Goal: Information Seeking & Learning: Learn about a topic

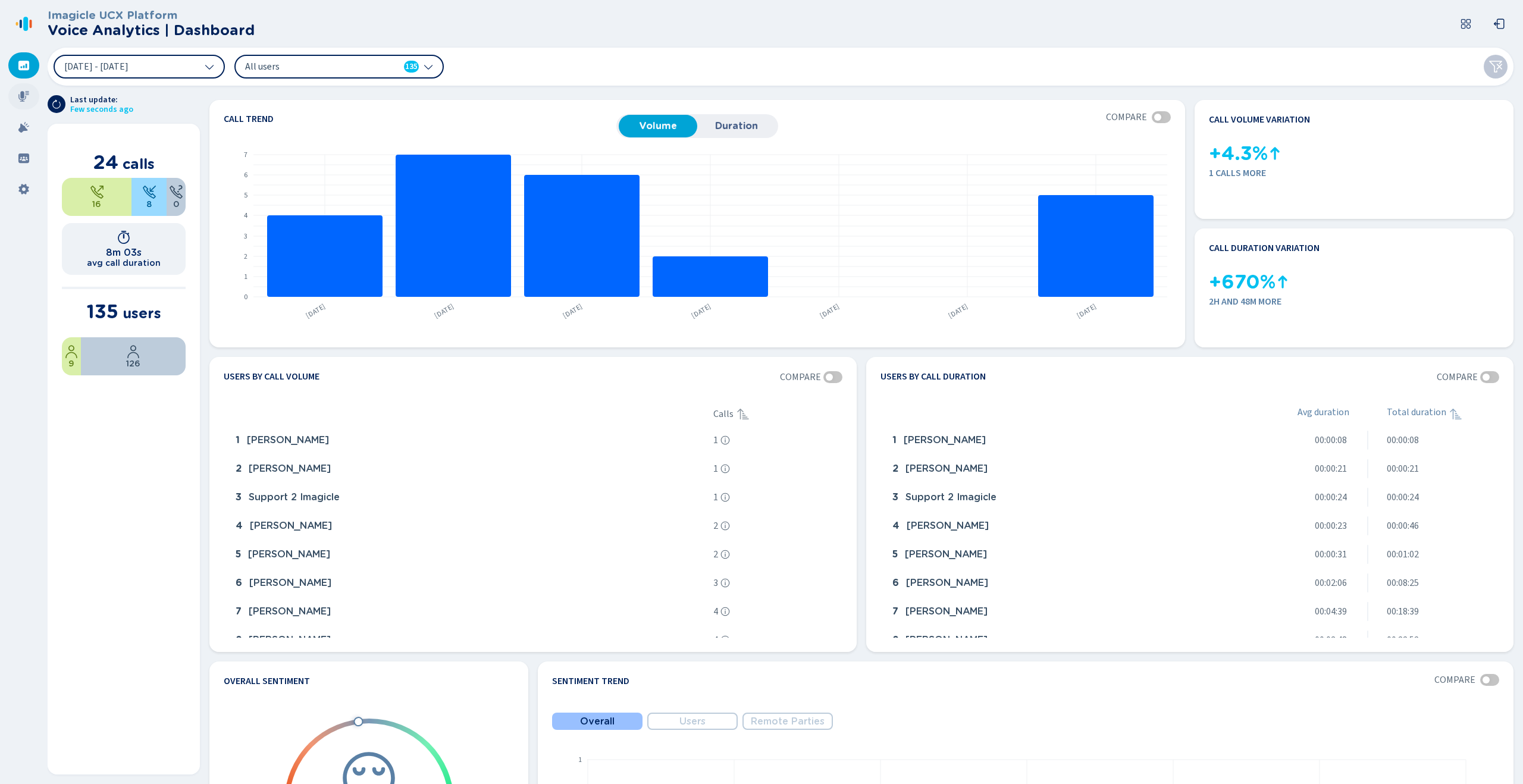
click at [24, 99] on icon at bounding box center [24, 97] width 11 height 11
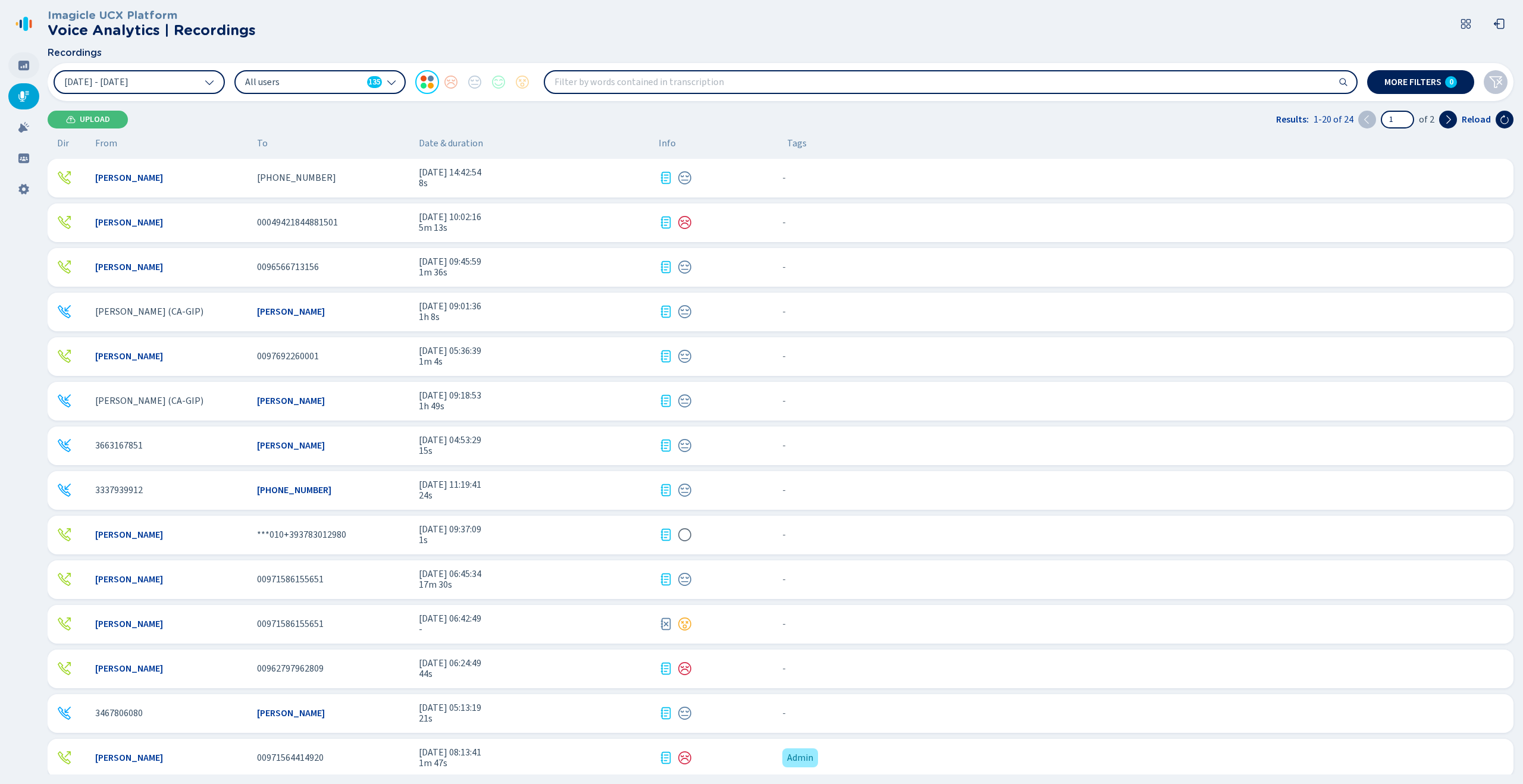
click at [27, 62] on icon at bounding box center [24, 66] width 11 height 10
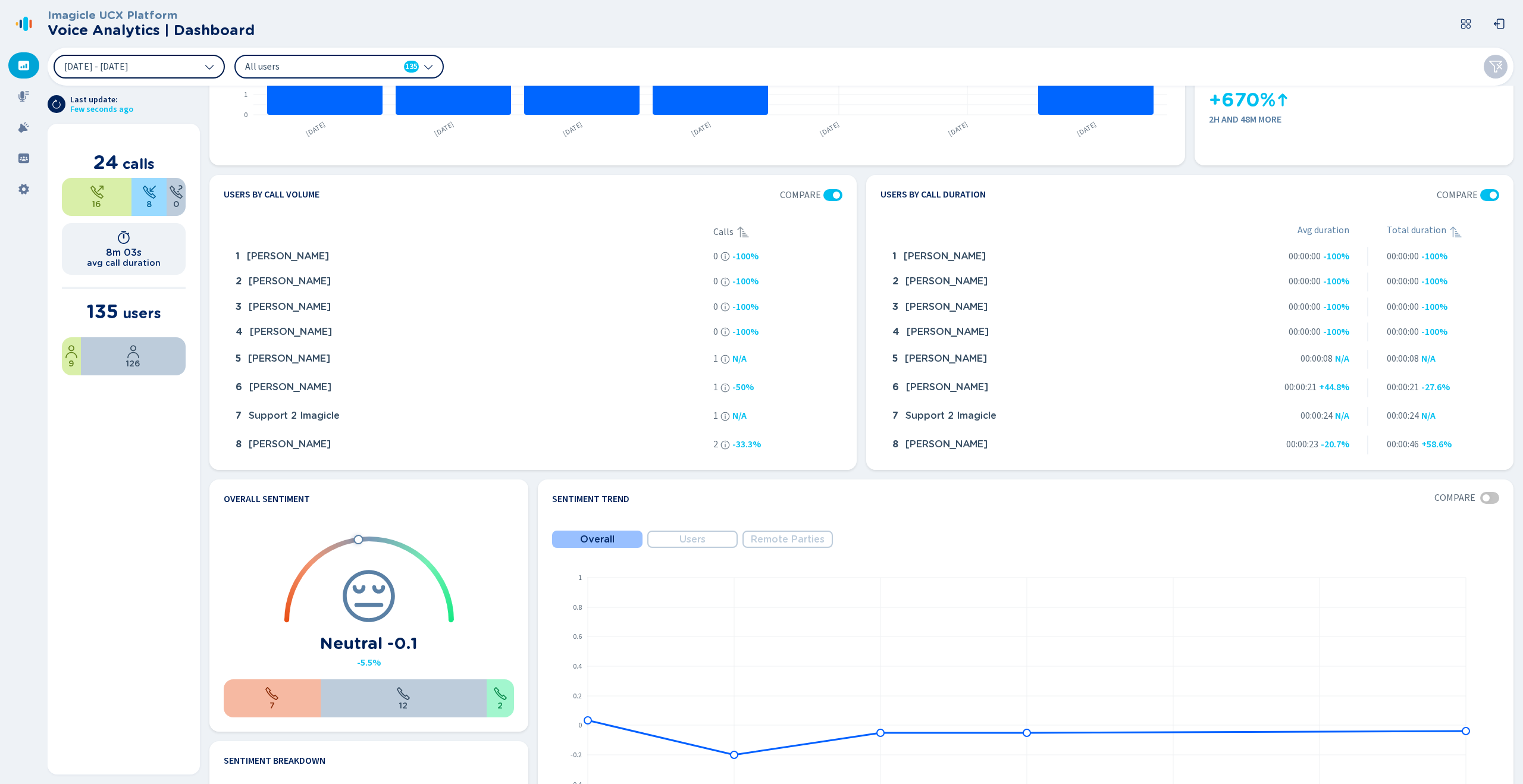
click at [183, 70] on button "[DATE] - [DATE]" at bounding box center [139, 66] width 171 height 24
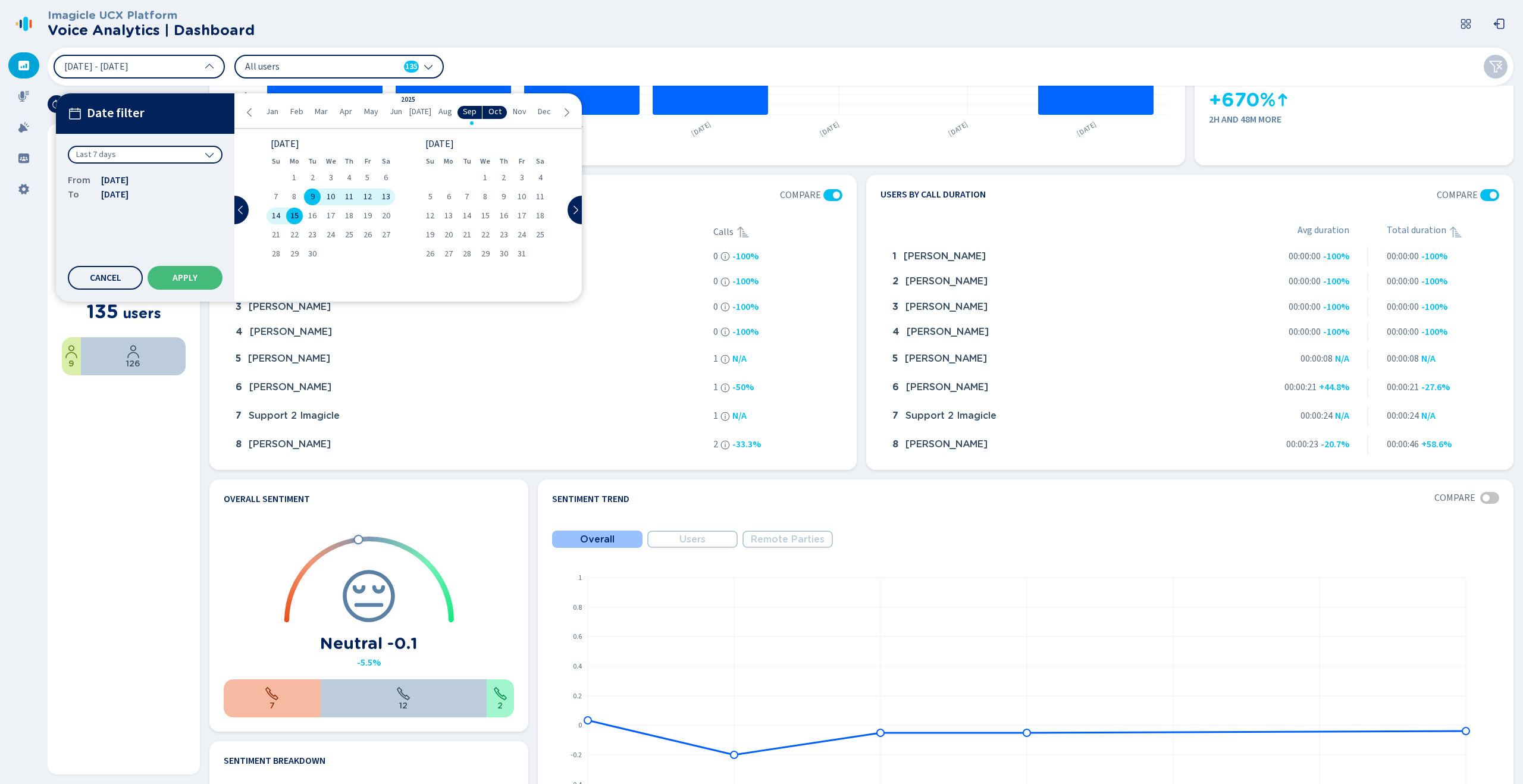
click at [164, 157] on div "Last 7 days" at bounding box center [145, 154] width 155 height 18
click at [185, 153] on div "Last 7 days" at bounding box center [145, 154] width 155 height 18
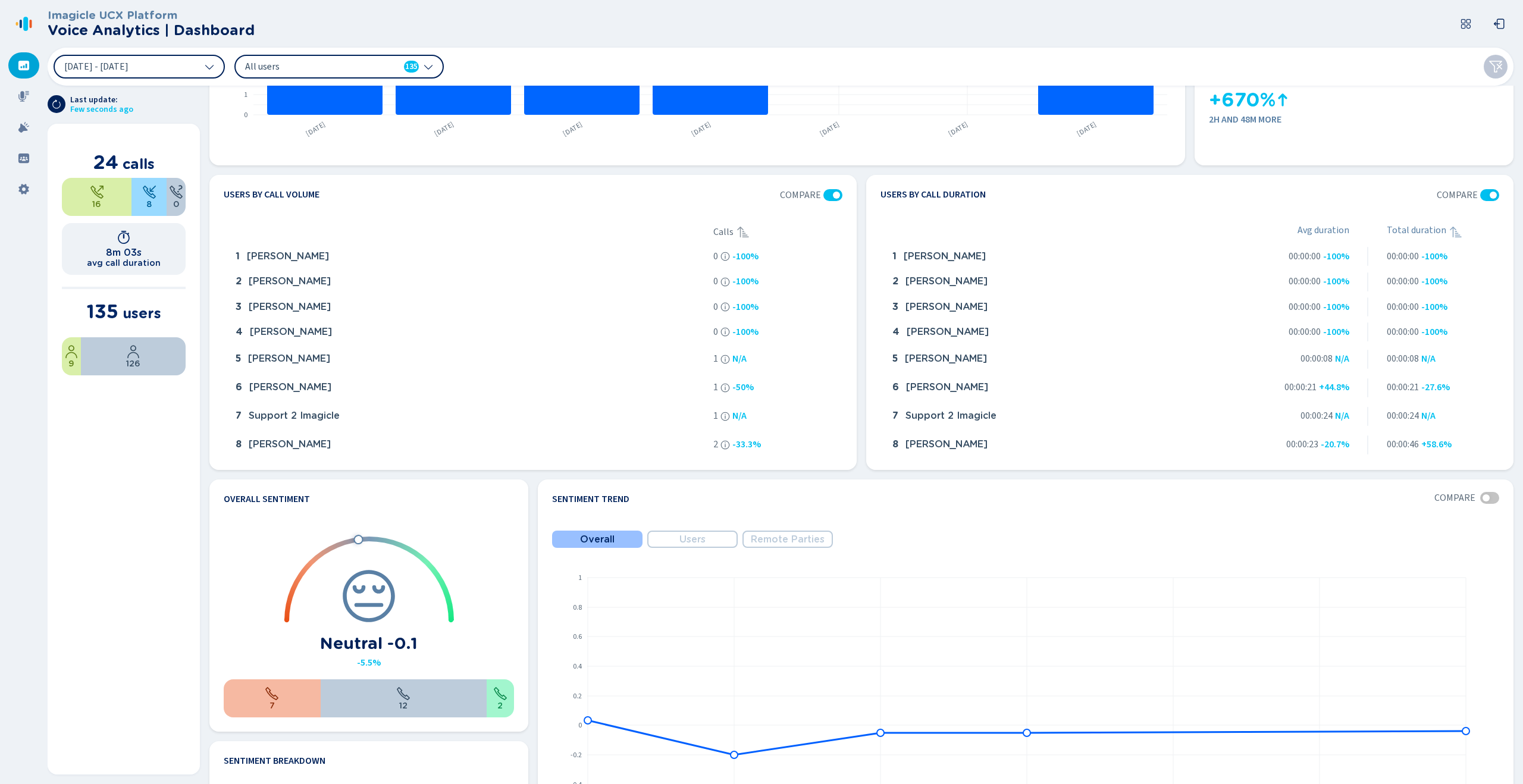
click at [300, 63] on span "All users" at bounding box center [313, 67] width 137 height 13
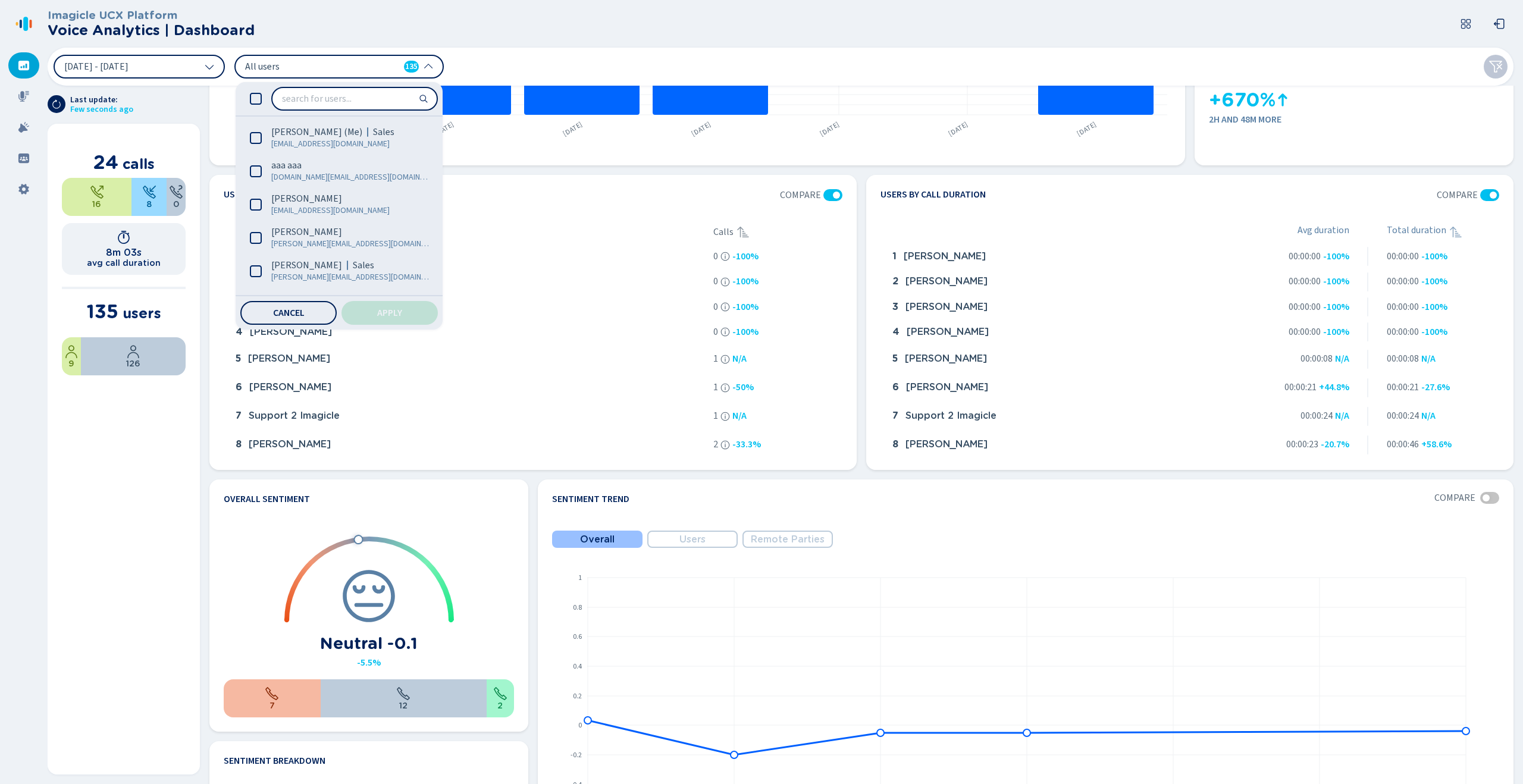
click at [494, 60] on div "[DATE] - [DATE] All users 135 [PERSON_NAME] (Me) Sales [EMAIL_ADDRESS][DOMAIN_N…" at bounding box center [780, 66] width 1466 height 38
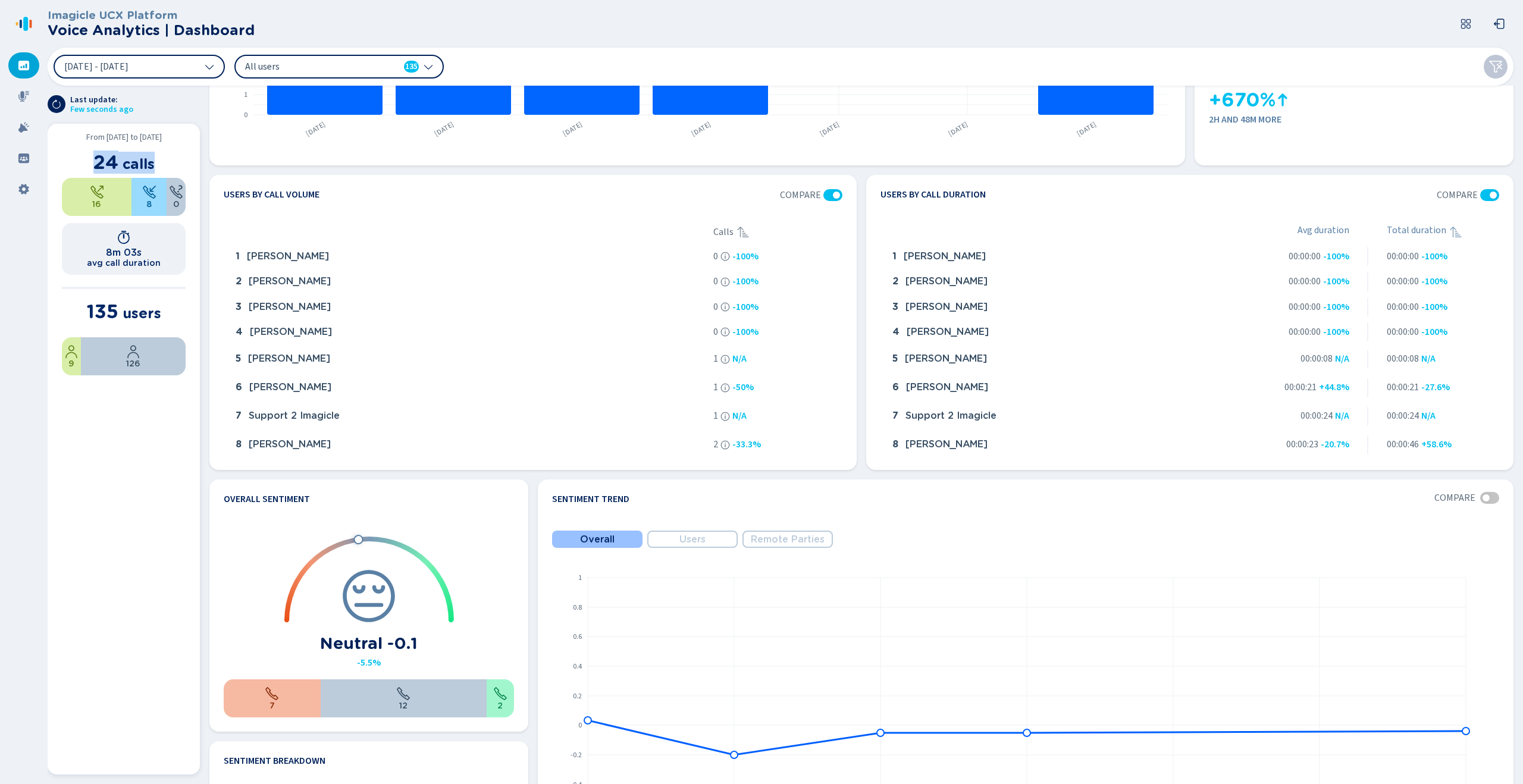
drag, startPoint x: 88, startPoint y: 157, endPoint x: 157, endPoint y: 160, distance: 69.1
click at [157, 160] on section "24 calls" at bounding box center [124, 163] width 124 height 22
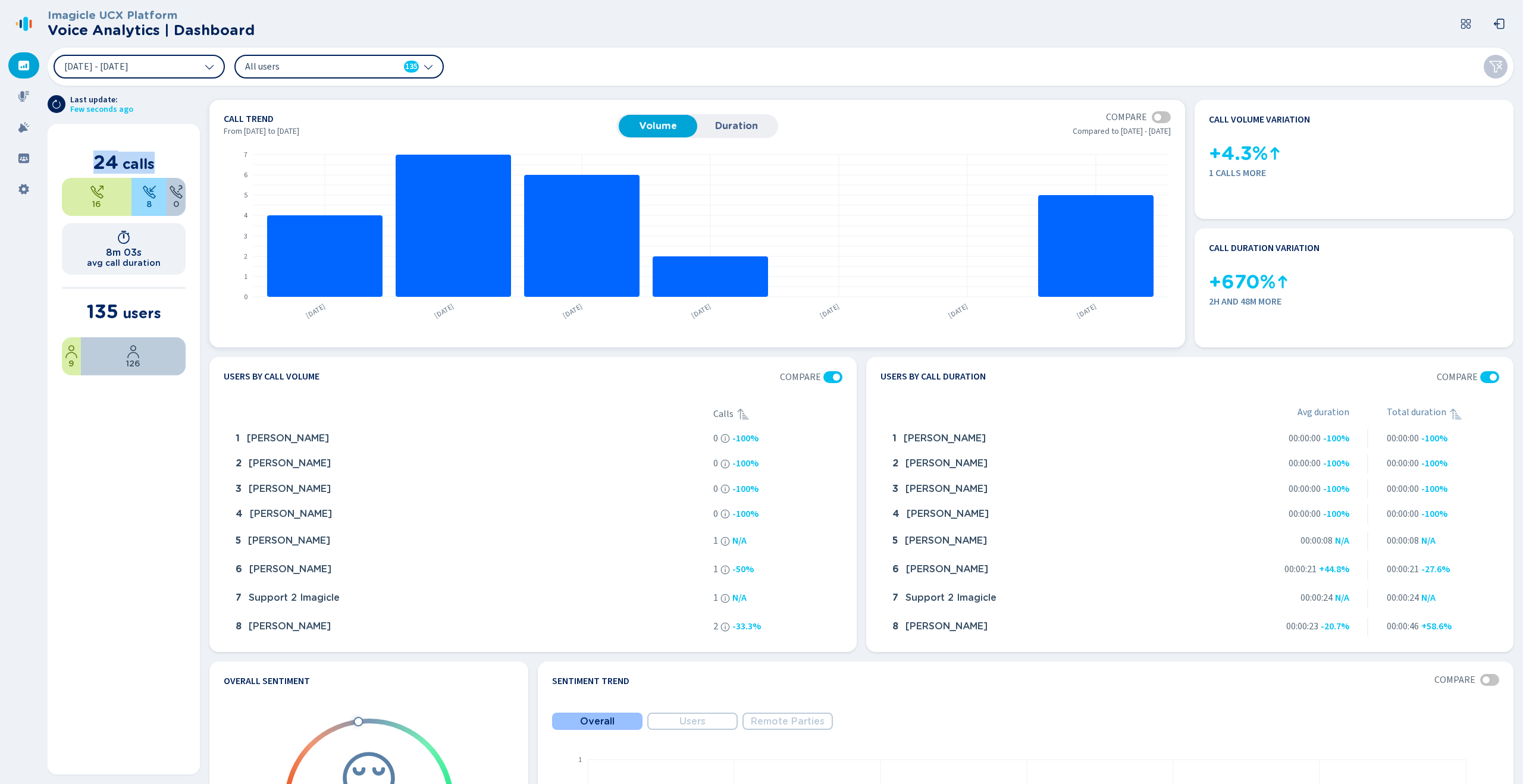
click at [725, 127] on span "Duration" at bounding box center [736, 126] width 67 height 11
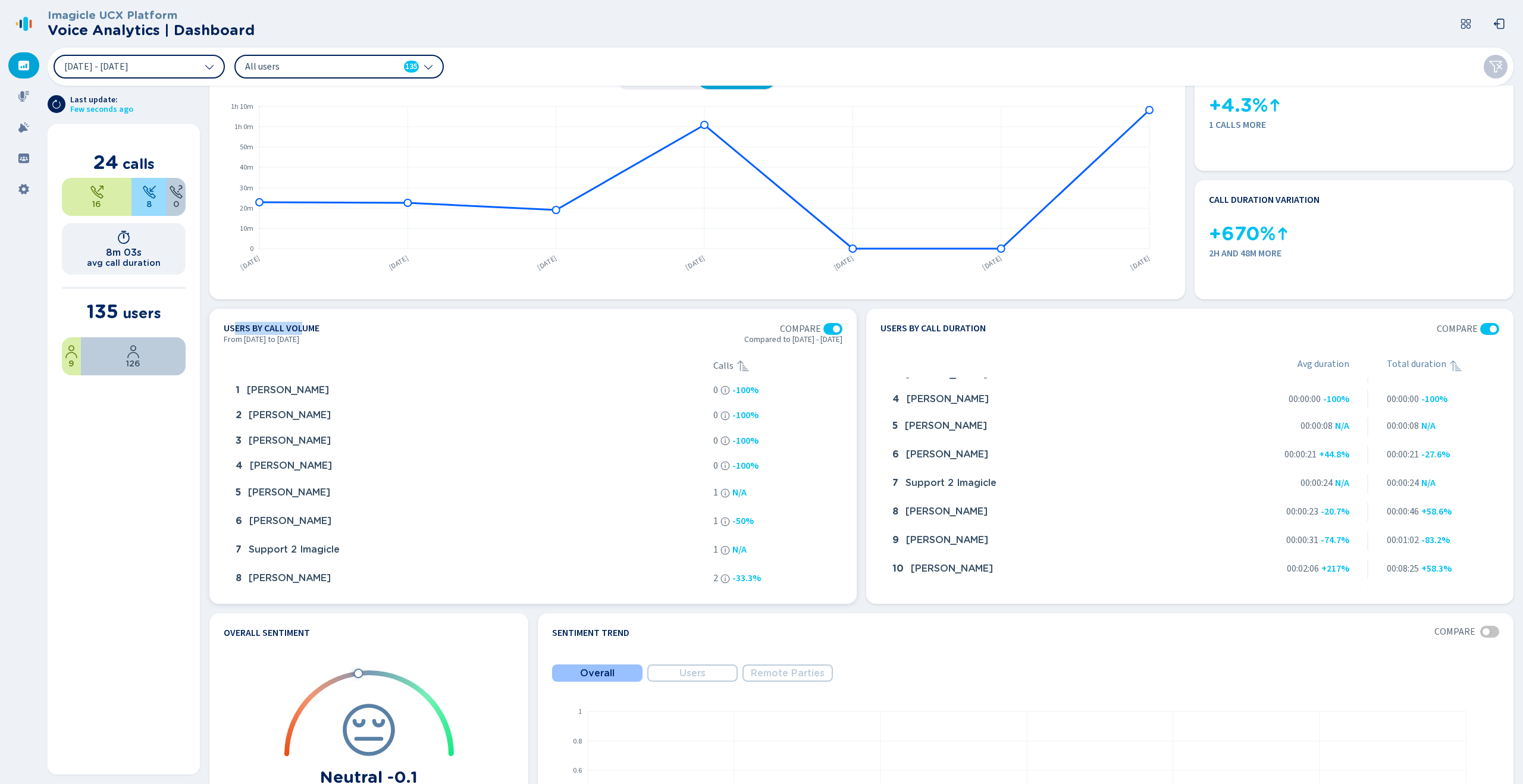
drag, startPoint x: 234, startPoint y: 329, endPoint x: 306, endPoint y: 327, distance: 72.0
click at [306, 327] on h4 "Users by call volume" at bounding box center [272, 329] width 96 height 12
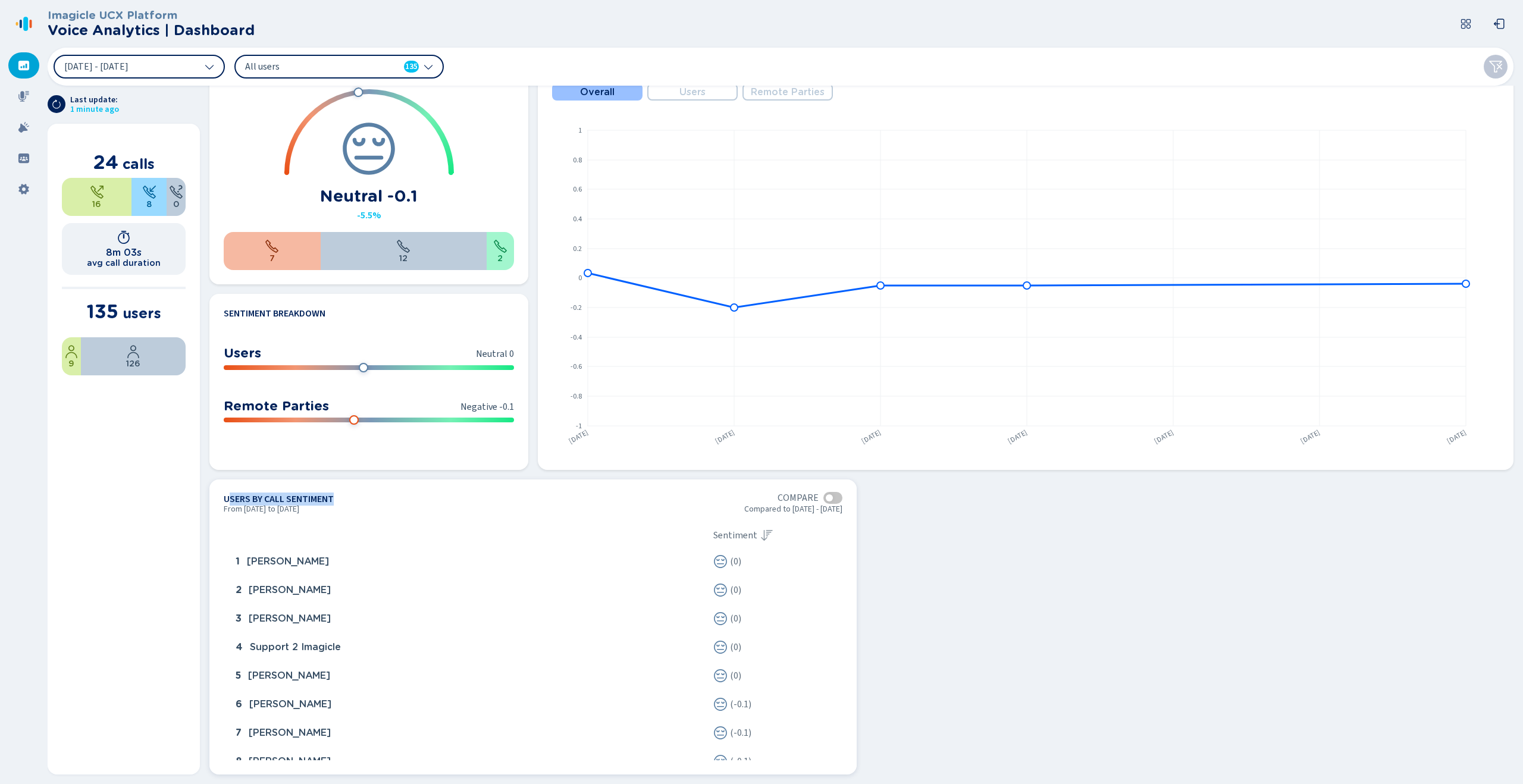
drag, startPoint x: 231, startPoint y: 499, endPoint x: 333, endPoint y: 499, distance: 102.0
click at [333, 499] on h4 "Users by call sentiment" at bounding box center [278, 499] width 110 height 11
click at [449, 516] on section "From [DATE] to [DATE] Compared to [DATE] - [DATE]" at bounding box center [533, 511] width 618 height 15
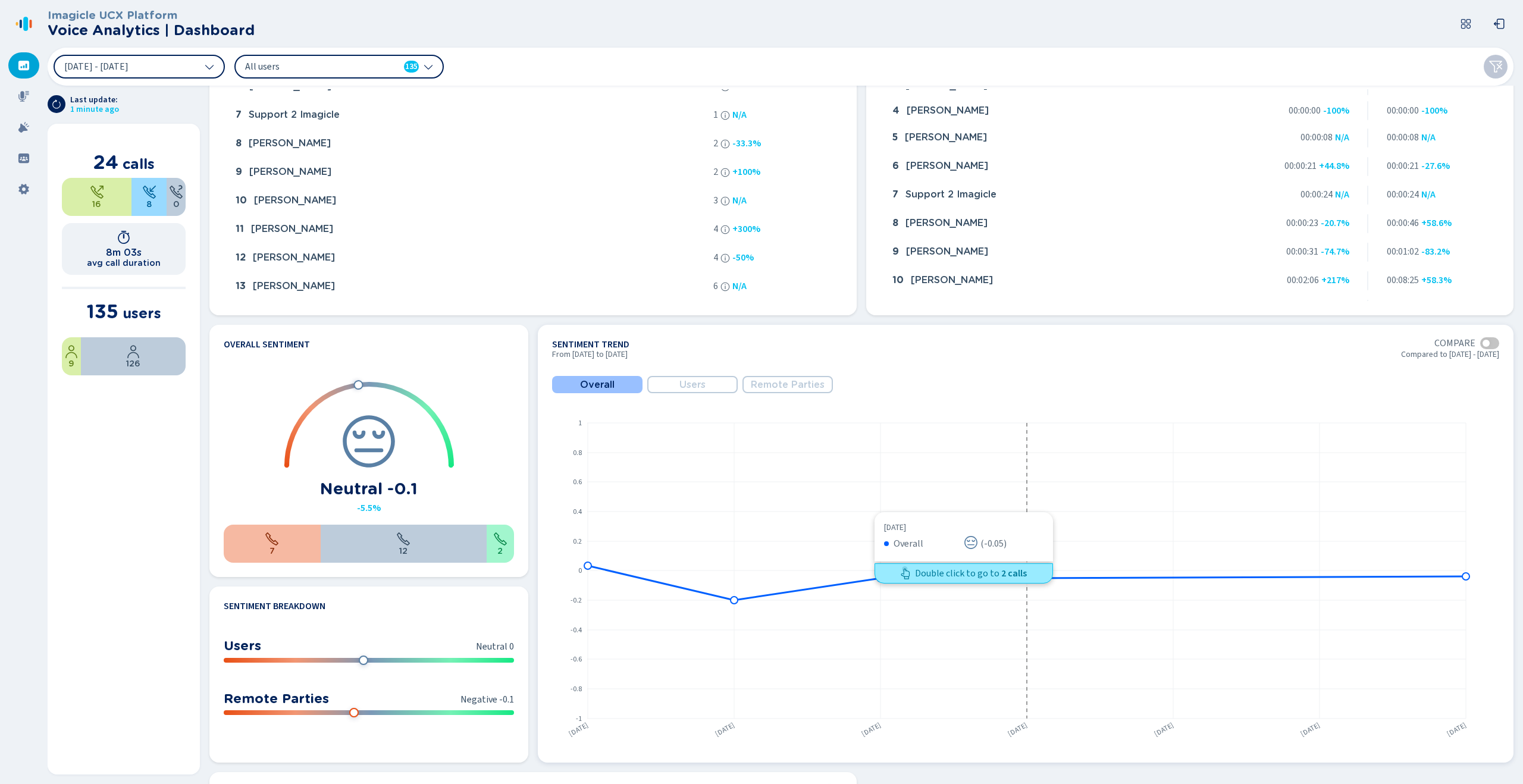
scroll to position [338, 0]
click at [683, 379] on span "Users" at bounding box center [692, 384] width 26 height 11
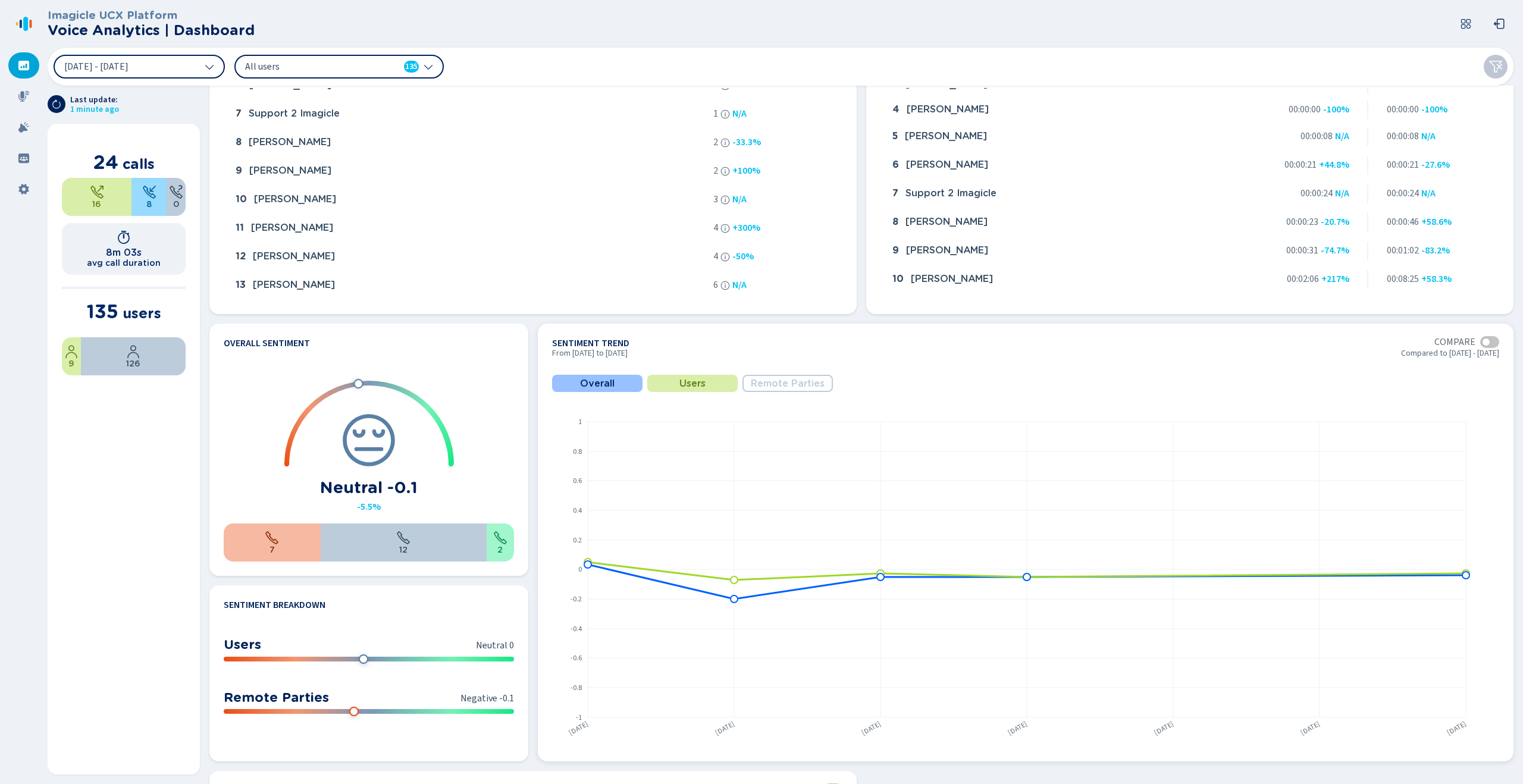
click at [612, 382] on span "Overall" at bounding box center [597, 384] width 35 height 11
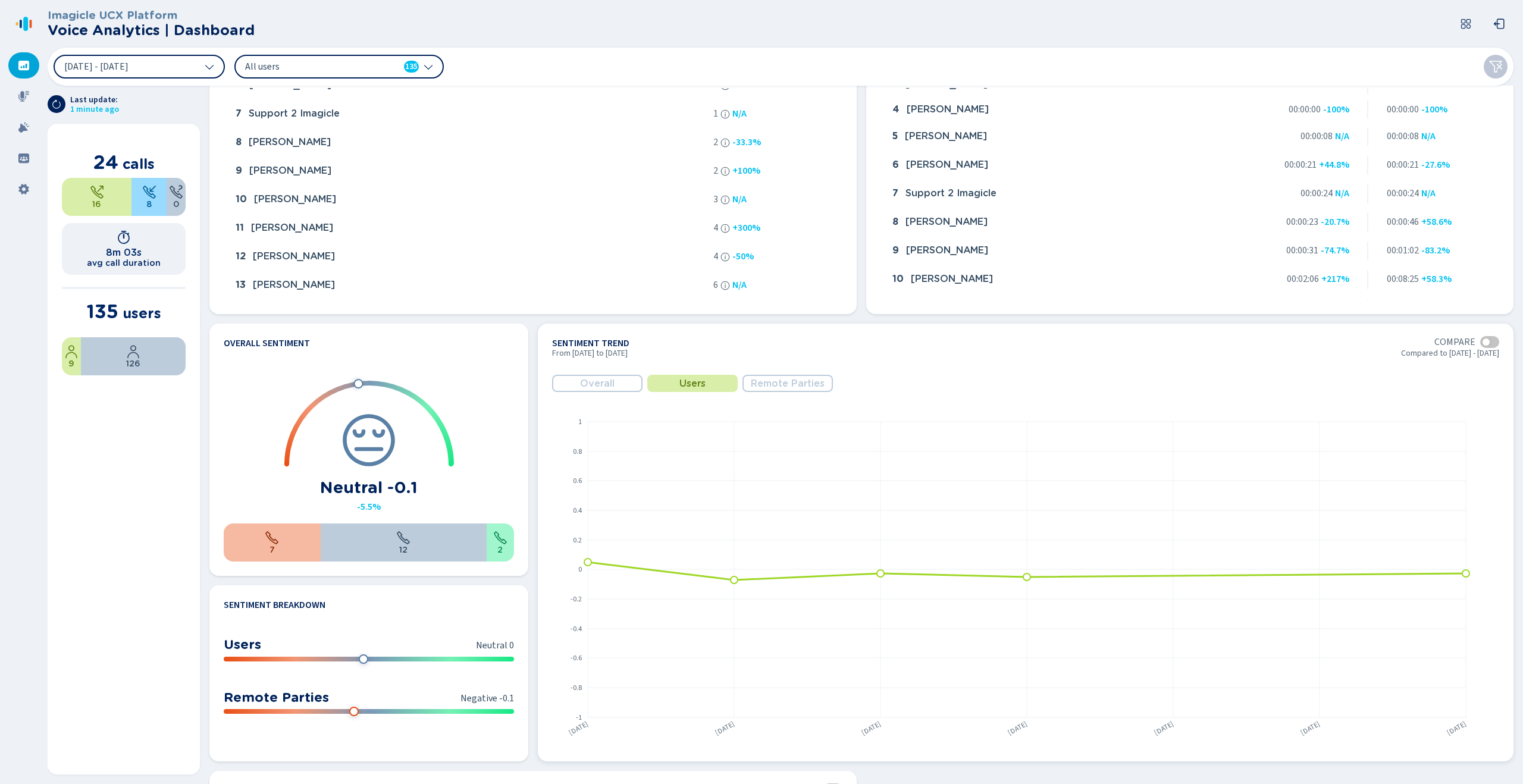
click at [612, 382] on span "Overall" at bounding box center [597, 384] width 35 height 11
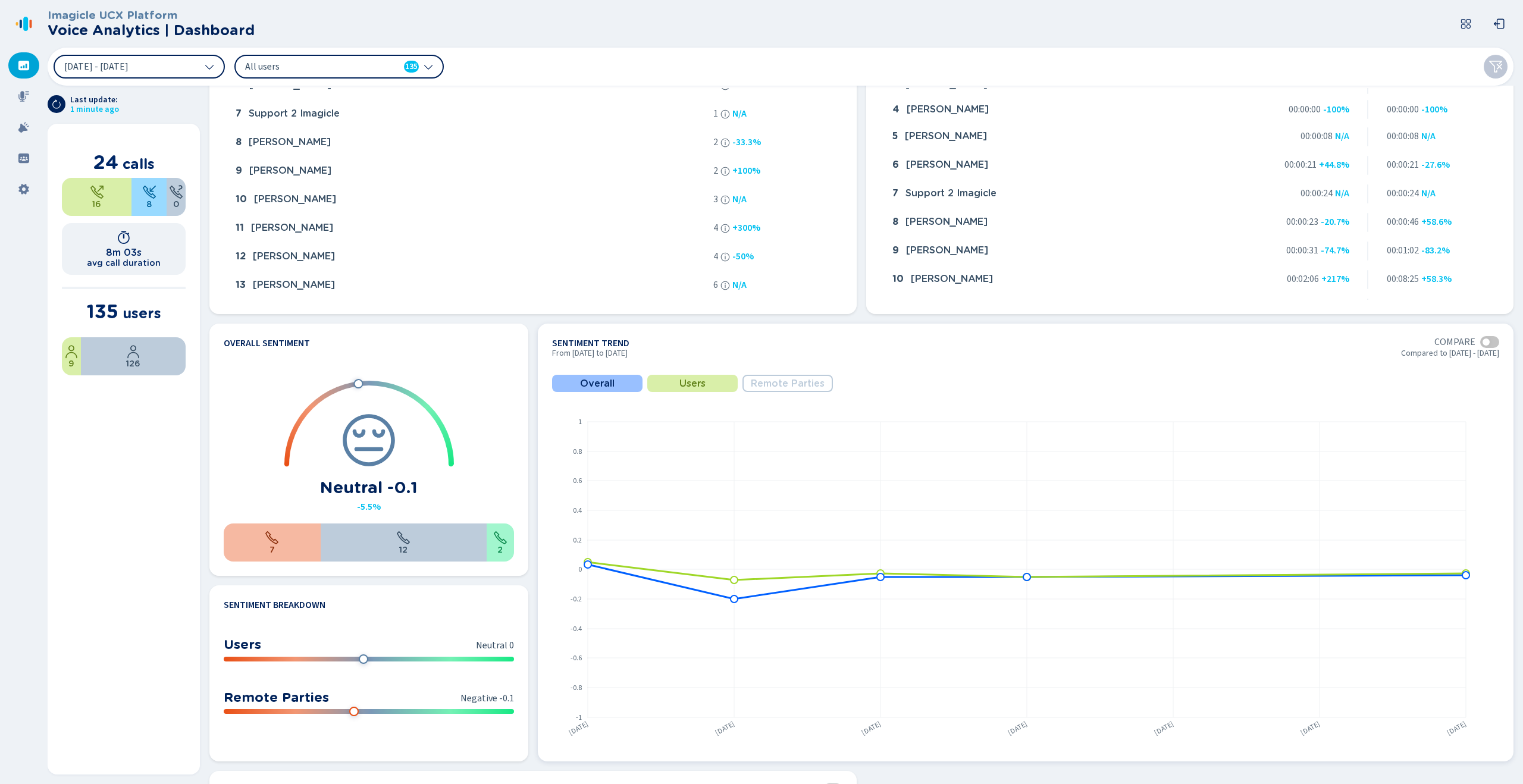
click at [772, 385] on span "Remote Parties" at bounding box center [787, 384] width 74 height 11
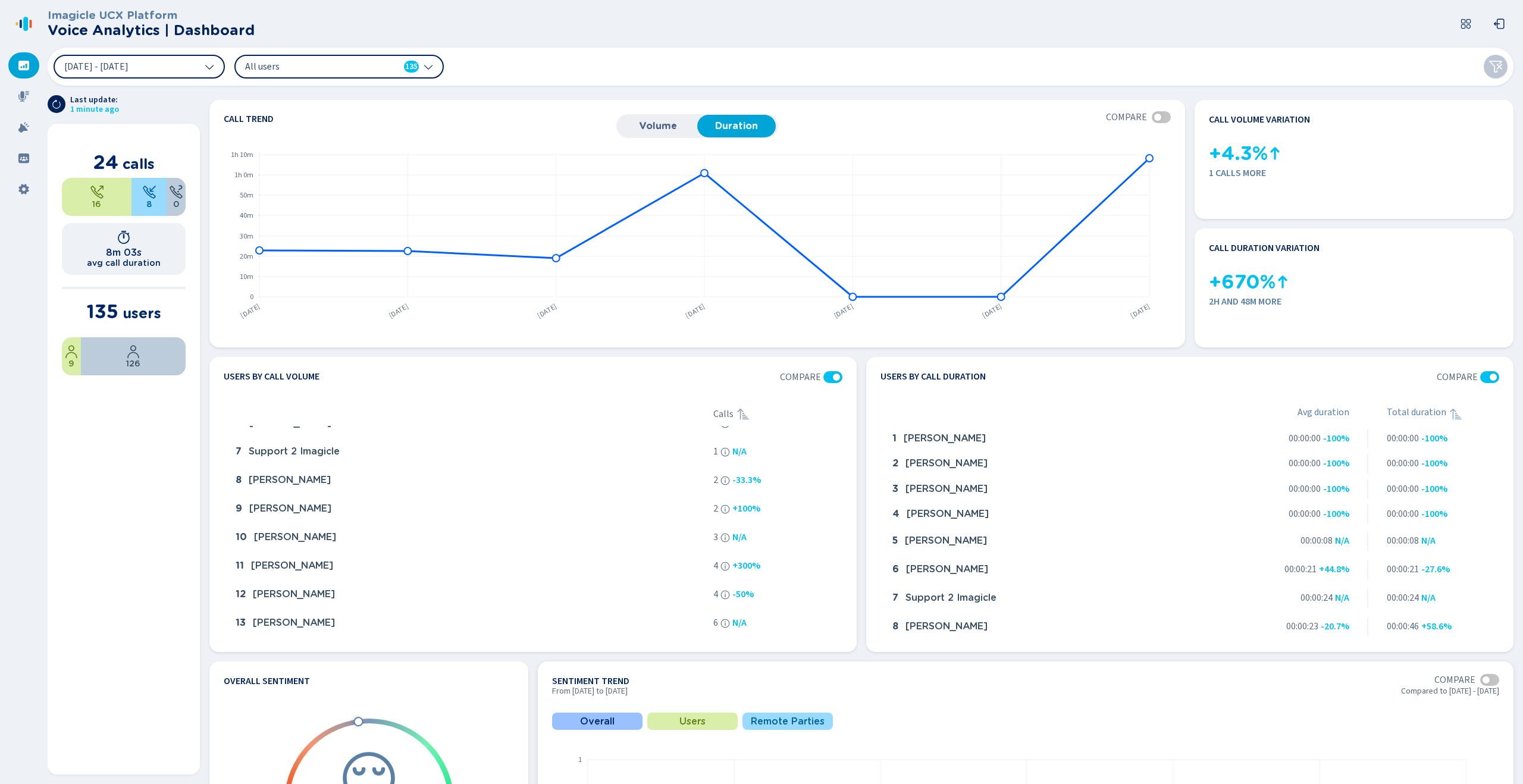
scroll to position [2, 0]
click at [26, 86] on div at bounding box center [24, 96] width 31 height 26
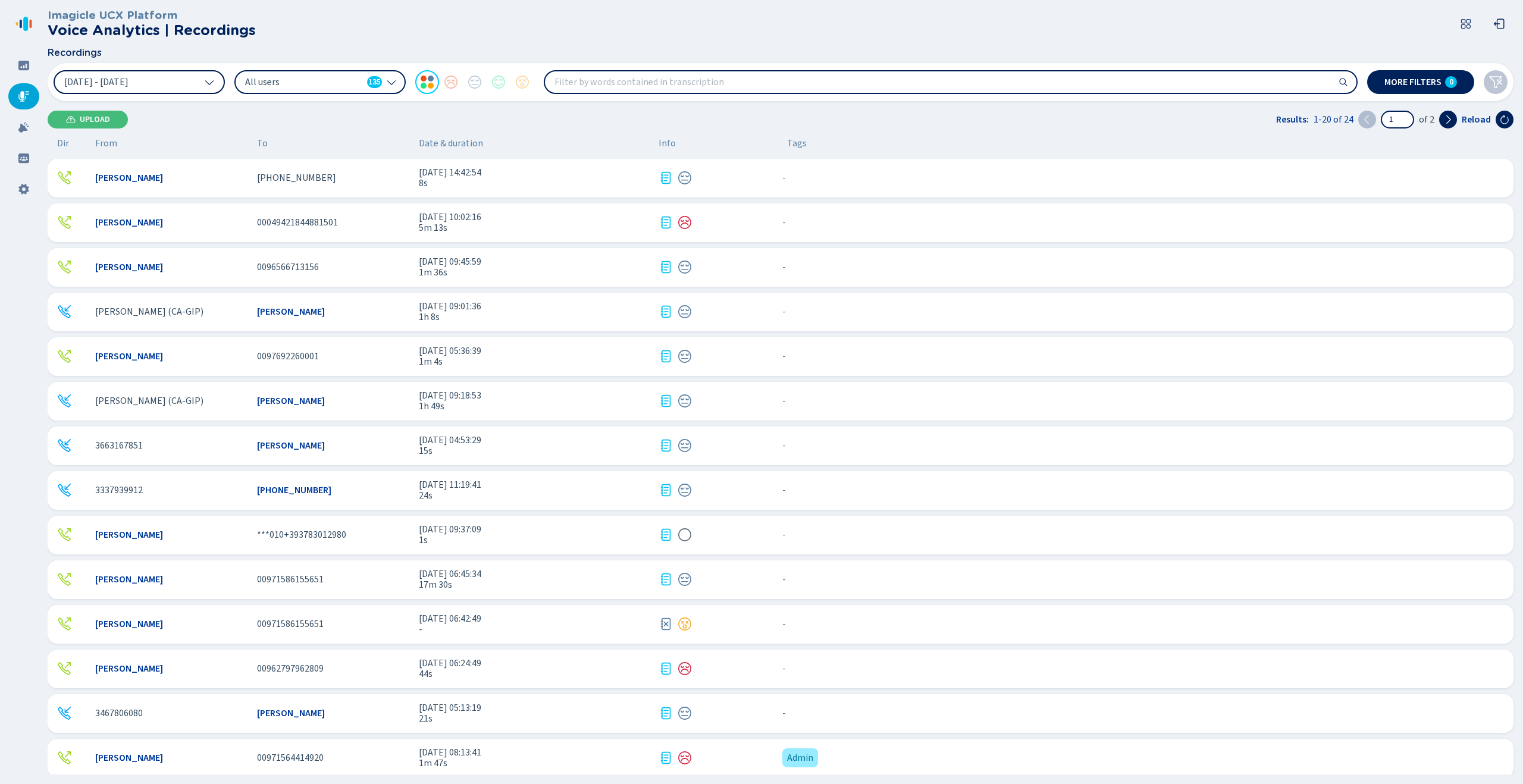
click at [110, 81] on span "[DATE] - [DATE]" at bounding box center [97, 82] width 64 height 10
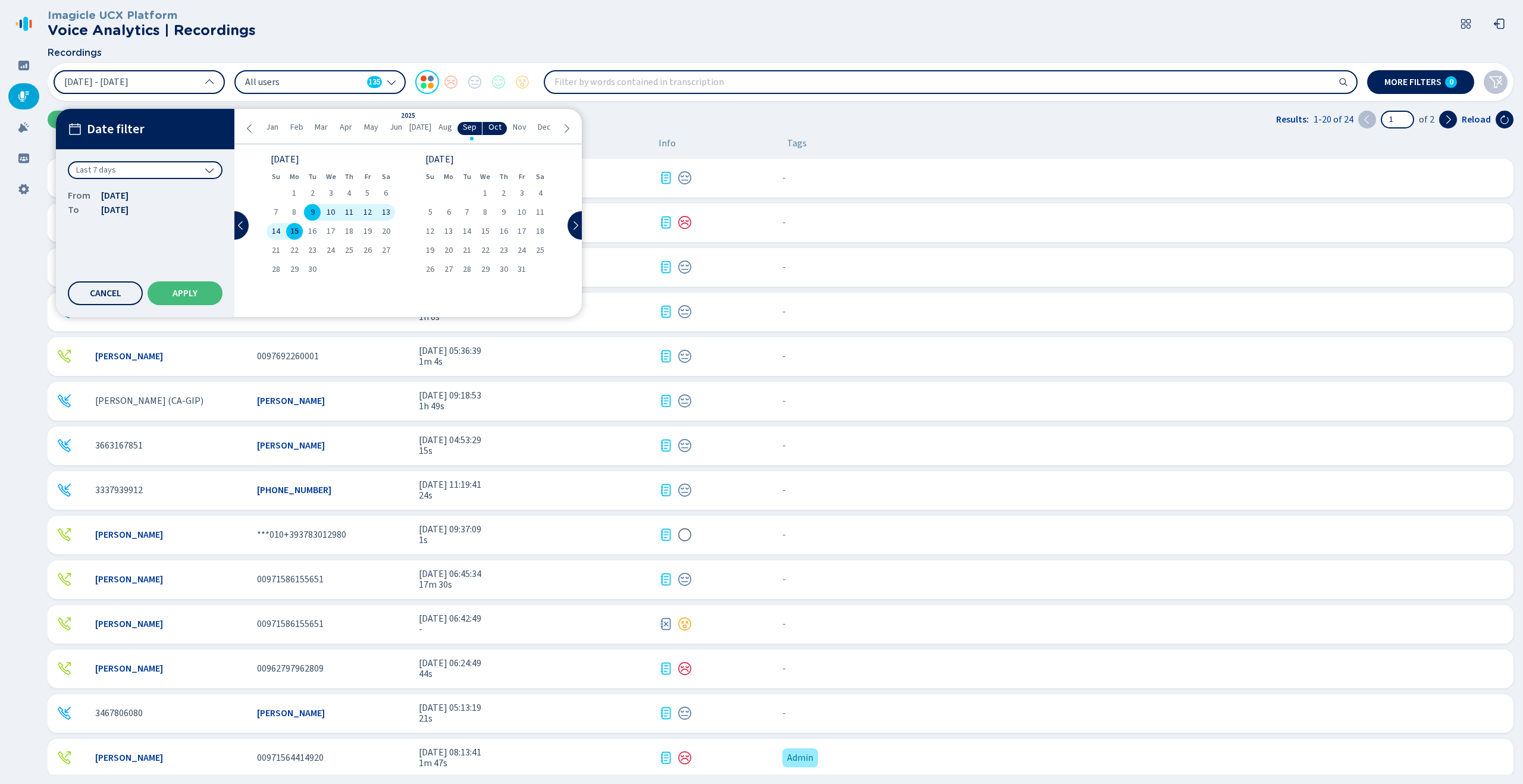
click at [192, 78] on button "[DATE] - [DATE]" at bounding box center [139, 82] width 171 height 24
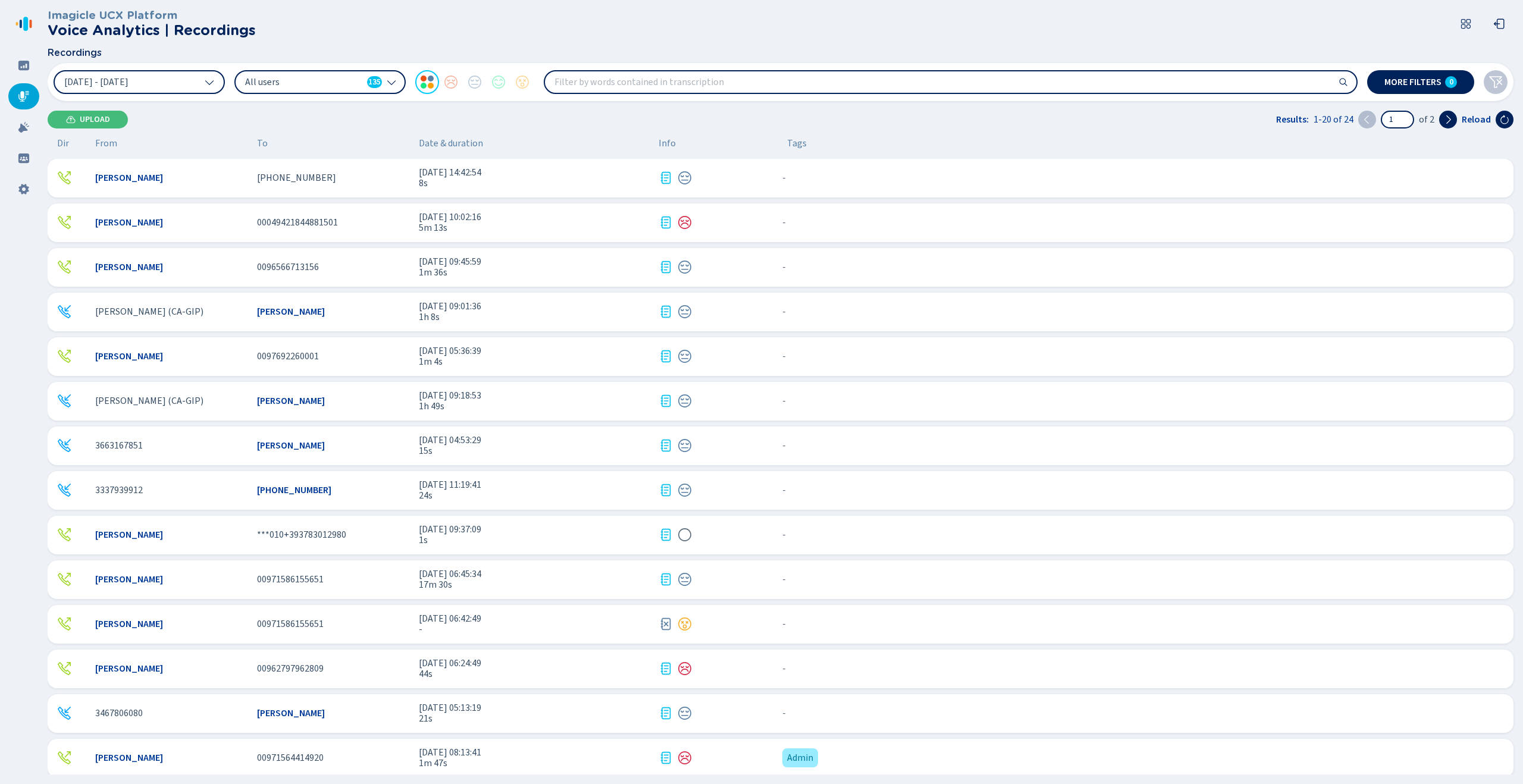
click at [298, 77] on span "All users" at bounding box center [303, 82] width 117 height 13
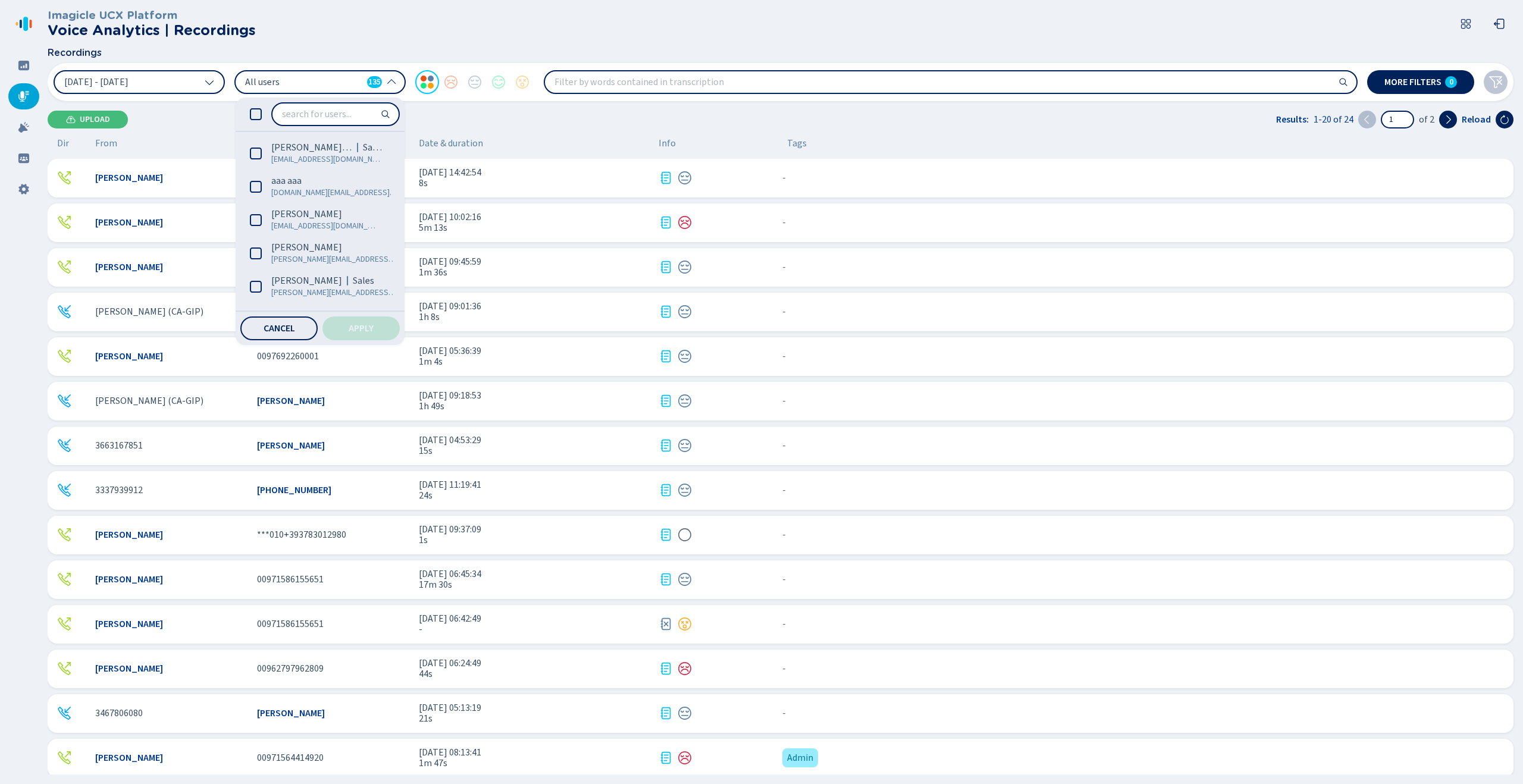
click at [344, 77] on span "All users" at bounding box center [303, 82] width 117 height 13
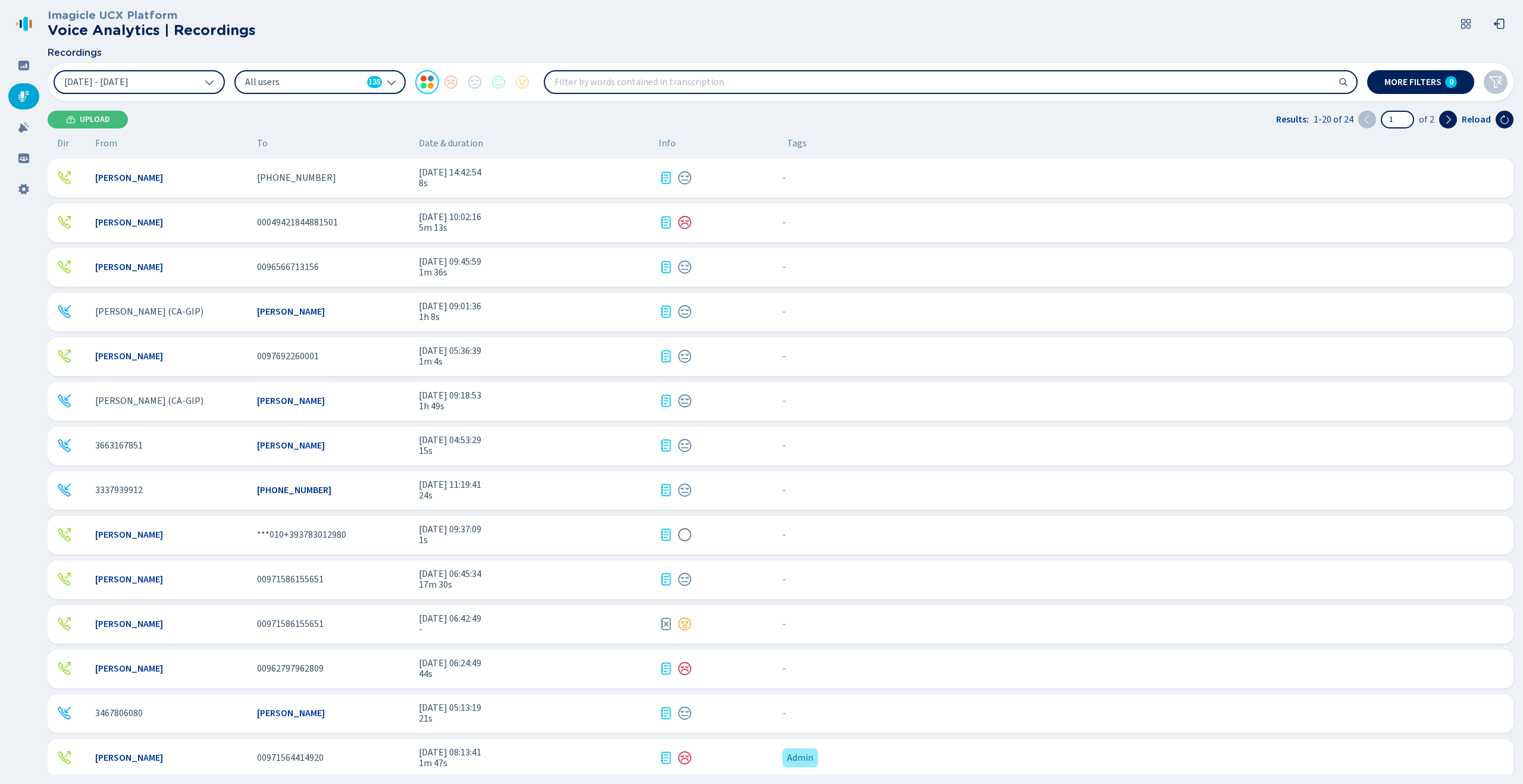
click at [866, 75] on input "search" at bounding box center [951, 82] width 812 height 21
click at [313, 185] on div "[PERSON_NAME] [PHONE_NUMBER] [DATE] 14:42:54 8s - {{hiddenTagsCount}} more" at bounding box center [780, 178] width 1466 height 39
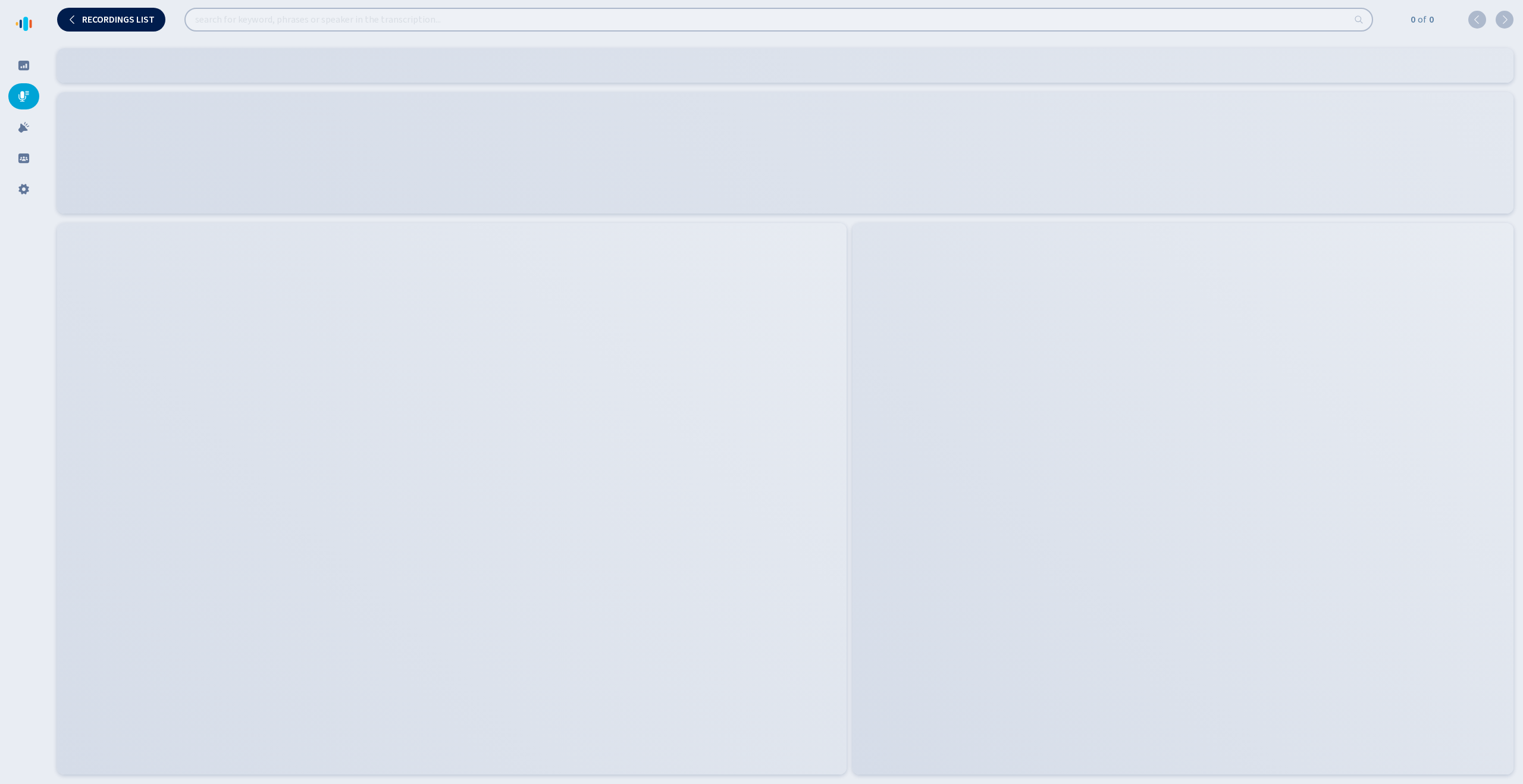
click at [126, 16] on span "Recordings list" at bounding box center [118, 19] width 72 height 10
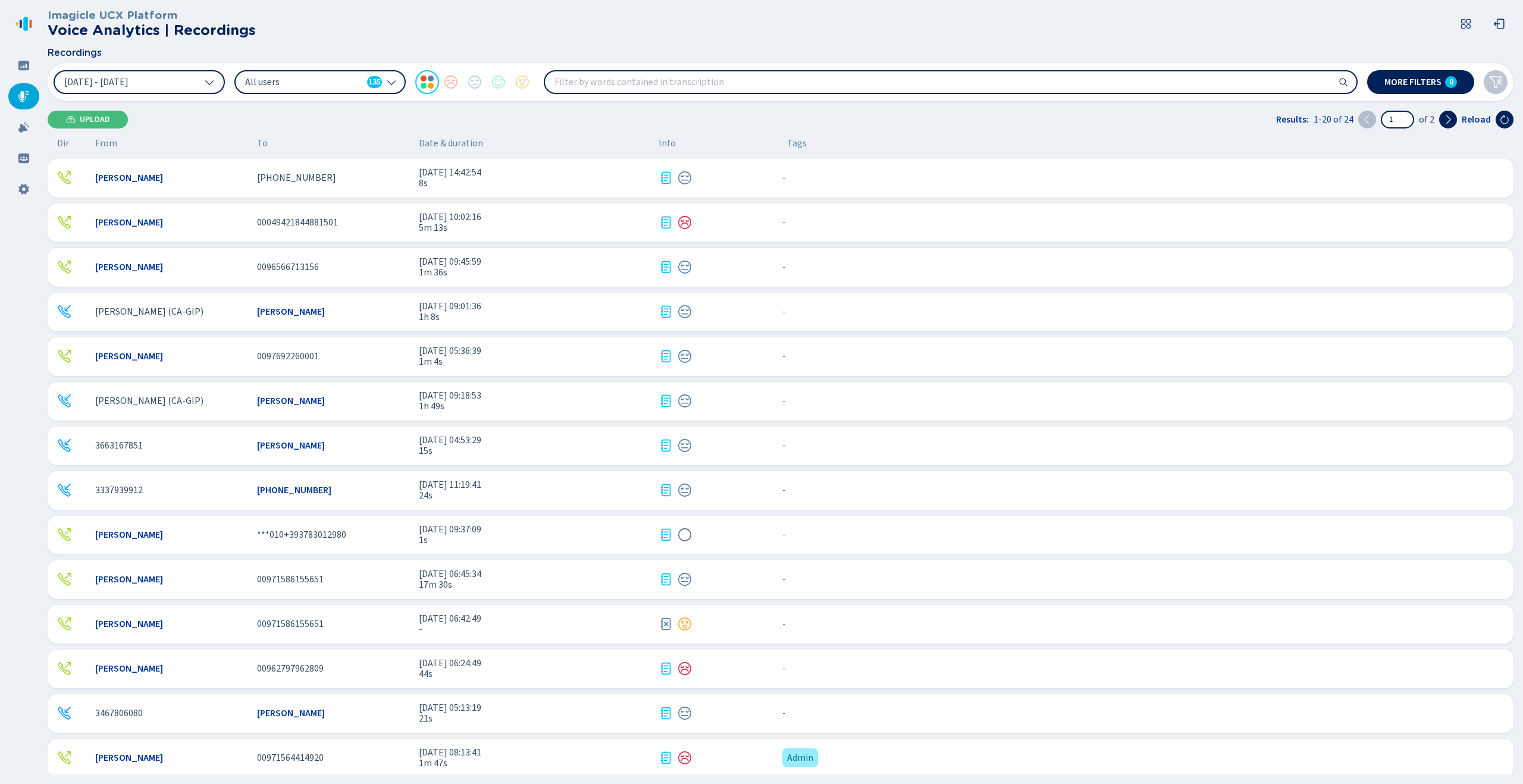
click at [323, 90] on div "All users 135" at bounding box center [320, 82] width 171 height 24
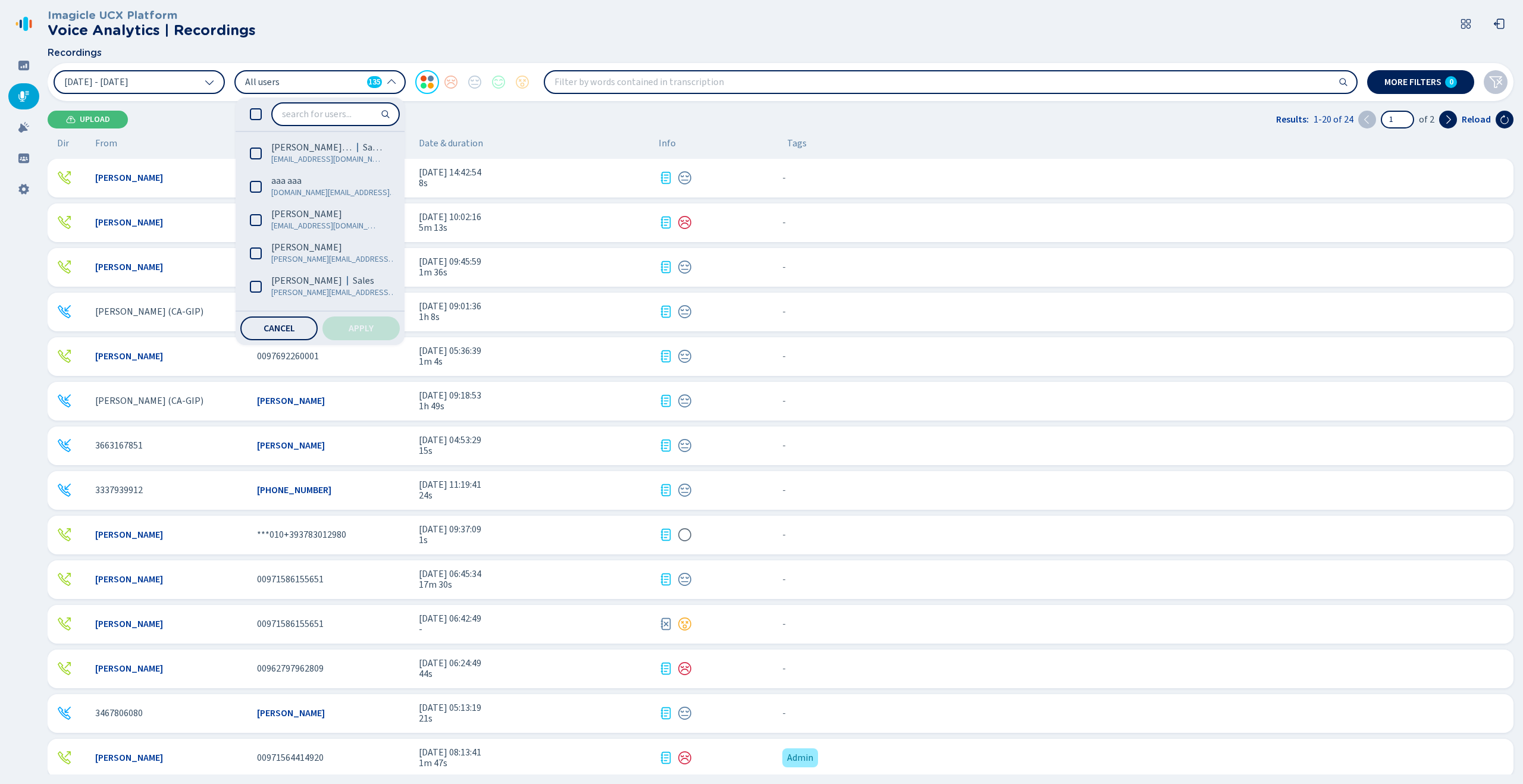
click at [327, 81] on span "All users" at bounding box center [303, 82] width 117 height 13
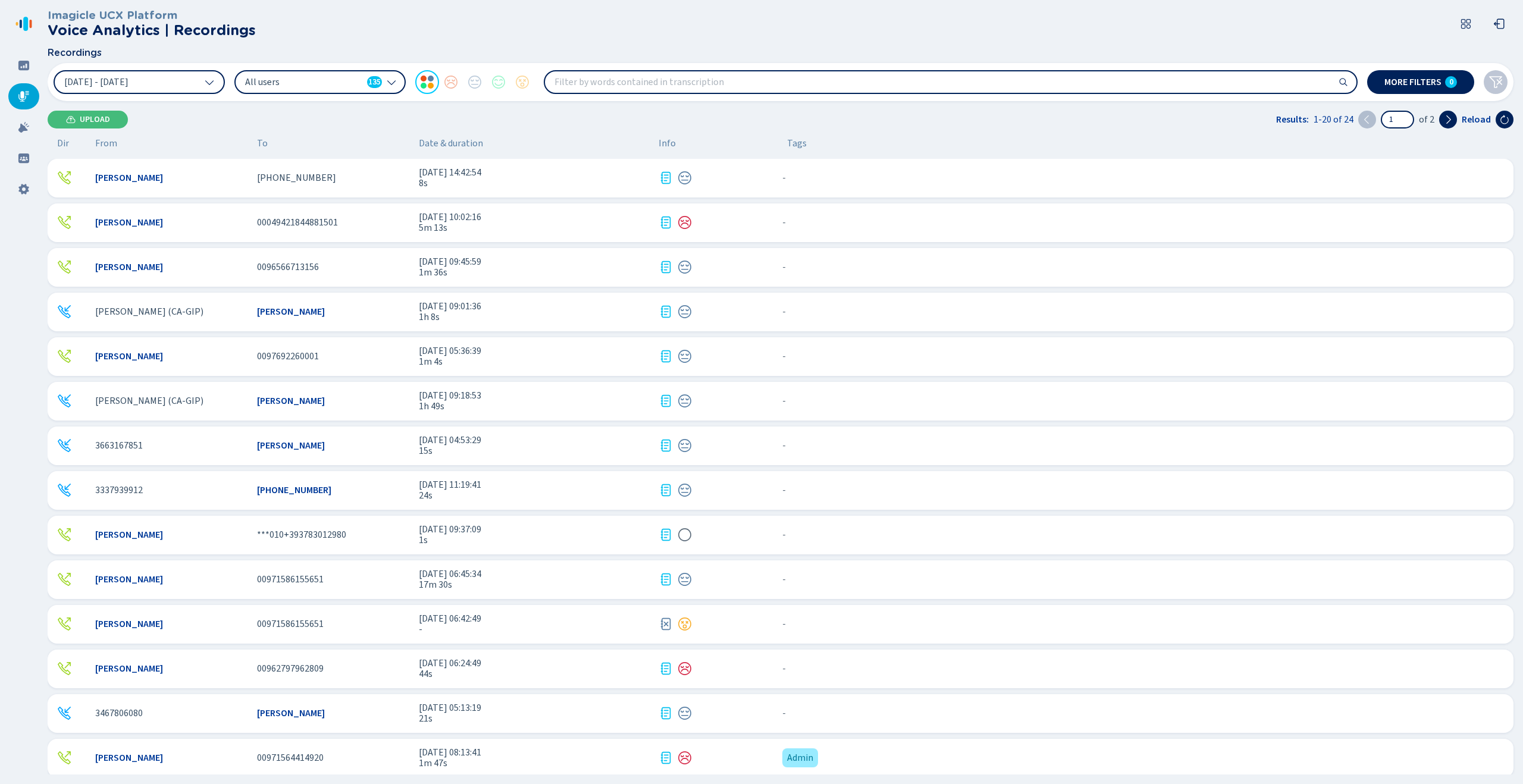
drag, startPoint x: 326, startPoint y: 77, endPoint x: 314, endPoint y: 92, distance: 19.2
click at [326, 77] on span "All users" at bounding box center [303, 82] width 117 height 13
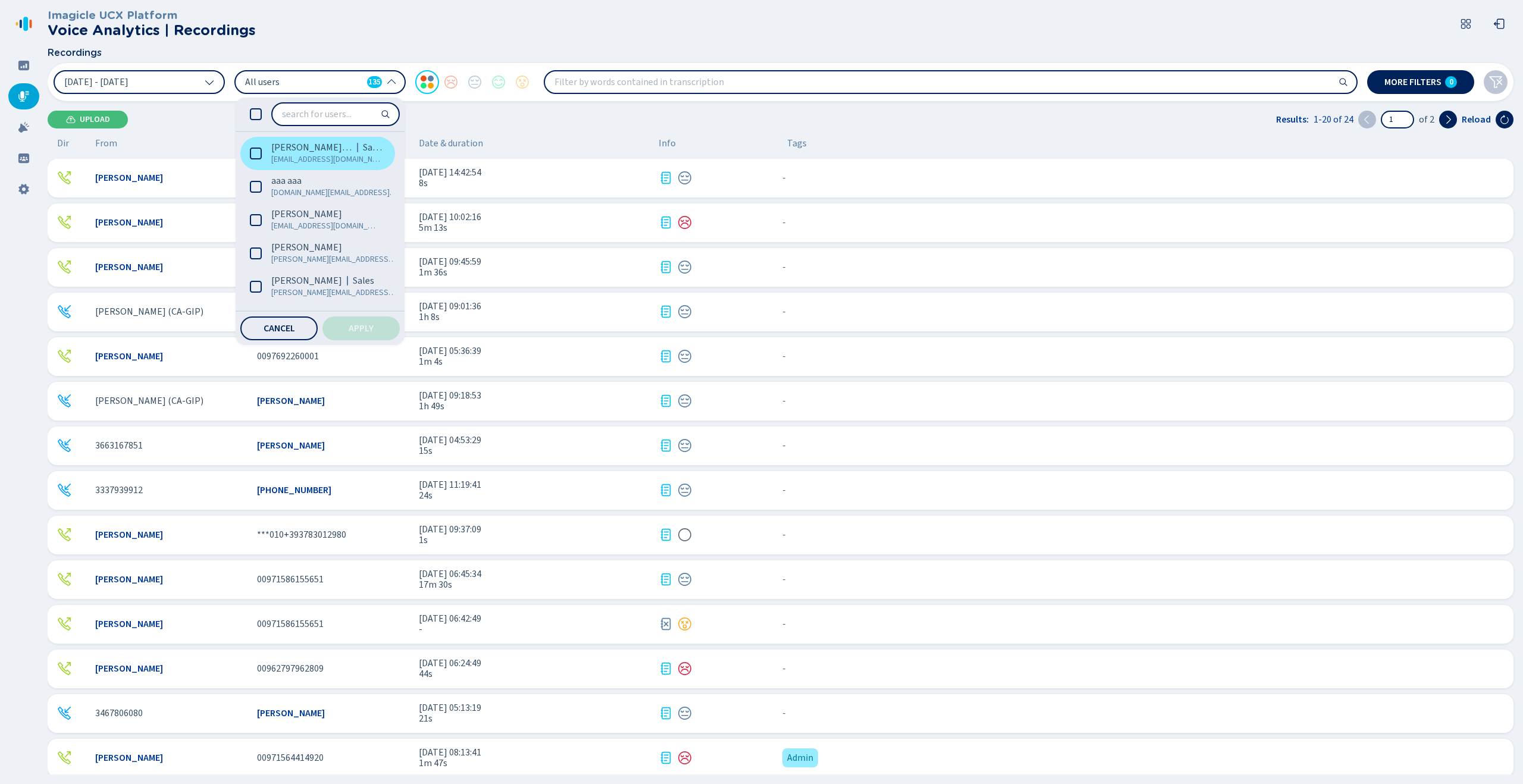
click at [272, 150] on span "[PERSON_NAME] (Me)" at bounding box center [312, 148] width 81 height 12
click at [326, 116] on input "search" at bounding box center [335, 114] width 126 height 21
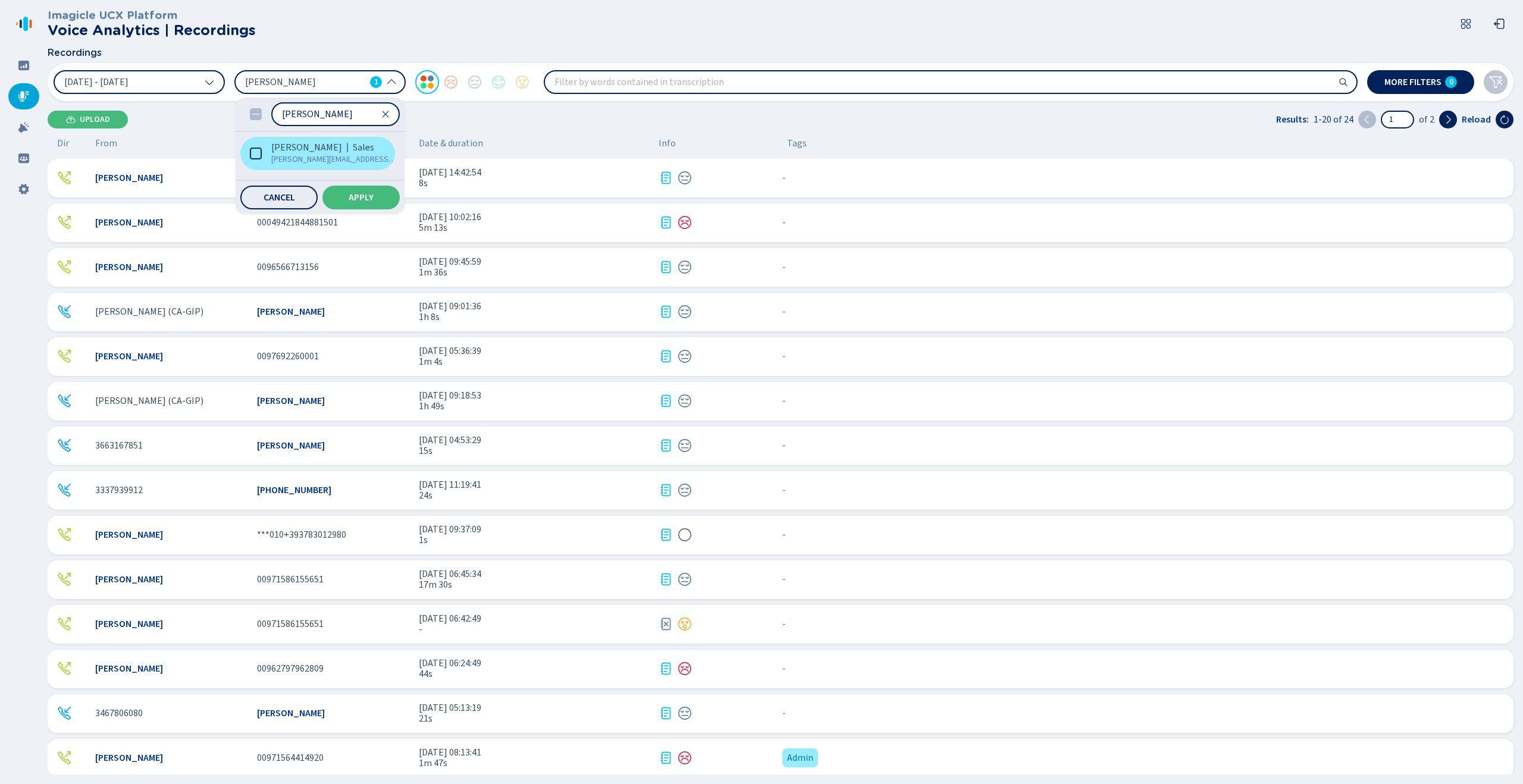
type input "[PERSON_NAME]"
drag, startPoint x: 301, startPoint y: 151, endPoint x: 332, endPoint y: 120, distance: 43.8
click at [301, 151] on span "[PERSON_NAME]" at bounding box center [307, 148] width 71 height 12
click at [344, 110] on input "[PERSON_NAME]" at bounding box center [335, 114] width 126 height 21
click at [391, 114] on input "[PERSON_NAME]" at bounding box center [335, 114] width 126 height 21
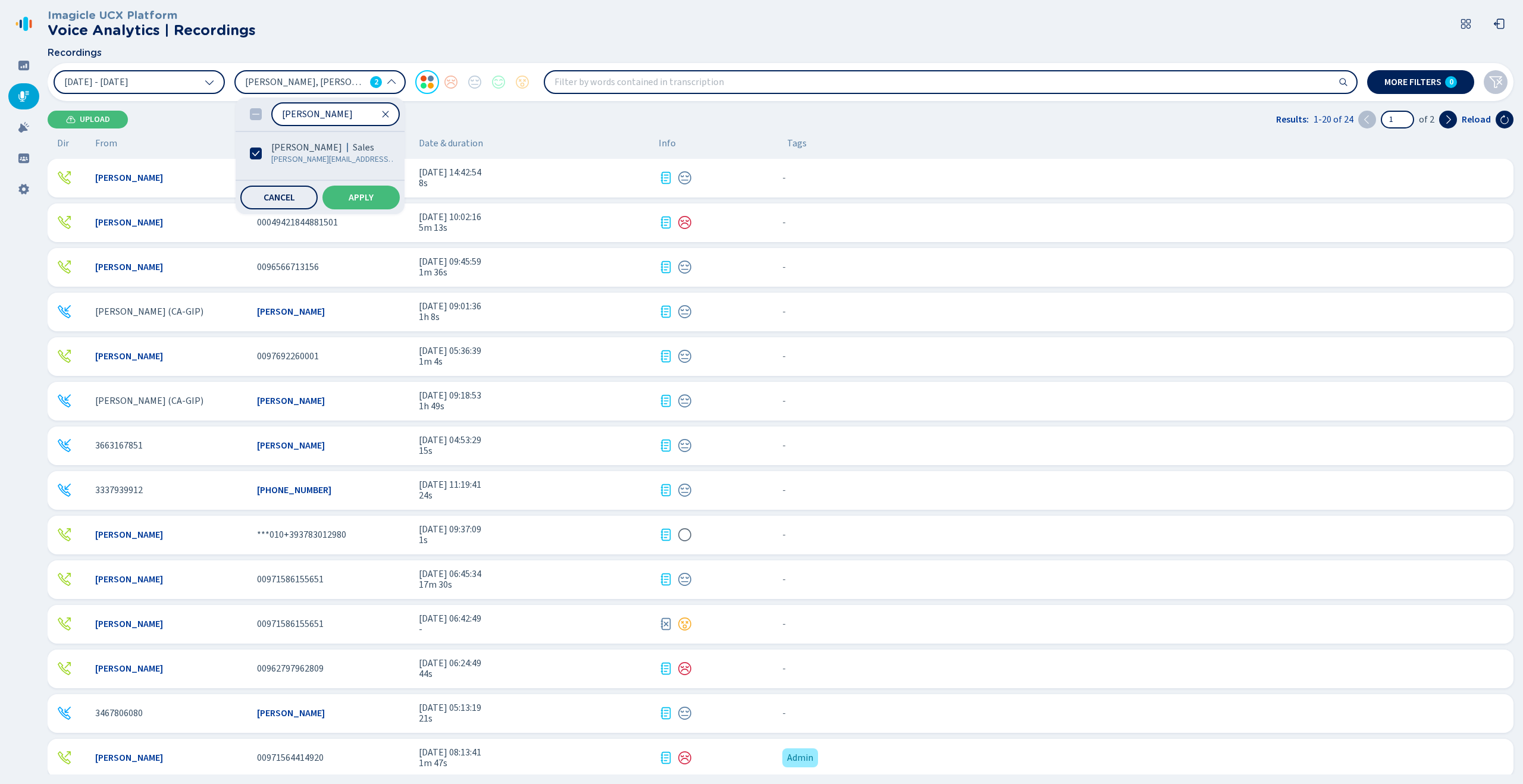
click at [386, 115] on icon at bounding box center [386, 114] width 7 height 7
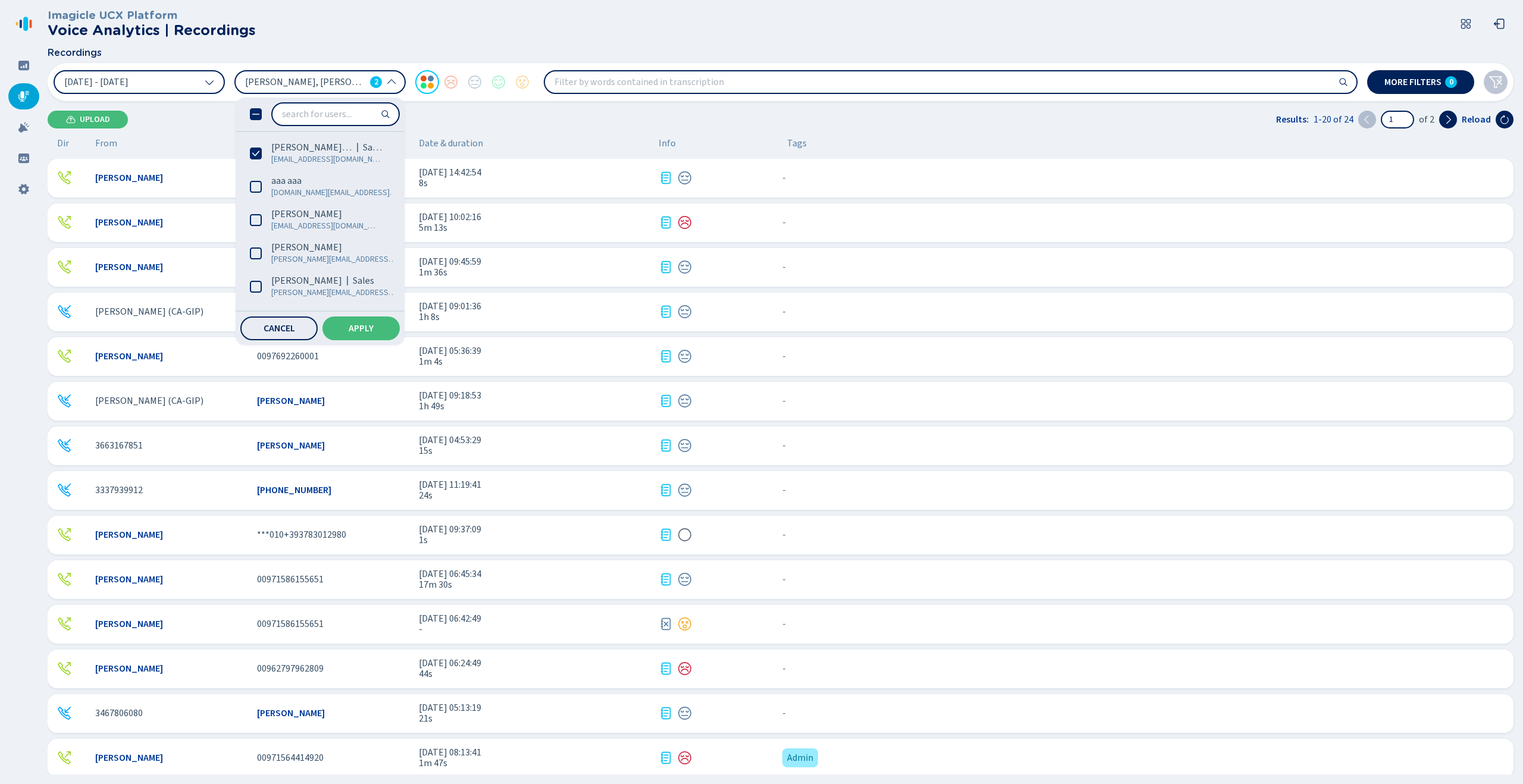
click at [353, 116] on input "search" at bounding box center [335, 114] width 126 height 21
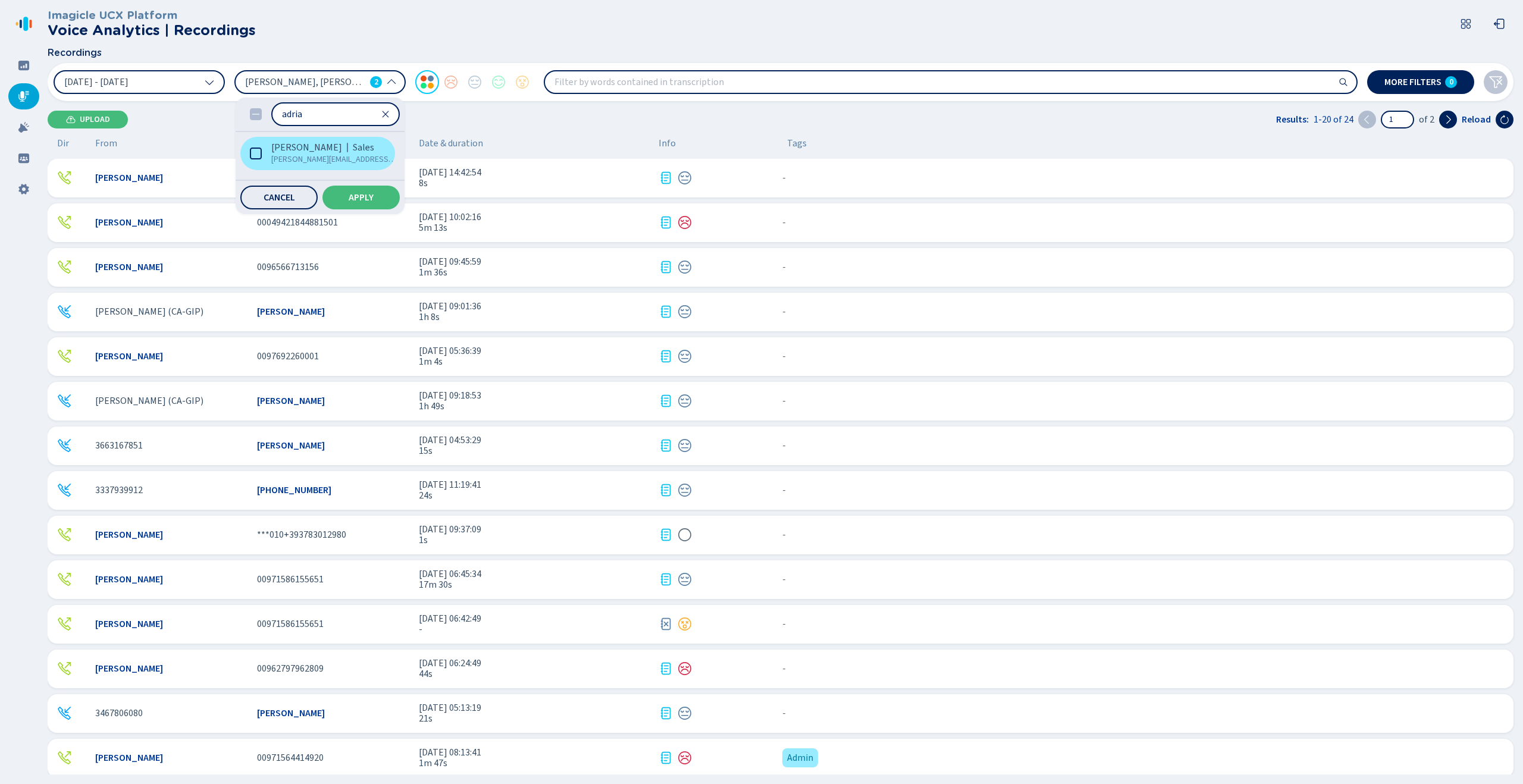
type input "adria"
click at [309, 152] on span "[PERSON_NAME]" at bounding box center [307, 148] width 71 height 12
click at [361, 193] on span "Apply" at bounding box center [361, 197] width 25 height 10
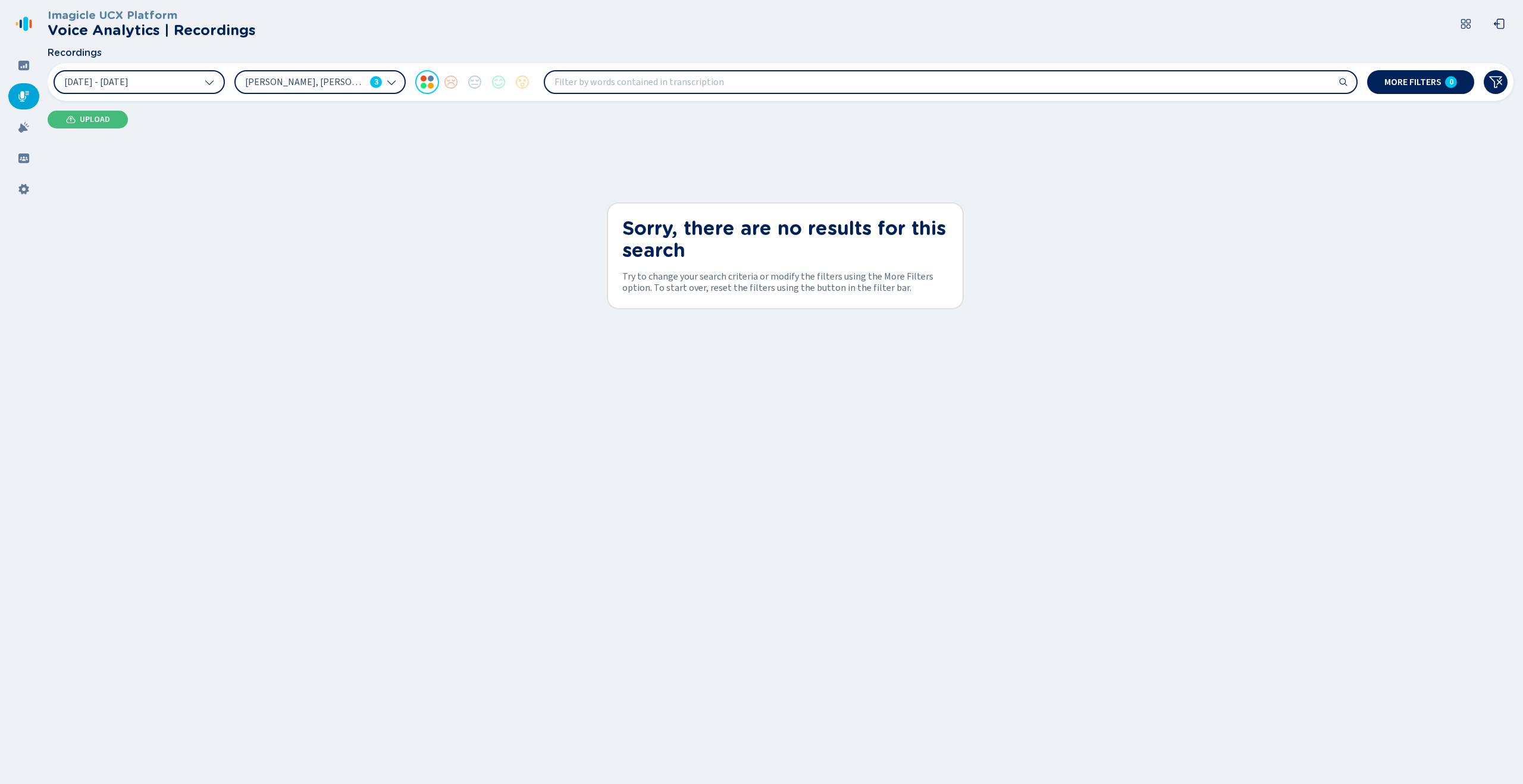
click at [392, 85] on icon at bounding box center [391, 82] width 10 height 10
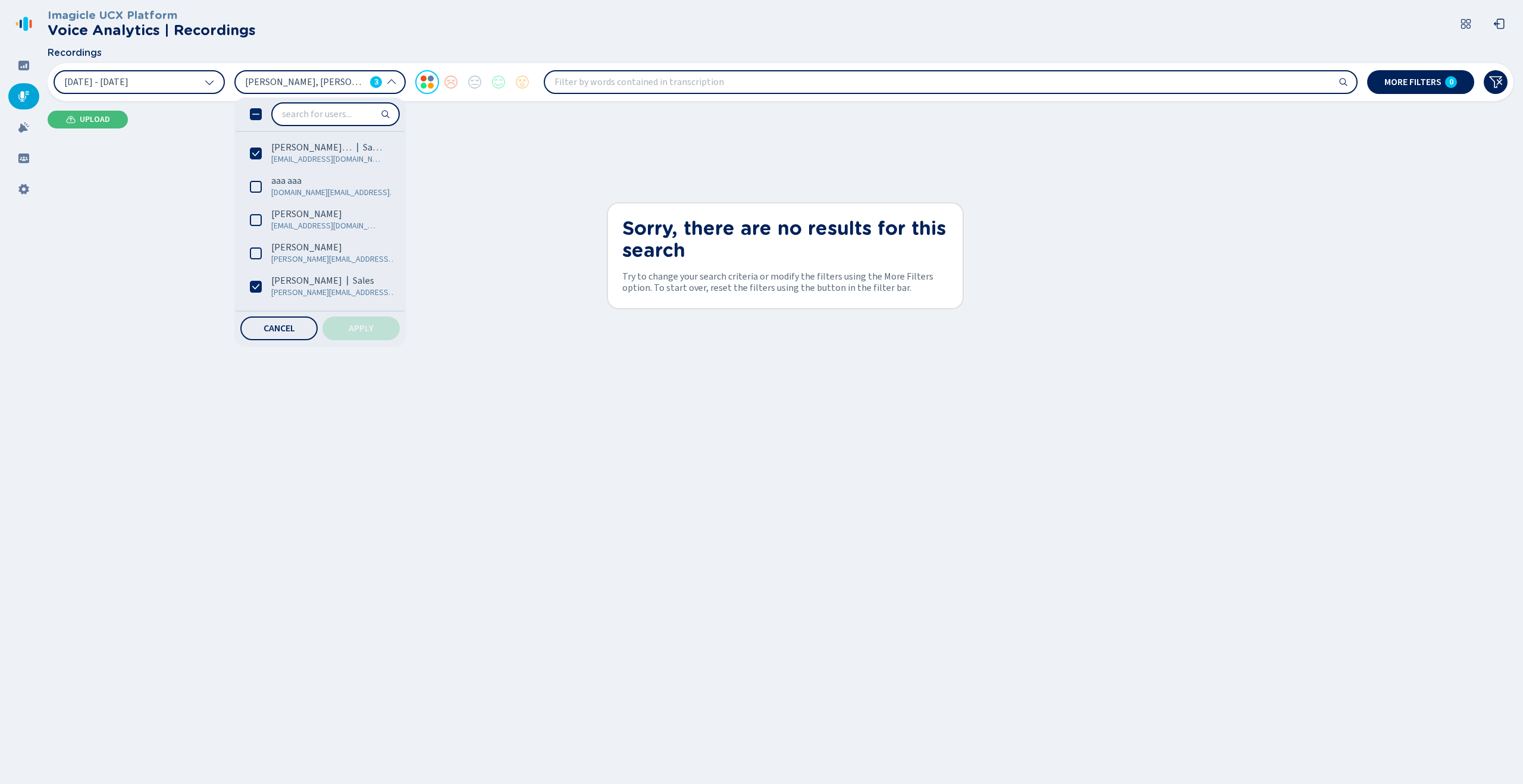
click at [330, 86] on span "[PERSON_NAME], [PERSON_NAME], [PERSON_NAME]" at bounding box center [305, 82] width 120 height 13
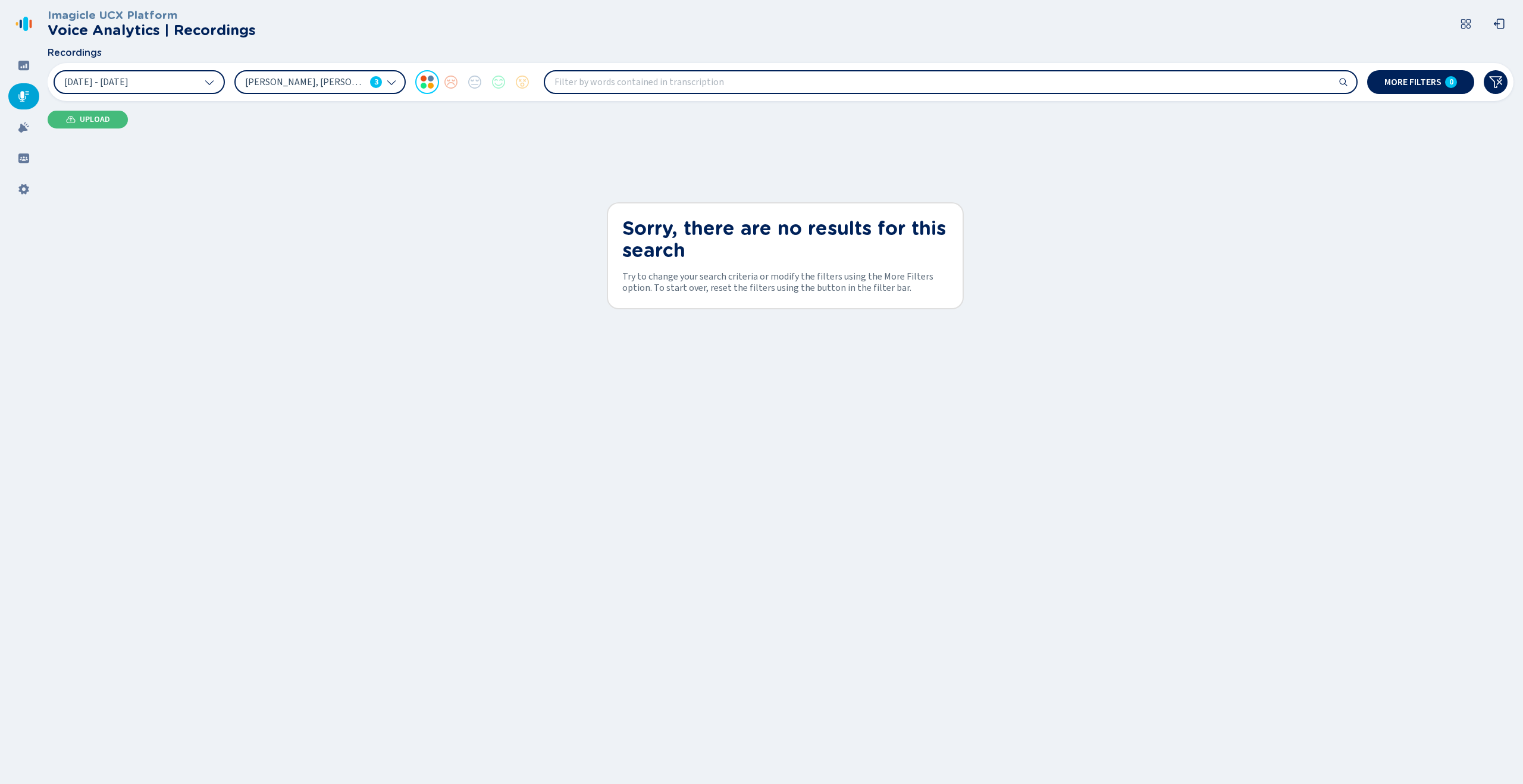
click at [160, 94] on div "[DATE] - [DATE] [PERSON_NAME], [PERSON_NAME], [PERSON_NAME] 3 More filters 0" at bounding box center [780, 82] width 1466 height 38
click at [181, 81] on button "[DATE] - [DATE]" at bounding box center [139, 82] width 171 height 24
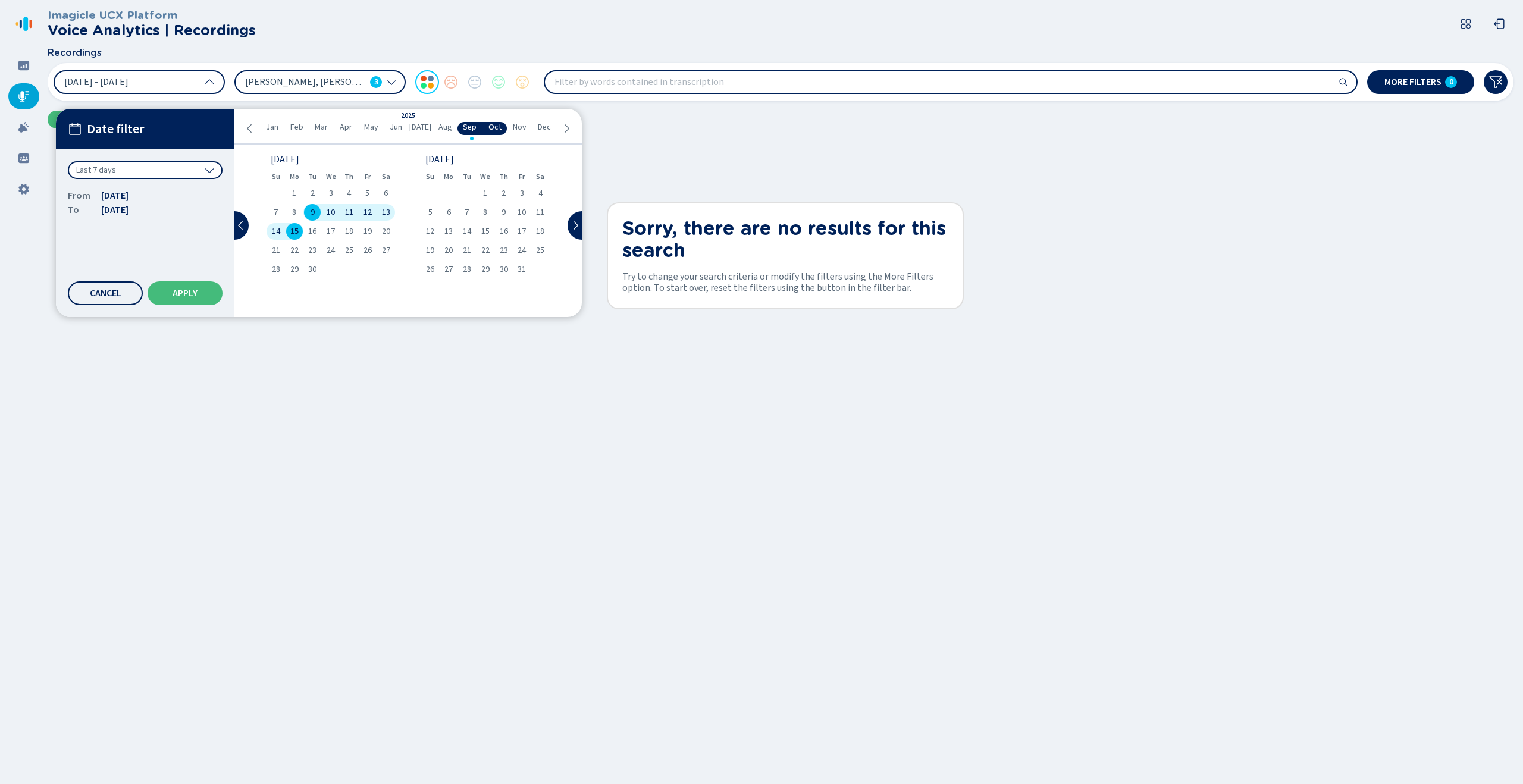
click at [269, 129] on span "Jan" at bounding box center [272, 128] width 13 height 10
click at [337, 191] on div "1" at bounding box center [331, 193] width 18 height 16
click at [477, 128] on li "Sep" at bounding box center [470, 129] width 25 height 13
click at [311, 271] on span "30" at bounding box center [312, 270] width 9 height 9
click at [177, 301] on button "Apply" at bounding box center [185, 293] width 75 height 24
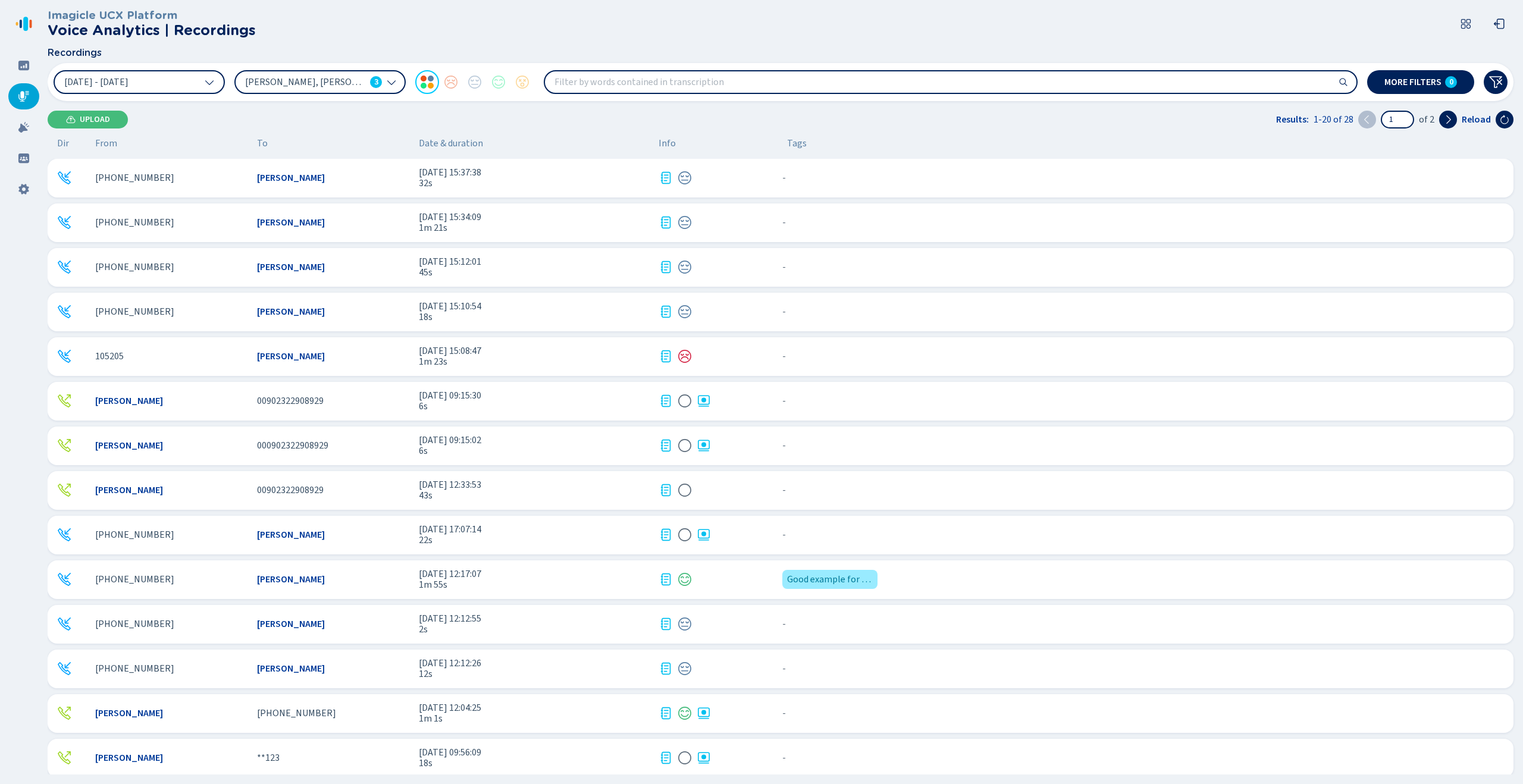
click at [525, 579] on span "1m 55s" at bounding box center [533, 585] width 230 height 11
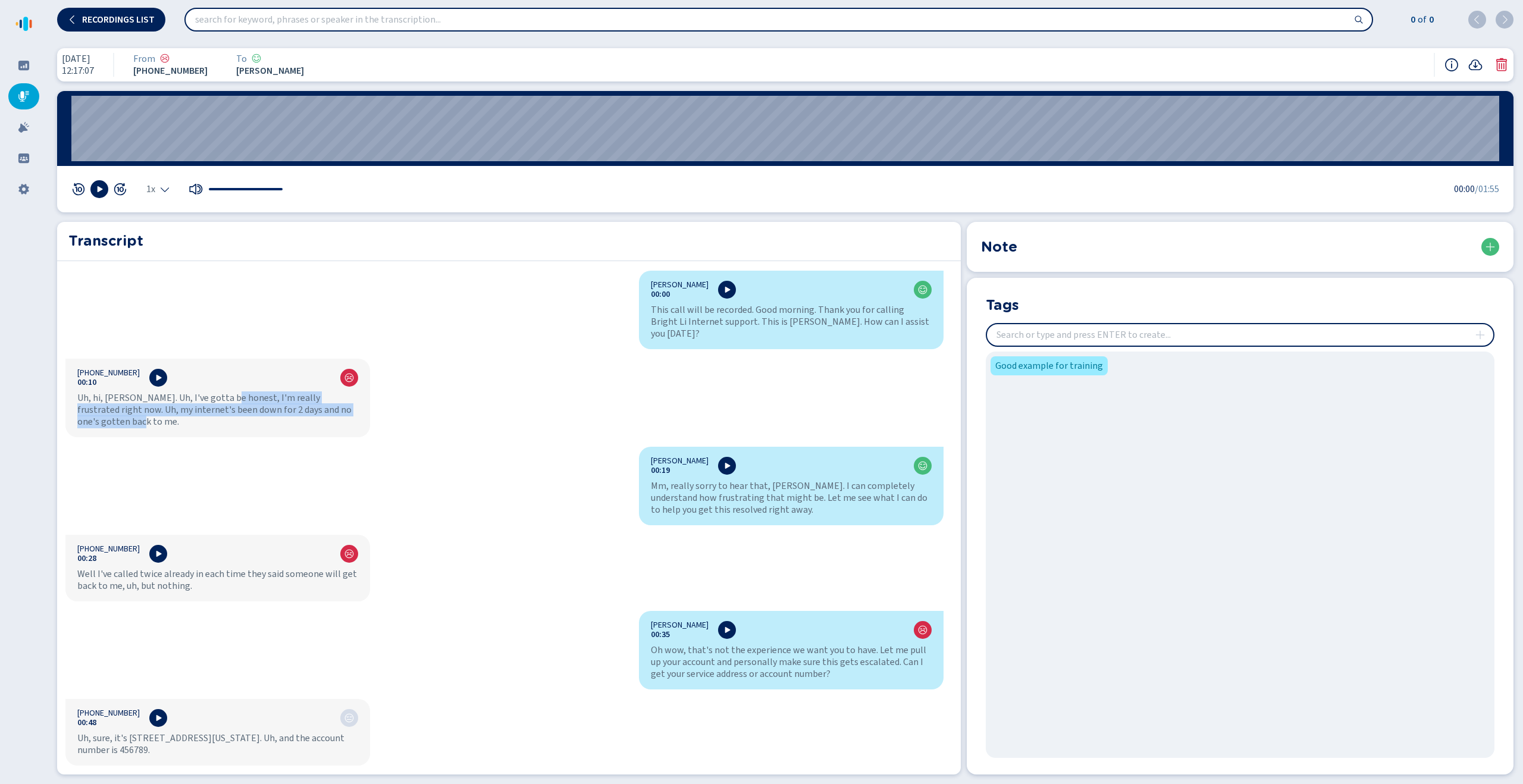
drag, startPoint x: 227, startPoint y: 389, endPoint x: 383, endPoint y: 406, distance: 156.9
click at [383, 406] on div "[PERSON_NAME] 00:00 This call will be recorded. Good morning. Thank you for cal…" at bounding box center [504, 520] width 895 height 499
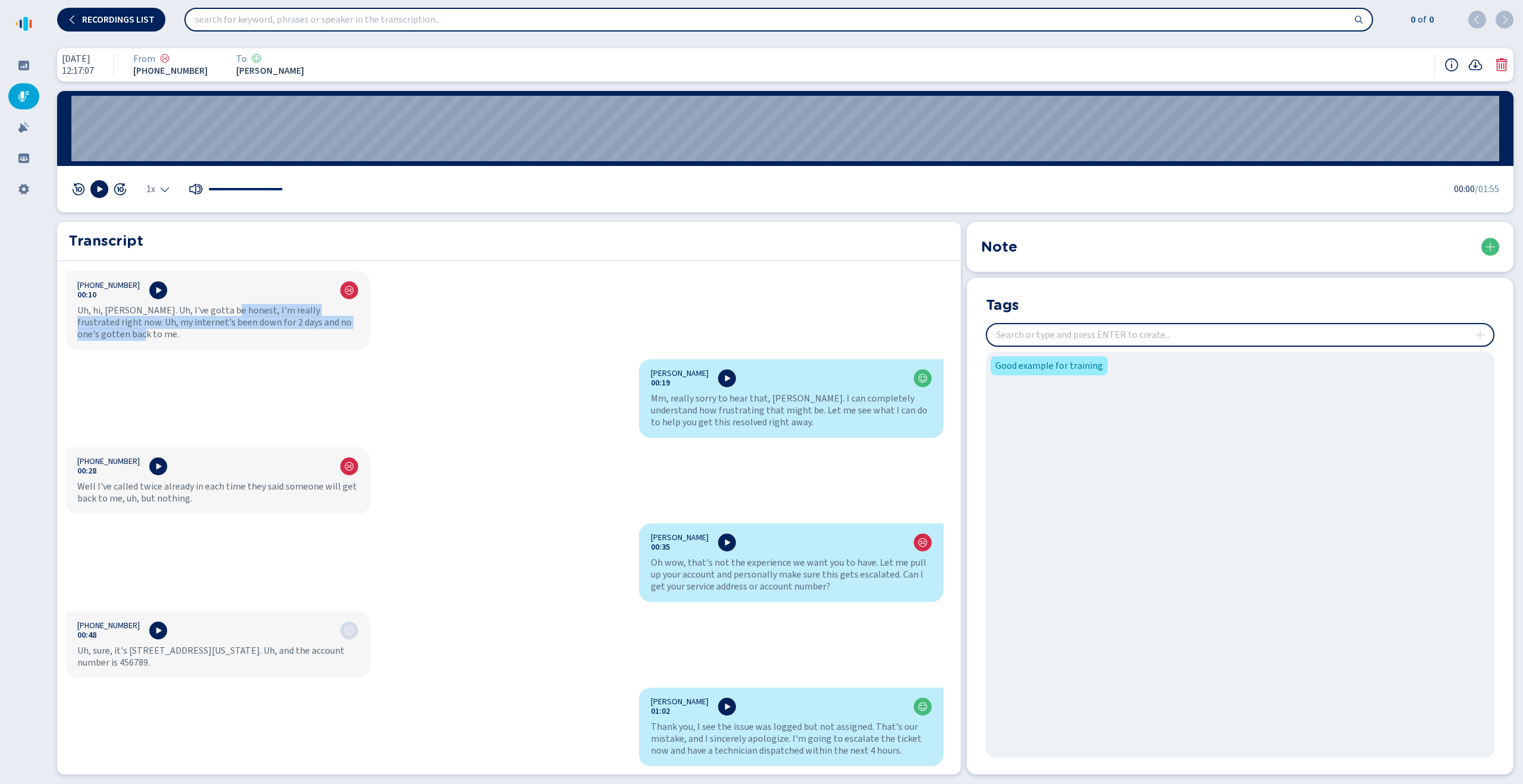
scroll to position [89, 0]
drag, startPoint x: 853, startPoint y: 397, endPoint x: 858, endPoint y: 409, distance: 13.0
click at [858, 409] on div "Mm, really sorry to hear that, [PERSON_NAME]. I can completely understand how f…" at bounding box center [791, 409] width 281 height 36
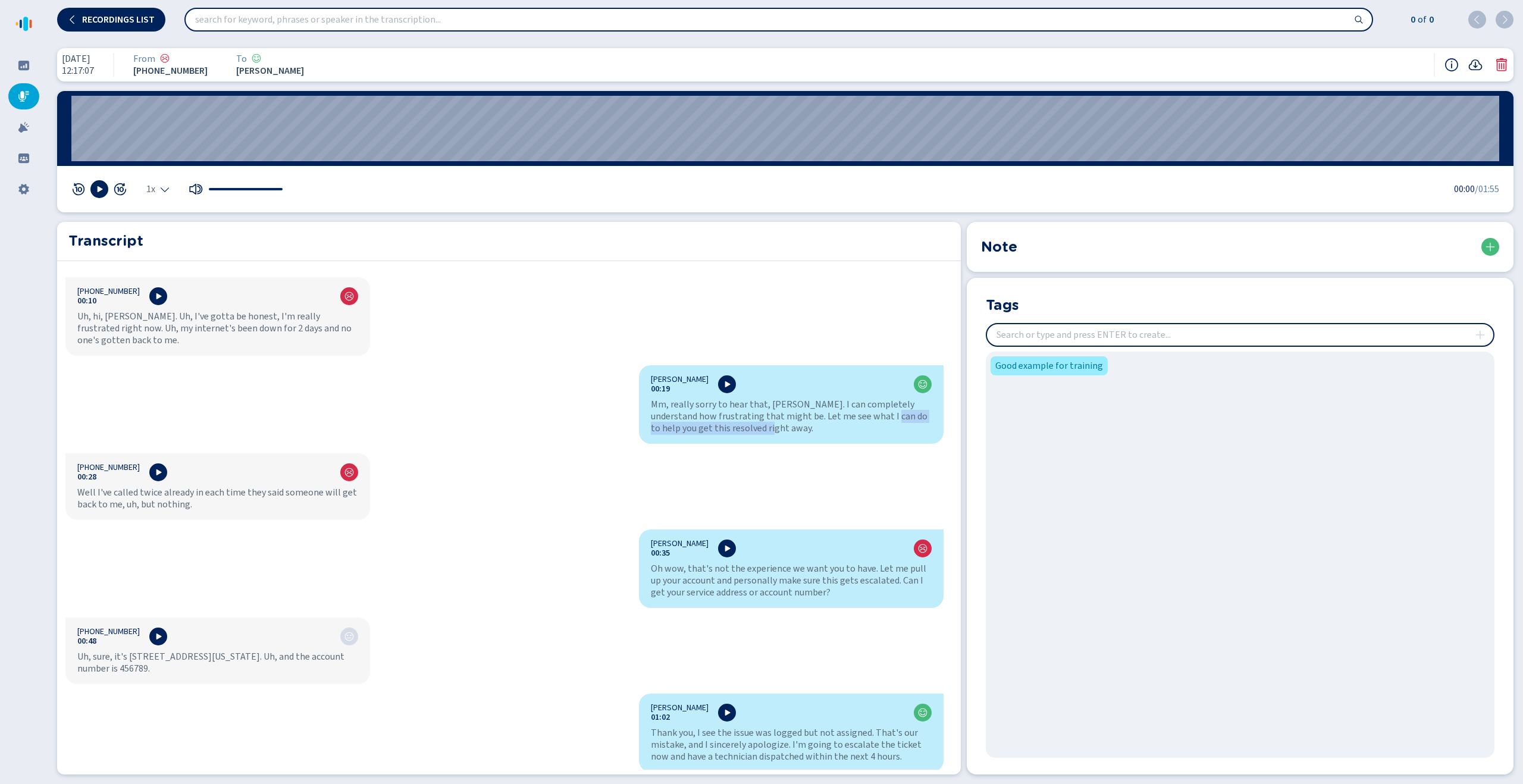
scroll to position [0, 0]
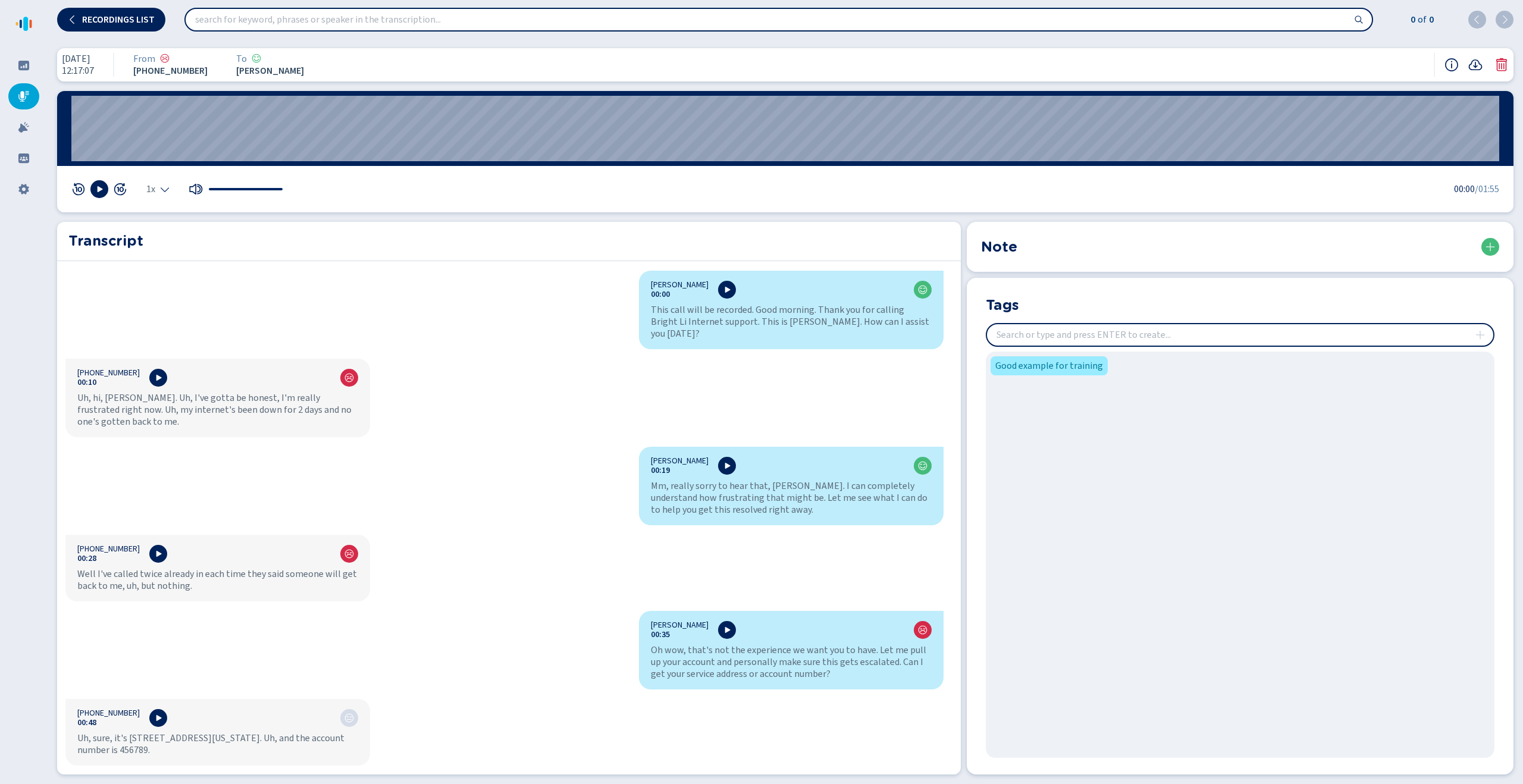
click at [1033, 338] on input "insert" at bounding box center [1239, 335] width 506 height 21
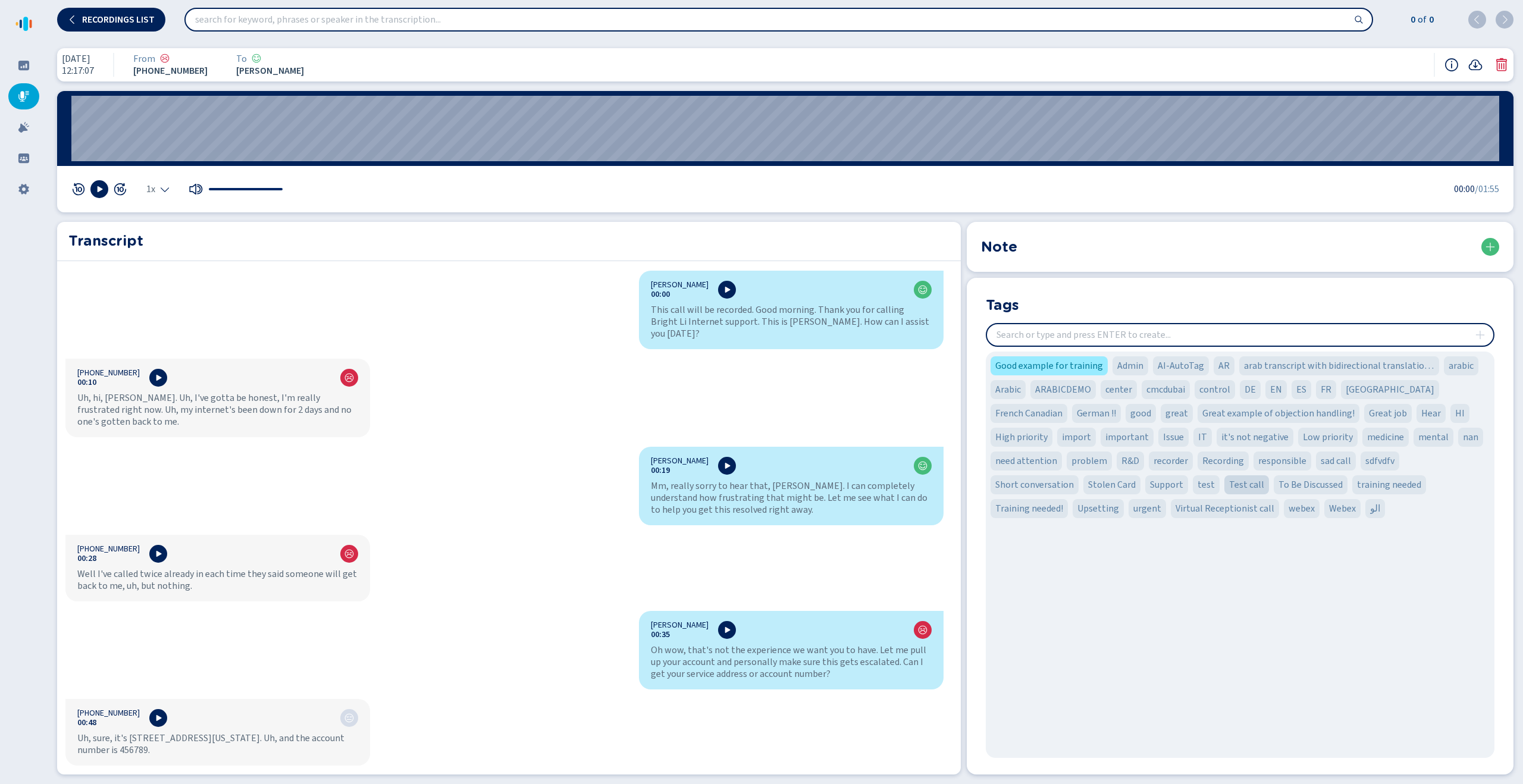
click at [1229, 480] on span "Test call" at bounding box center [1247, 485] width 35 height 15
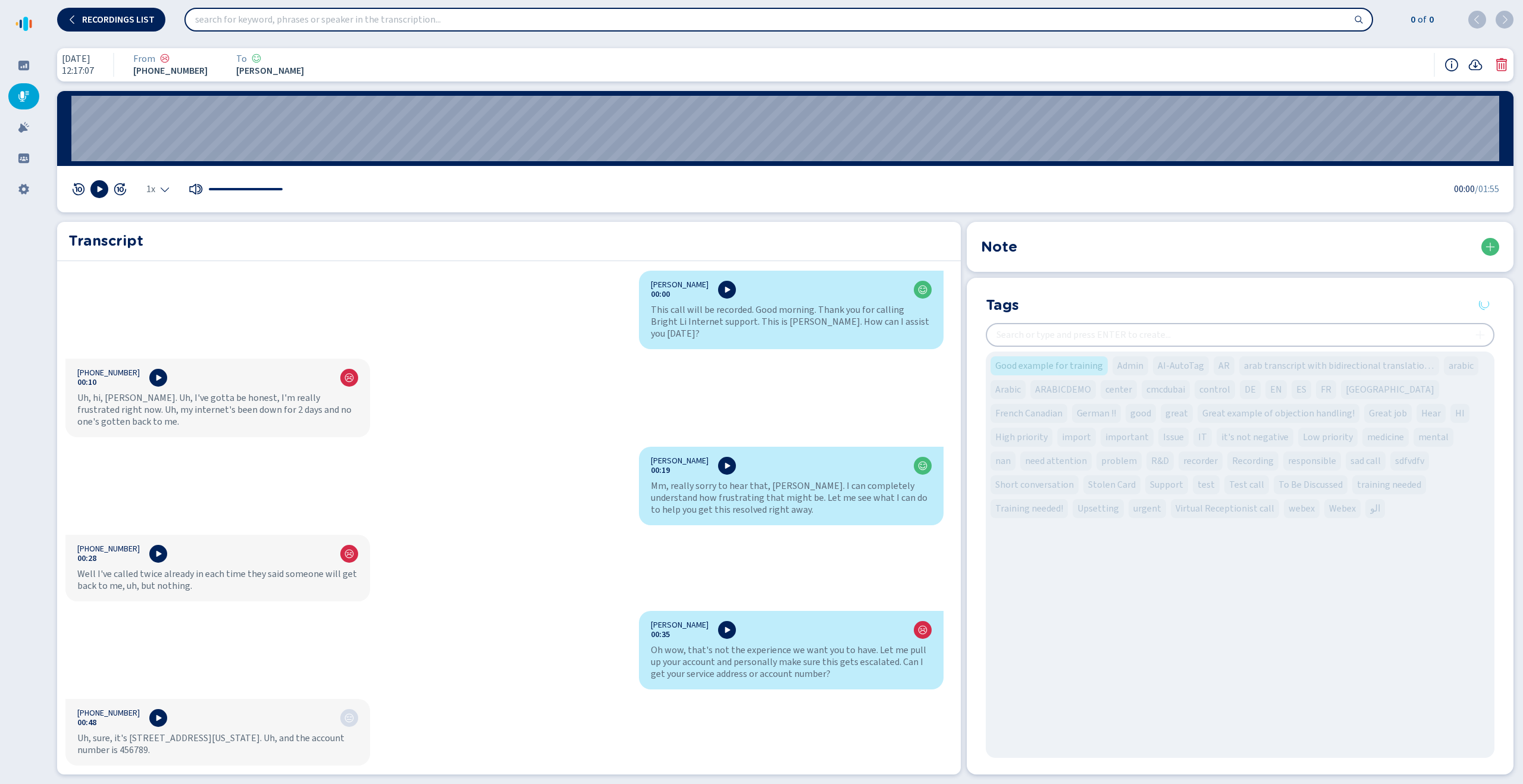
click at [1109, 337] on section "Tags Good example for training Admin AI-AutoTag AR arab transcript with bidirec…" at bounding box center [1240, 526] width 547 height 497
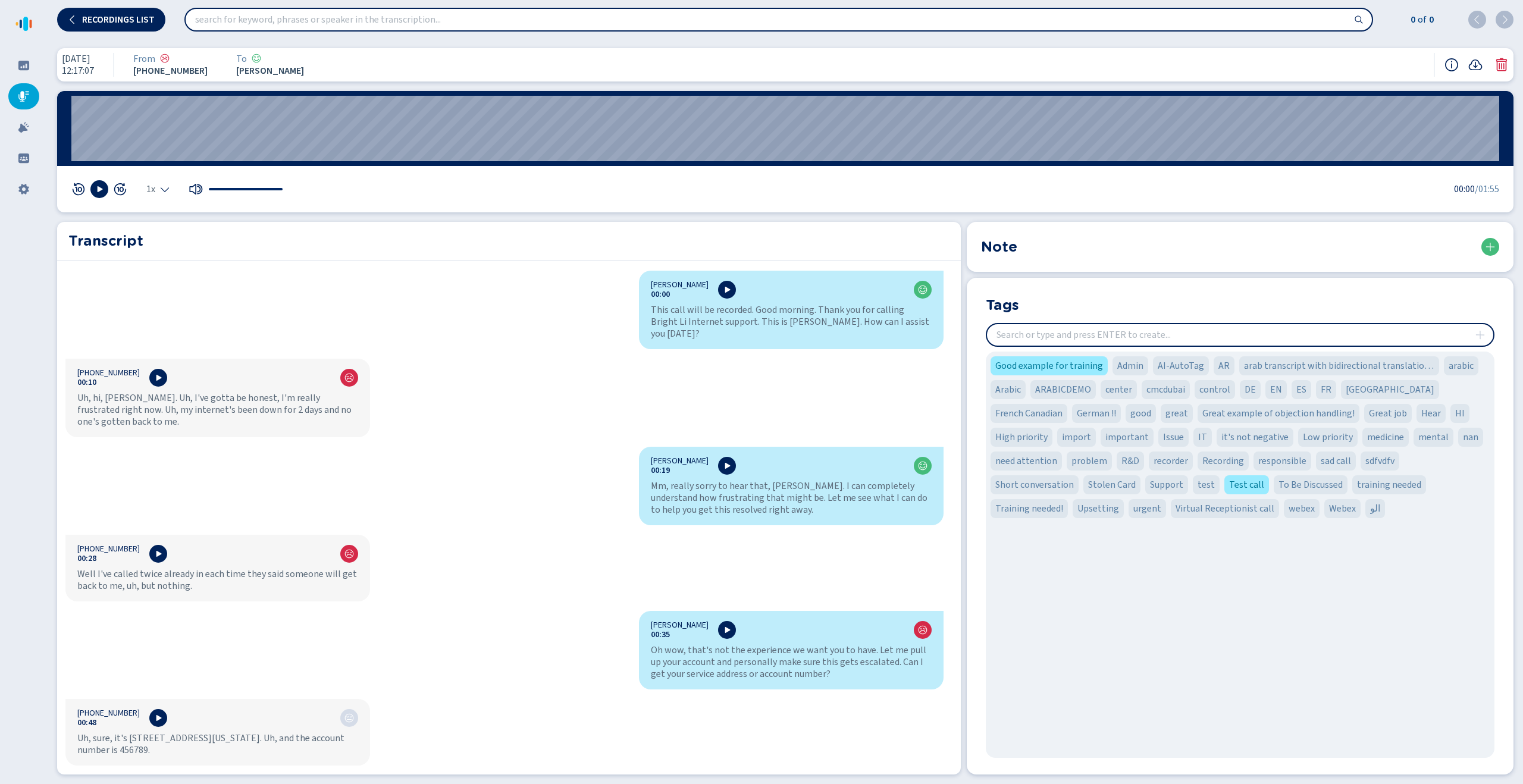
click at [1208, 329] on input "insert" at bounding box center [1239, 335] width 506 height 21
click at [1490, 245] on icon at bounding box center [1490, 247] width 10 height 10
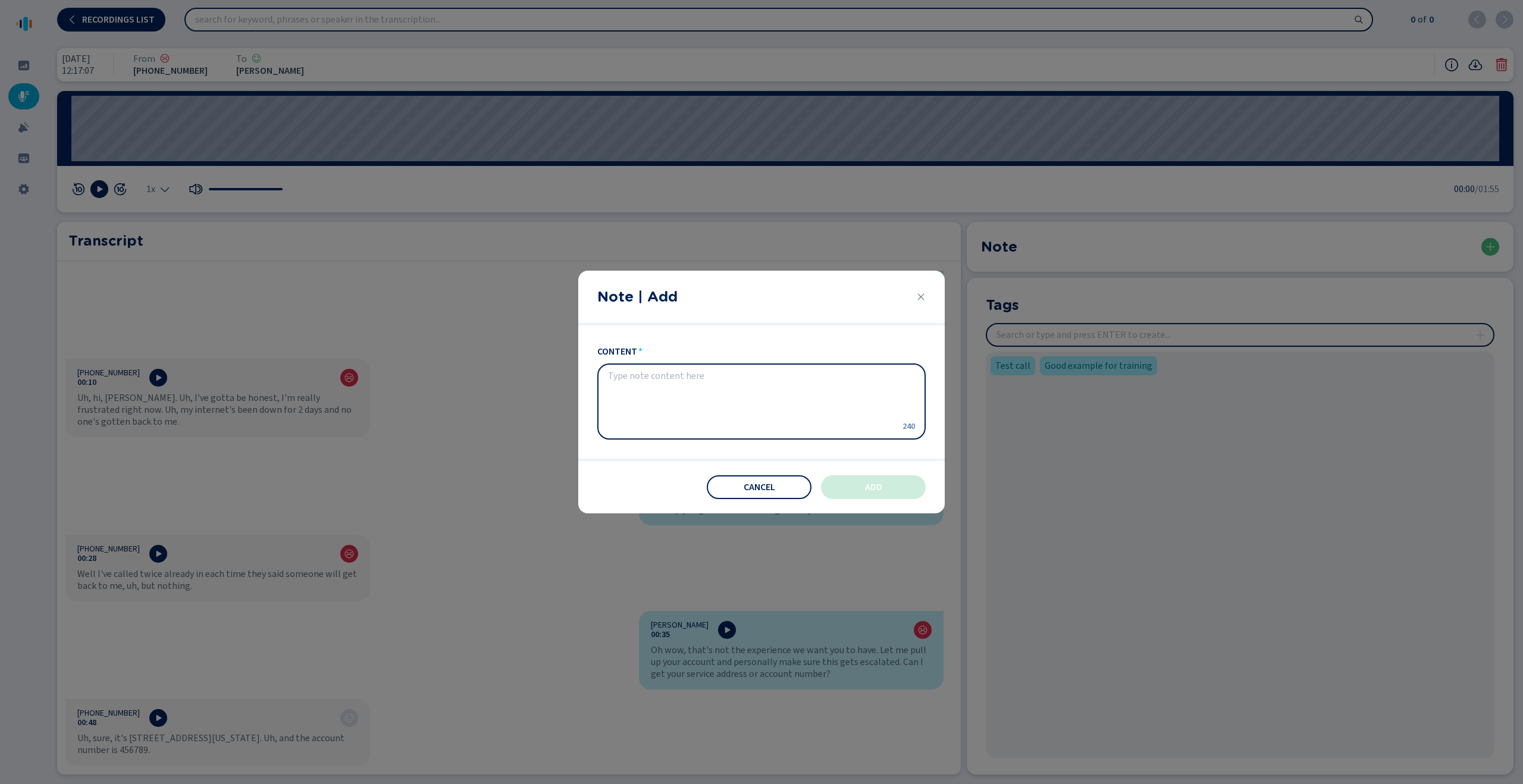
click at [617, 383] on textarea "content" at bounding box center [752, 401] width 288 height 62
click at [771, 482] on span "Cancel" at bounding box center [759, 487] width 32 height 10
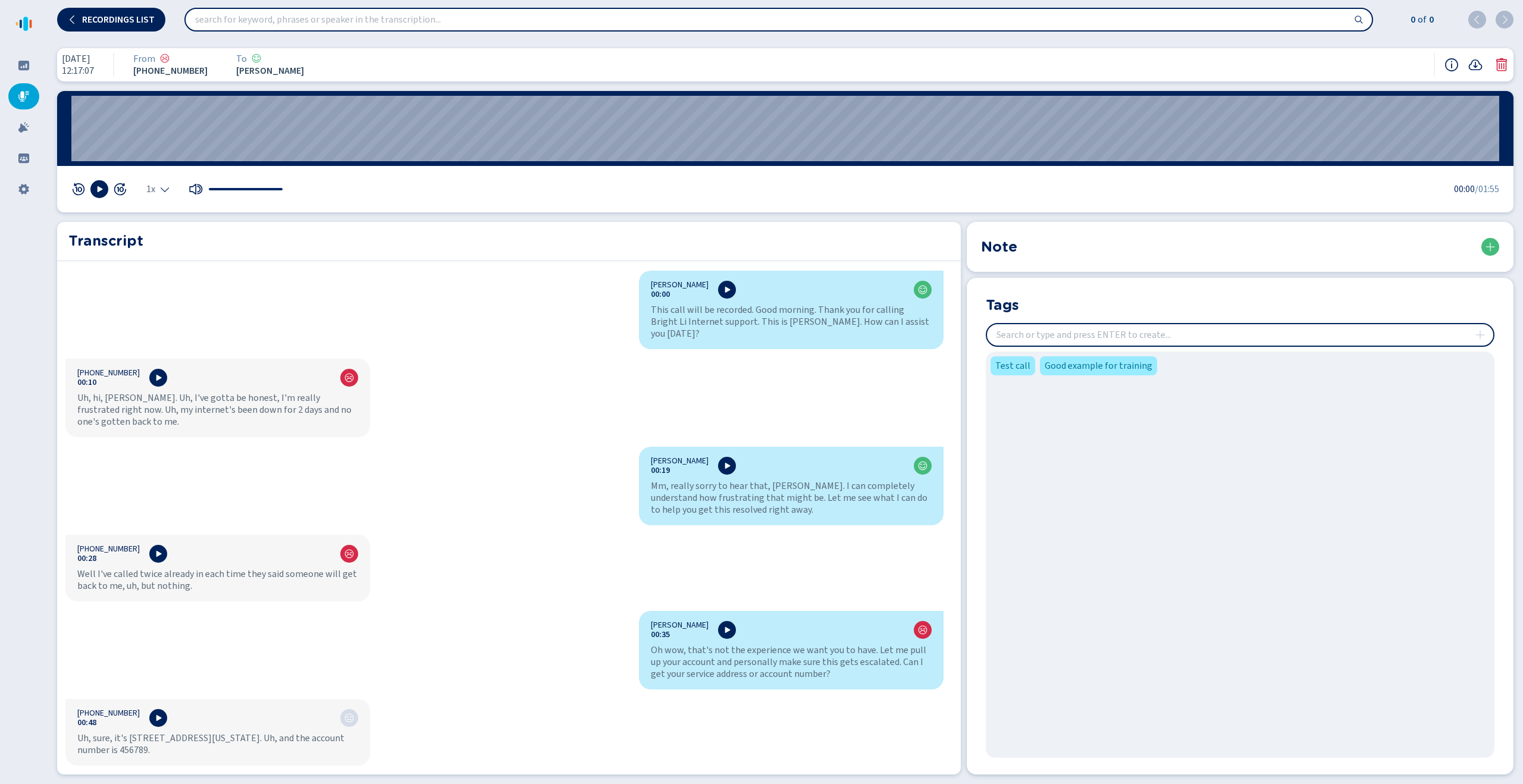
drag, startPoint x: 1330, startPoint y: 248, endPoint x: 1338, endPoint y: 248, distance: 8.0
click at [1330, 248] on div "Note" at bounding box center [1240, 247] width 518 height 21
click at [1476, 67] on icon at bounding box center [1476, 65] width 15 height 15
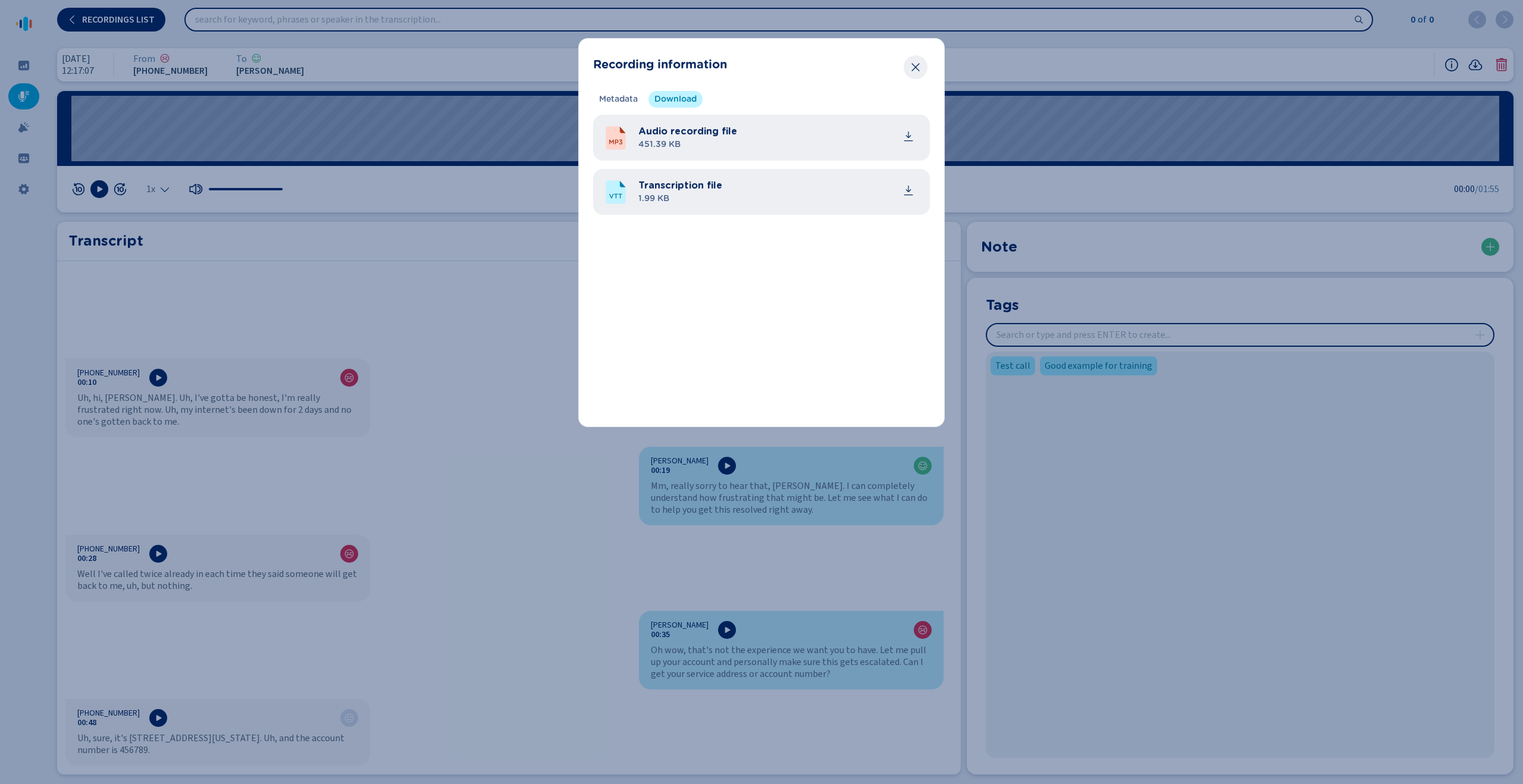
click at [920, 72] on icon "Close" at bounding box center [916, 67] width 12 height 12
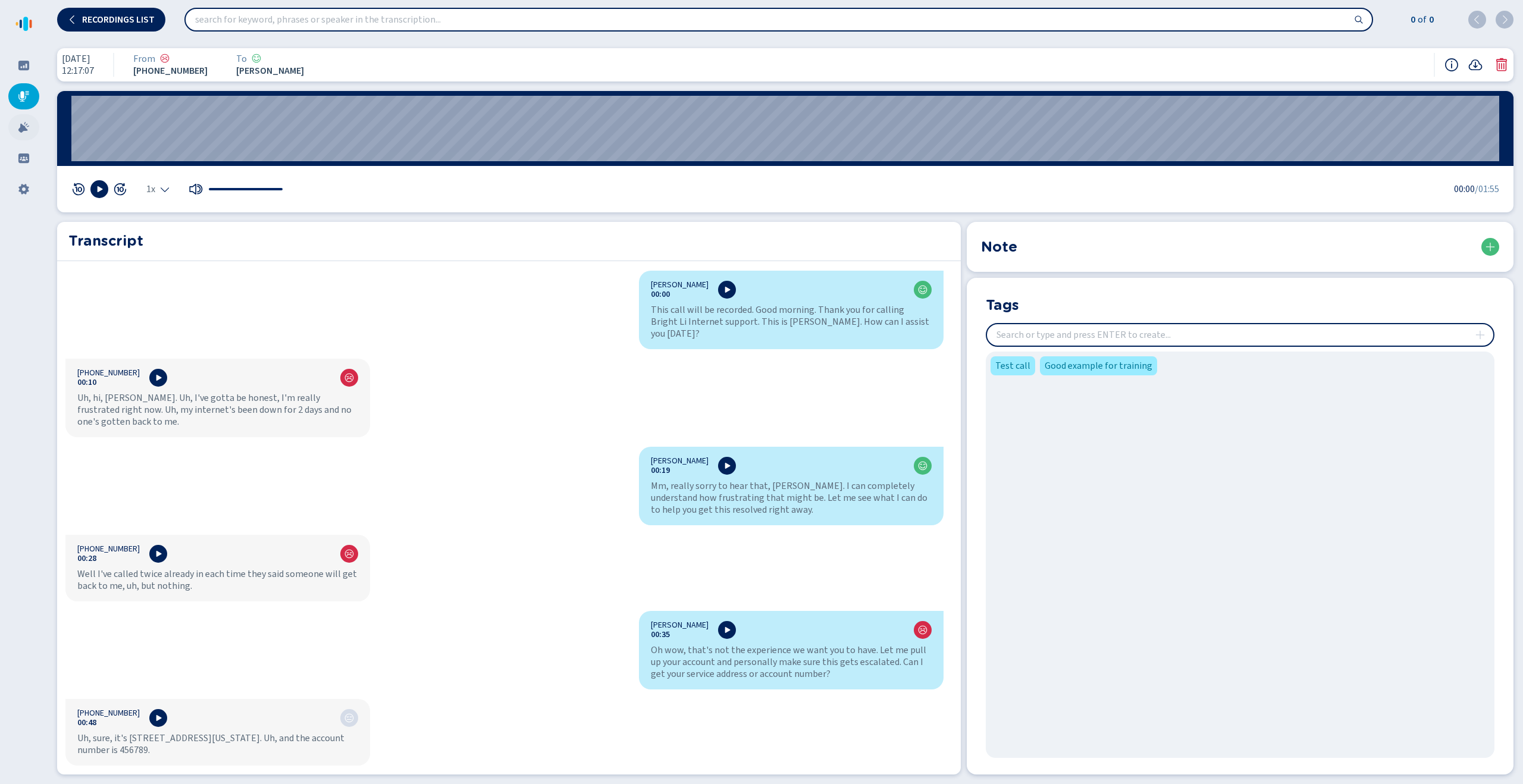
click at [32, 129] on div at bounding box center [24, 127] width 31 height 26
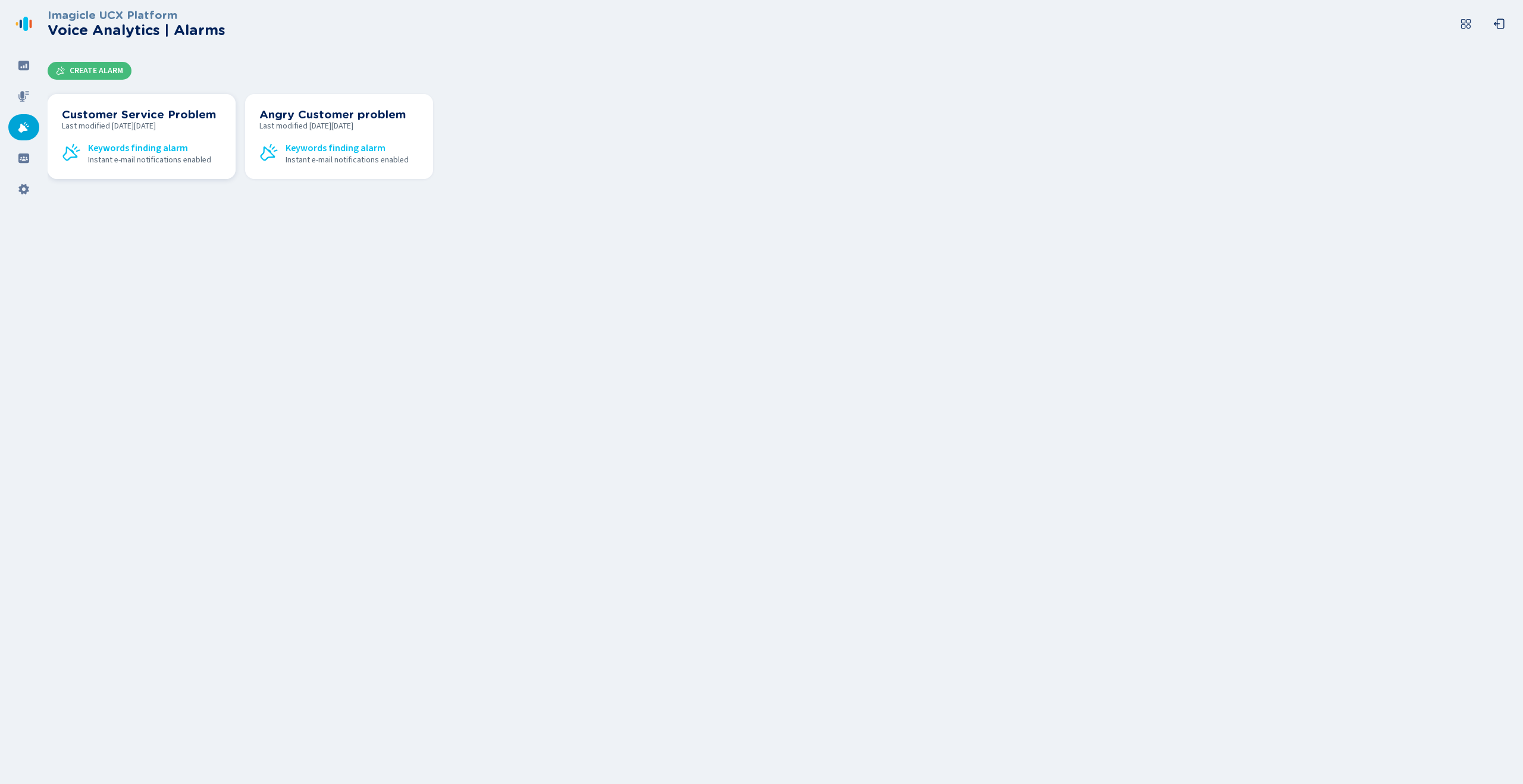
click at [179, 151] on span "Keywords finding alarm" at bounding box center [138, 148] width 100 height 11
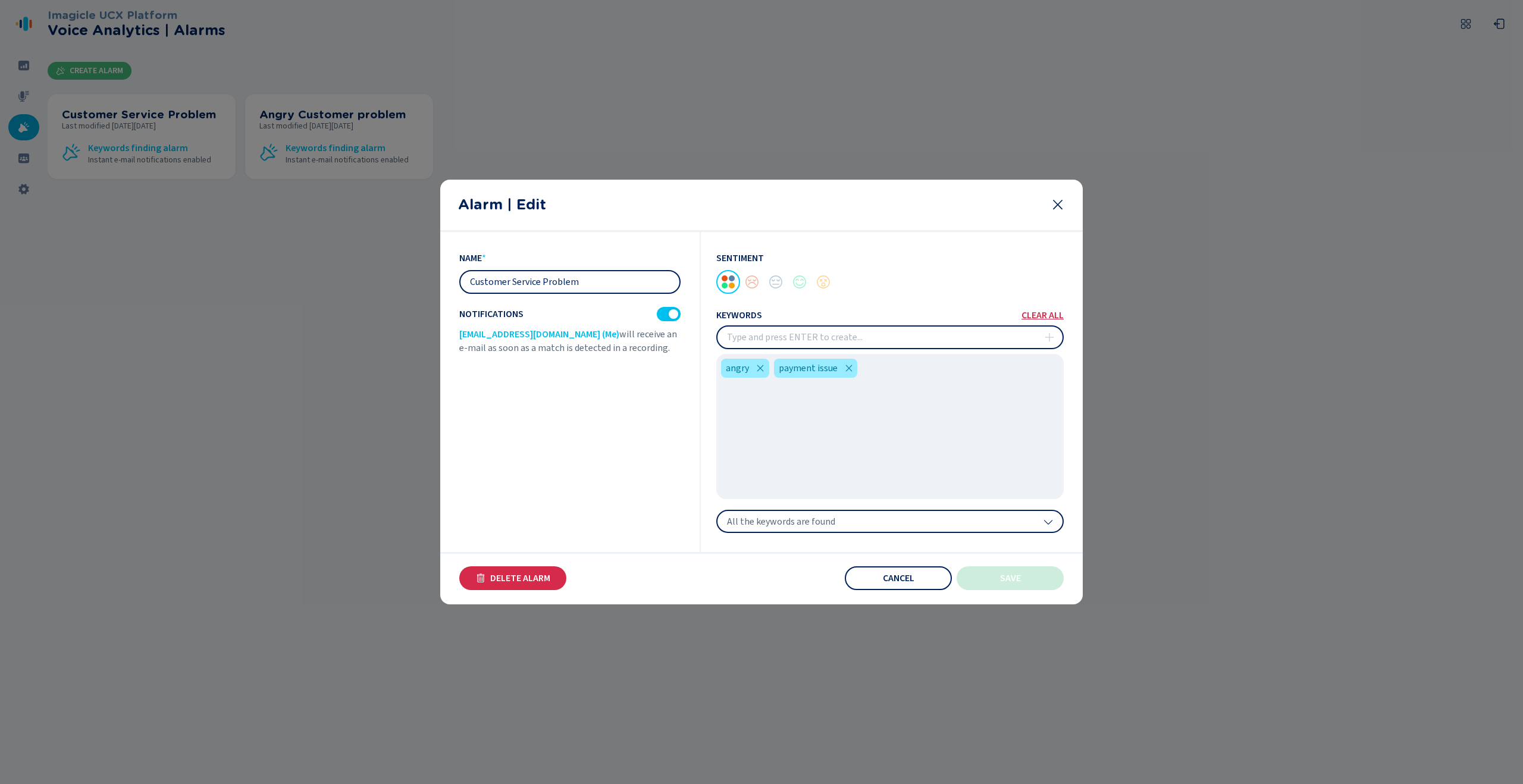
click at [857, 336] on input "insert" at bounding box center [890, 337] width 345 height 21
drag, startPoint x: 564, startPoint y: 342, endPoint x: 632, endPoint y: 361, distance: 70.6
click at [632, 361] on div "name * Customer Service Problem Notifications [EMAIL_ADDRESS][DOMAIN_NAME] (Me)…" at bounding box center [580, 392] width 242 height 321
click at [609, 356] on div "name * Customer Service Problem Notifications [EMAIL_ADDRESS][DOMAIN_NAME] (Me)…" at bounding box center [580, 392] width 242 height 321
drag, startPoint x: 564, startPoint y: 350, endPoint x: 535, endPoint y: 351, distance: 29.0
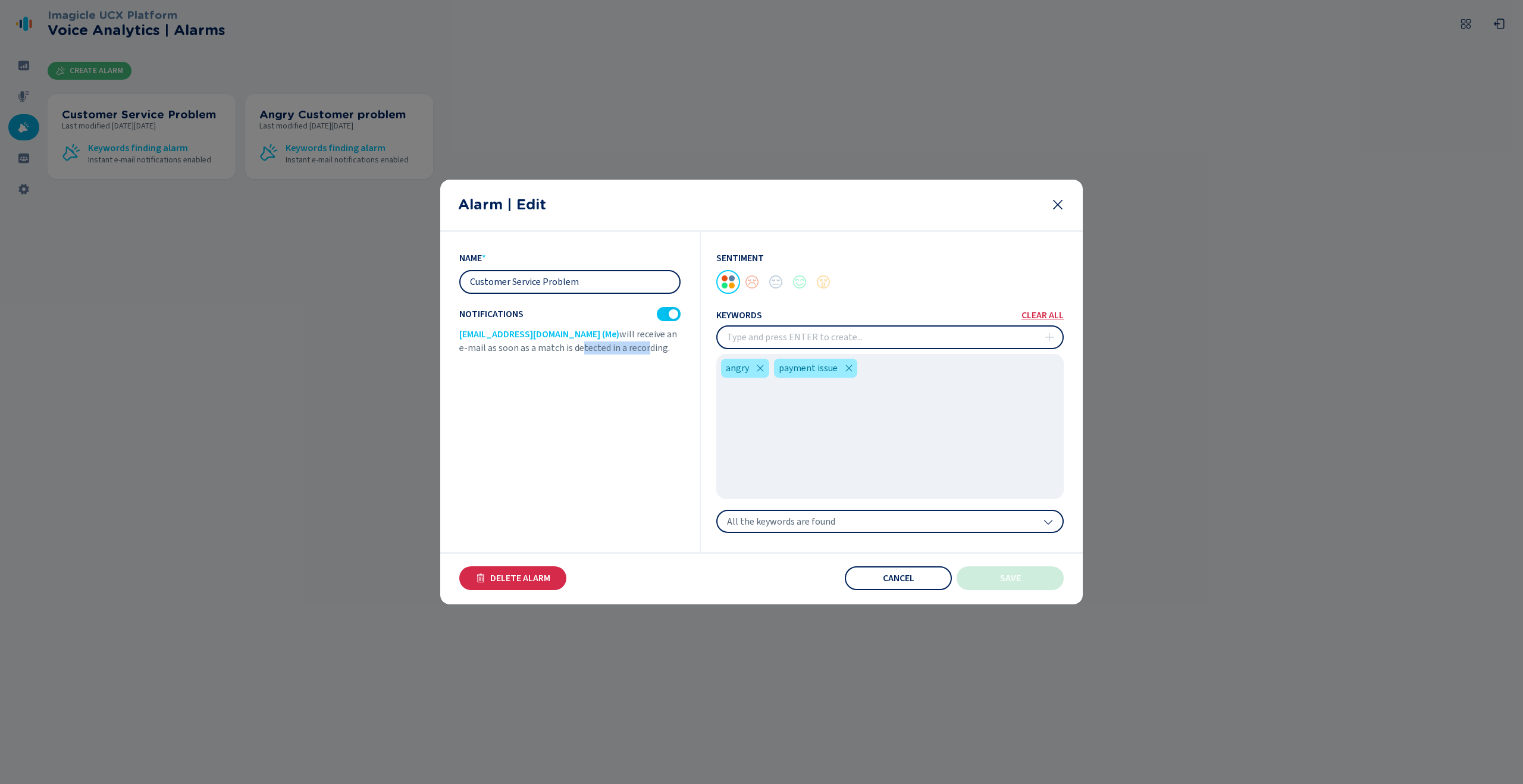
click at [535, 351] on span "will receive an e-mail as soon as a match is detected in a recording." at bounding box center [568, 341] width 217 height 26
click at [929, 525] on div "All the keywords are found" at bounding box center [890, 521] width 347 height 24
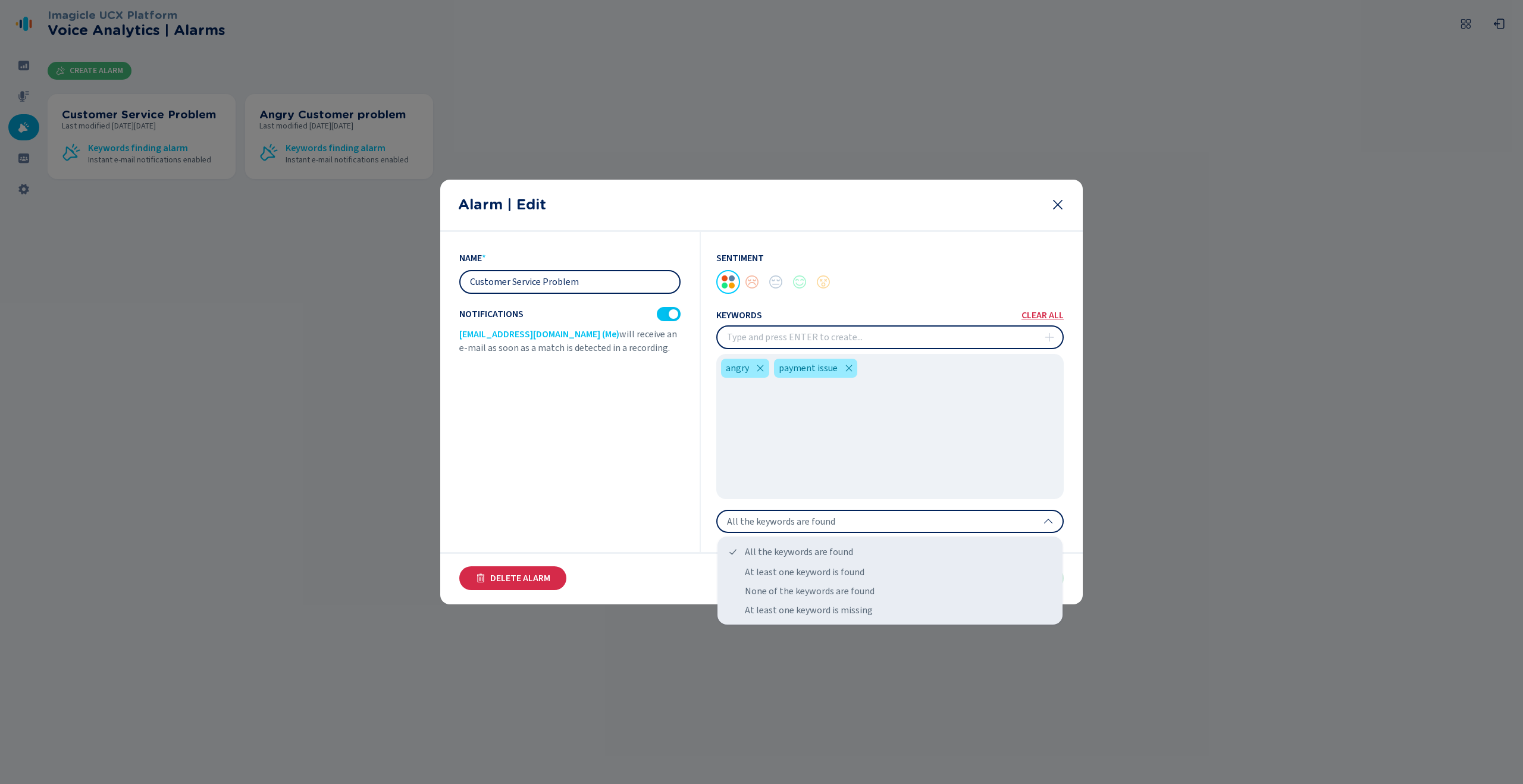
click at [607, 489] on div "name * Customer Service Problem Notifications [EMAIL_ADDRESS][DOMAIN_NAME] (Me)…" at bounding box center [580, 392] width 242 height 321
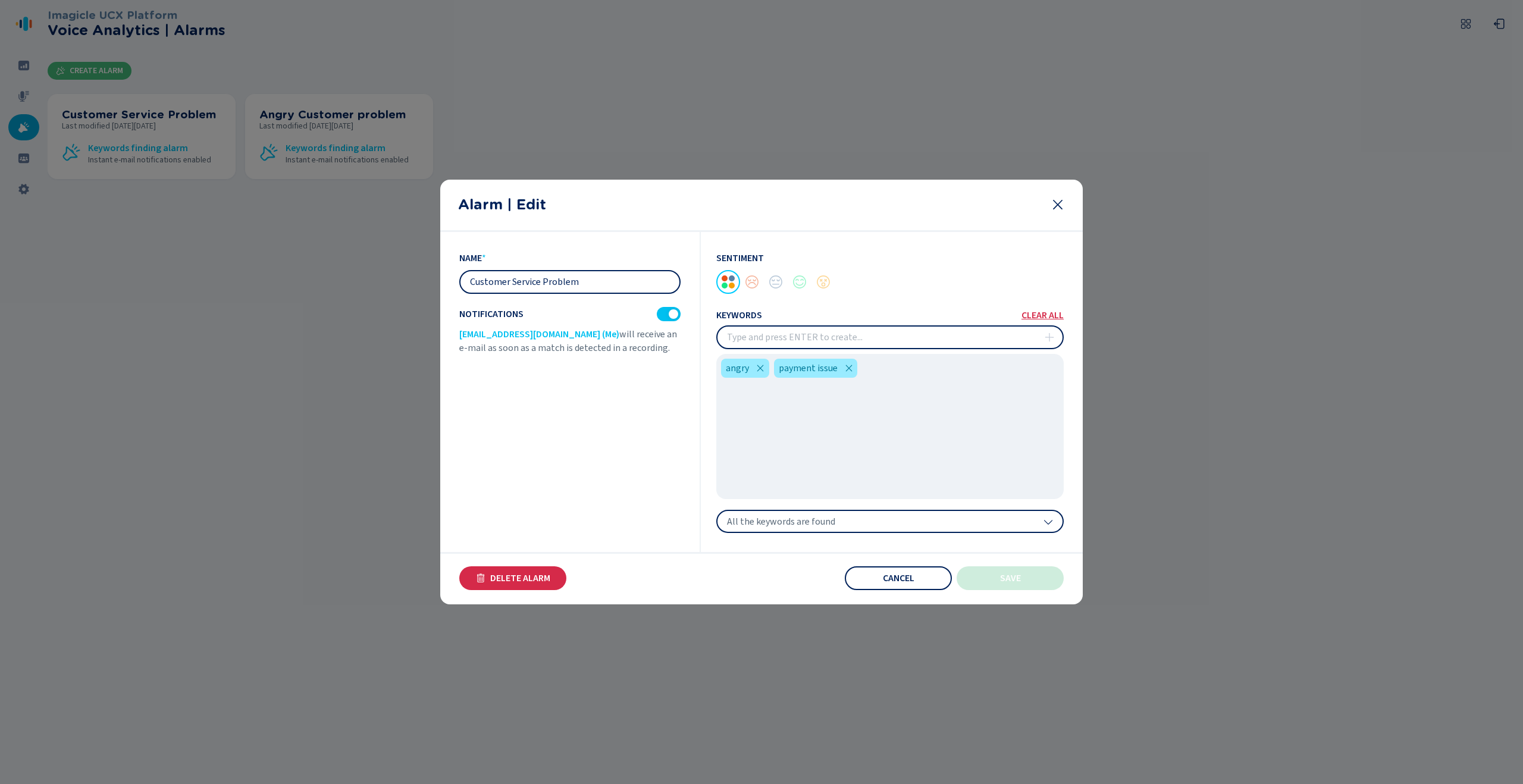
click at [816, 343] on input "insert" at bounding box center [890, 337] width 345 height 21
click at [877, 574] on button "Cancel" at bounding box center [898, 578] width 107 height 24
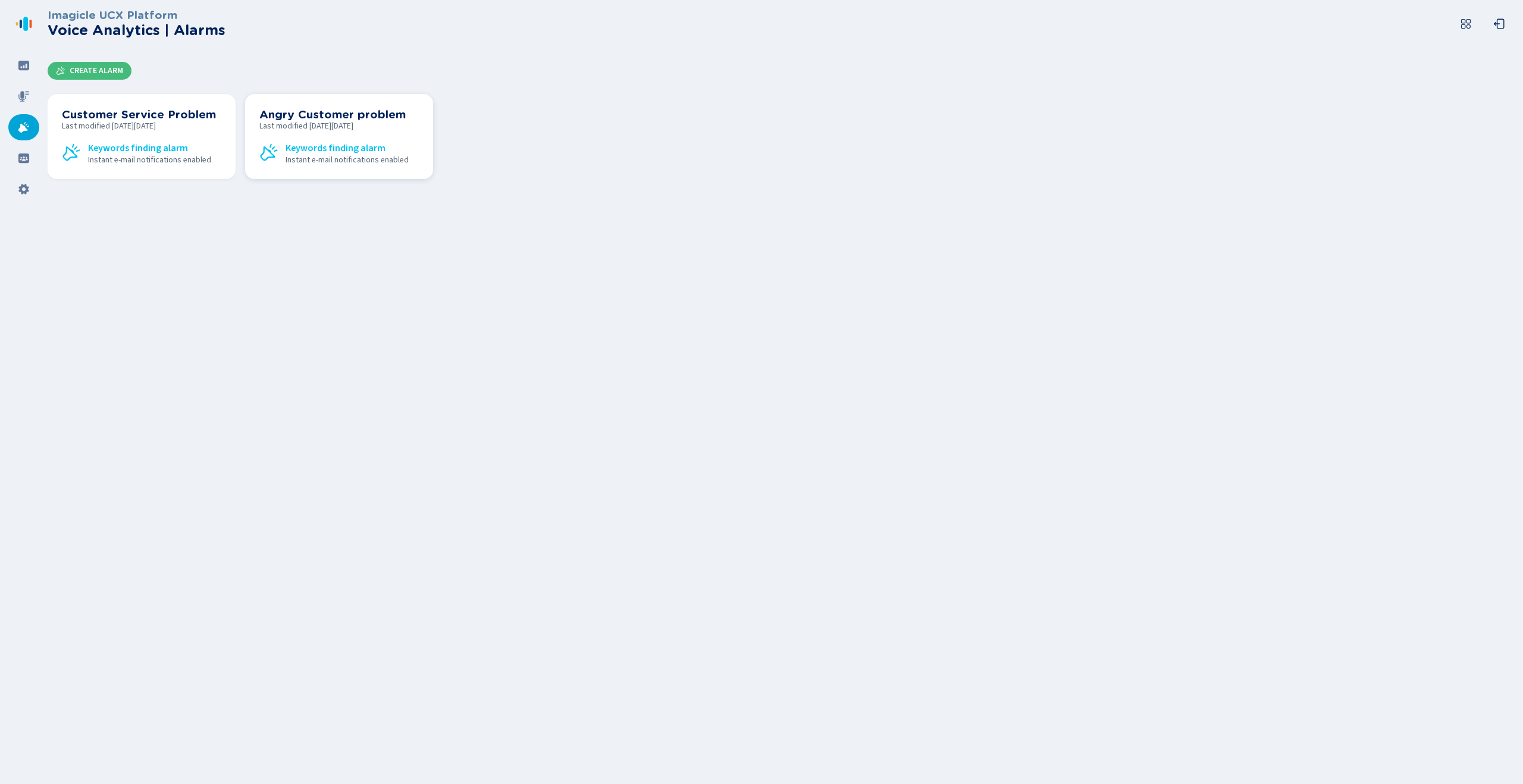
click at [291, 116] on h3 "Angry Customer problem" at bounding box center [339, 115] width 159 height 13
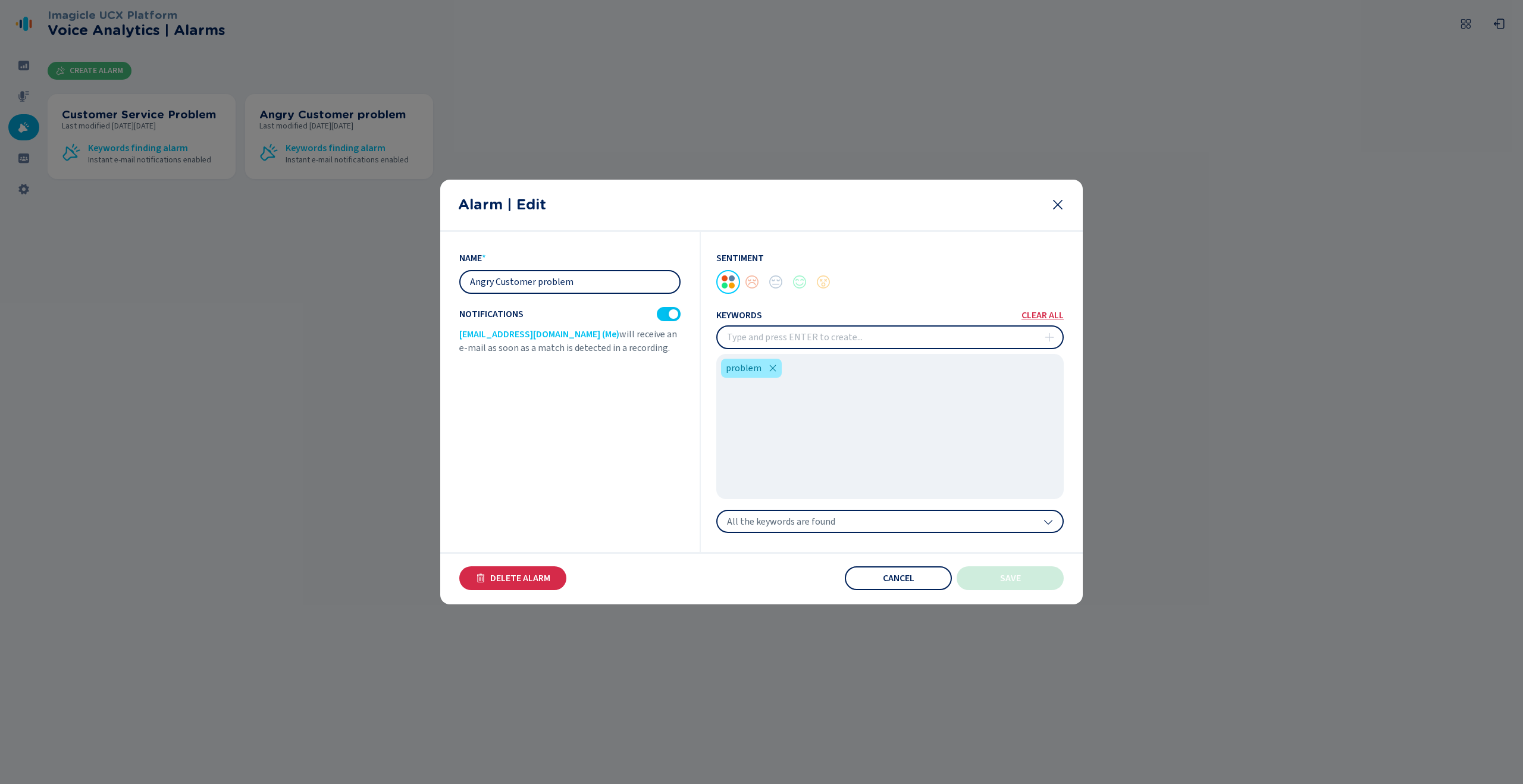
click at [1063, 202] on icon at bounding box center [1058, 205] width 15 height 15
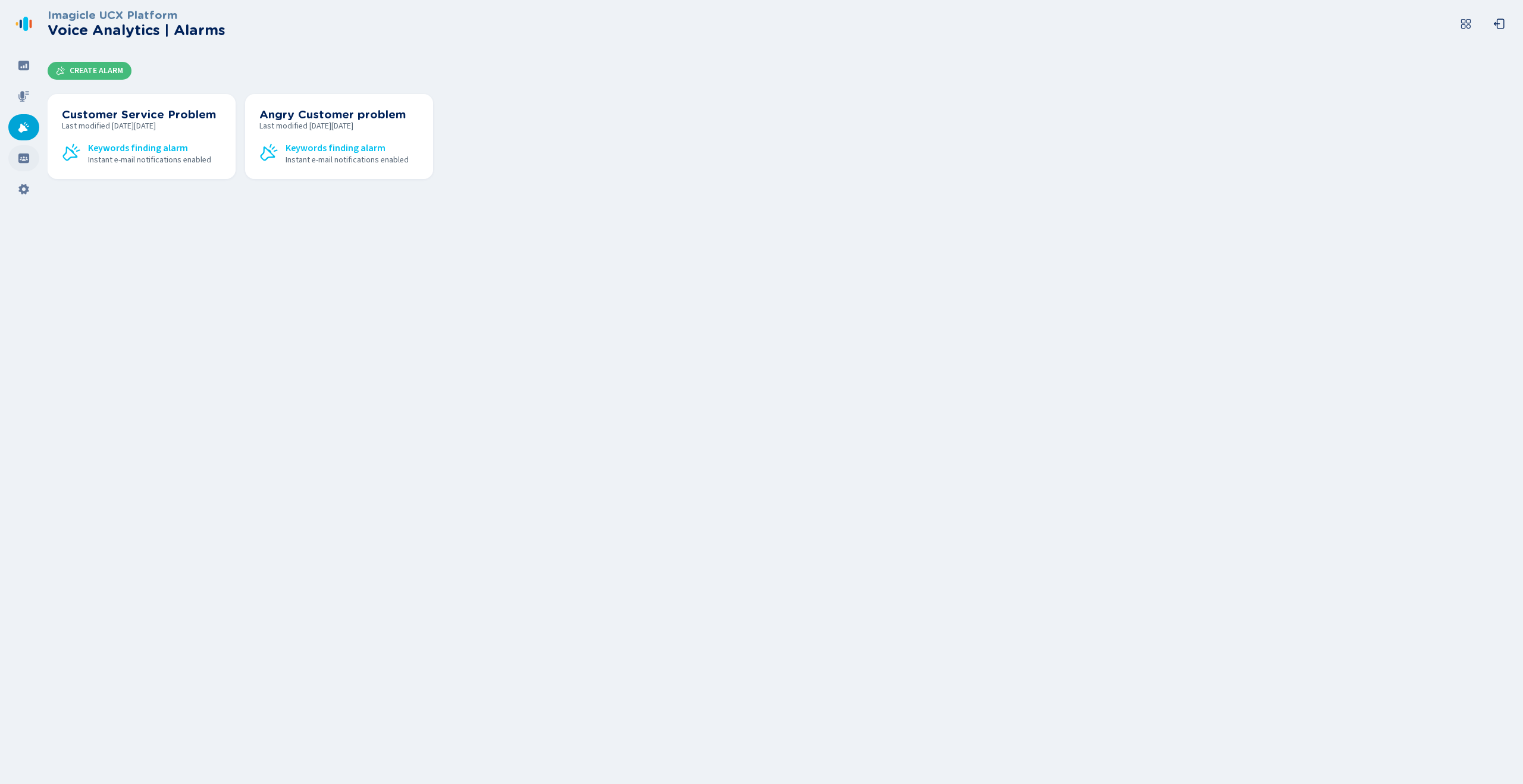
click at [31, 160] on div at bounding box center [24, 158] width 31 height 26
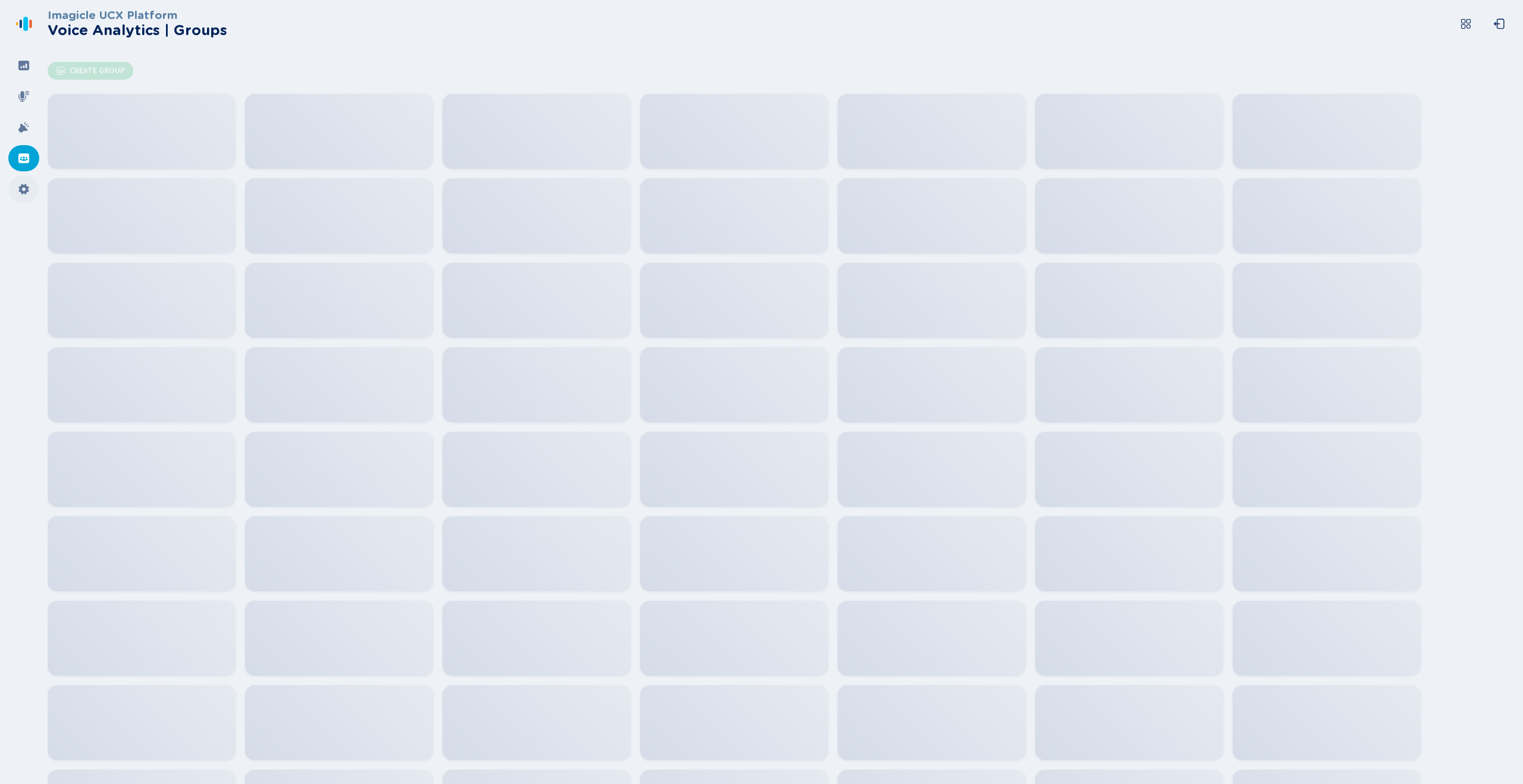
click at [24, 186] on icon at bounding box center [23, 189] width 10 height 11
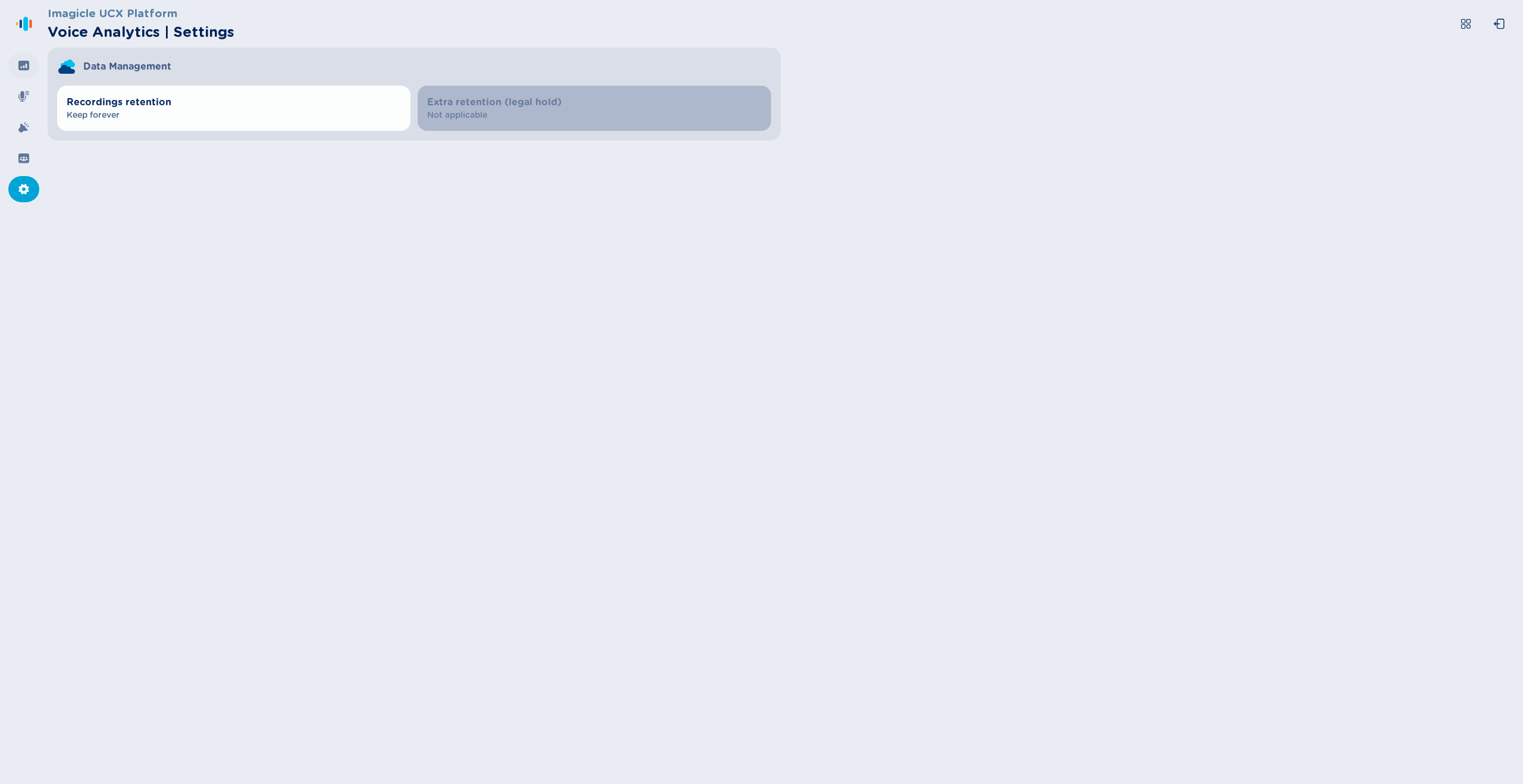
click at [13, 66] on div at bounding box center [24, 65] width 31 height 26
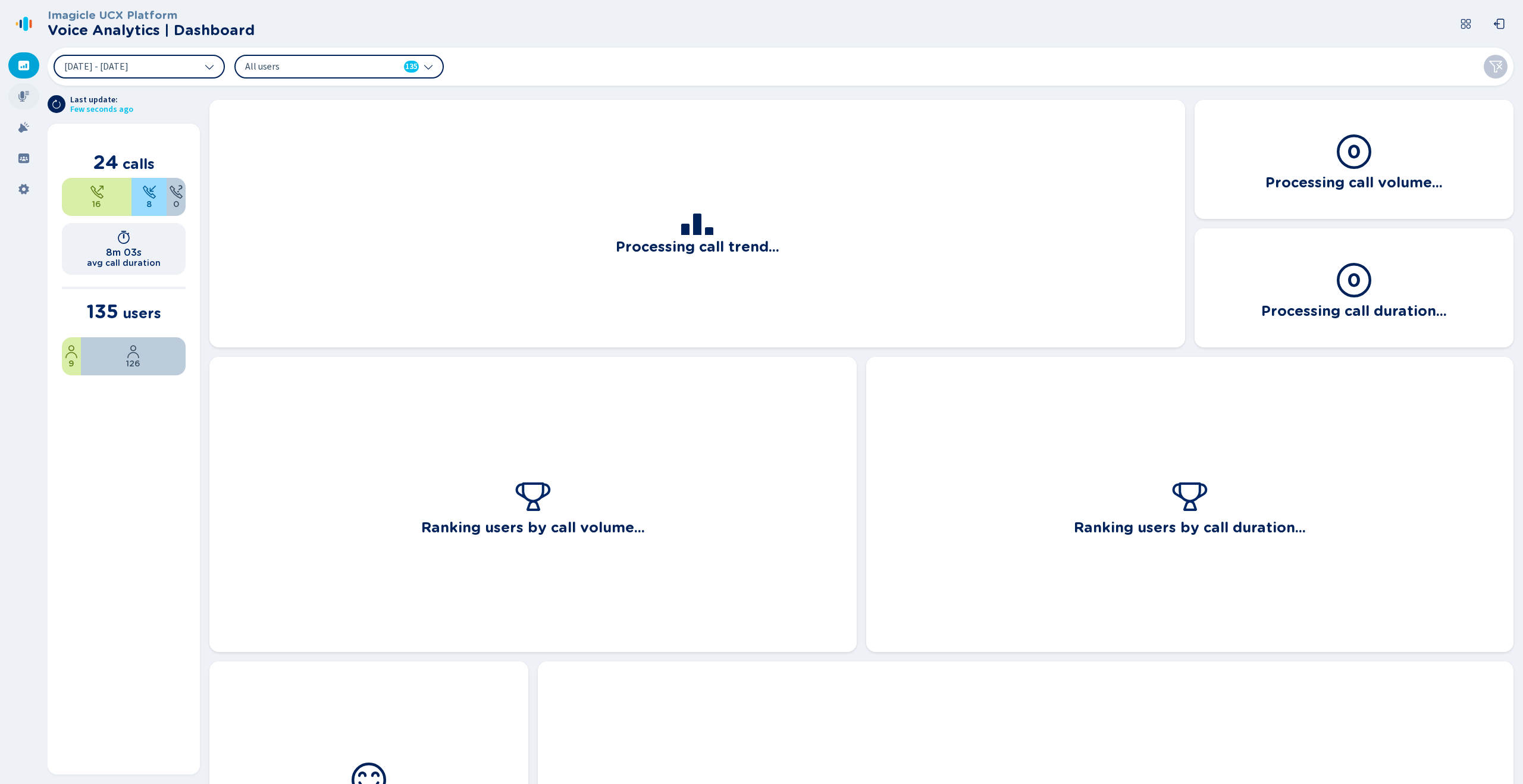
click at [18, 95] on icon at bounding box center [24, 97] width 12 height 12
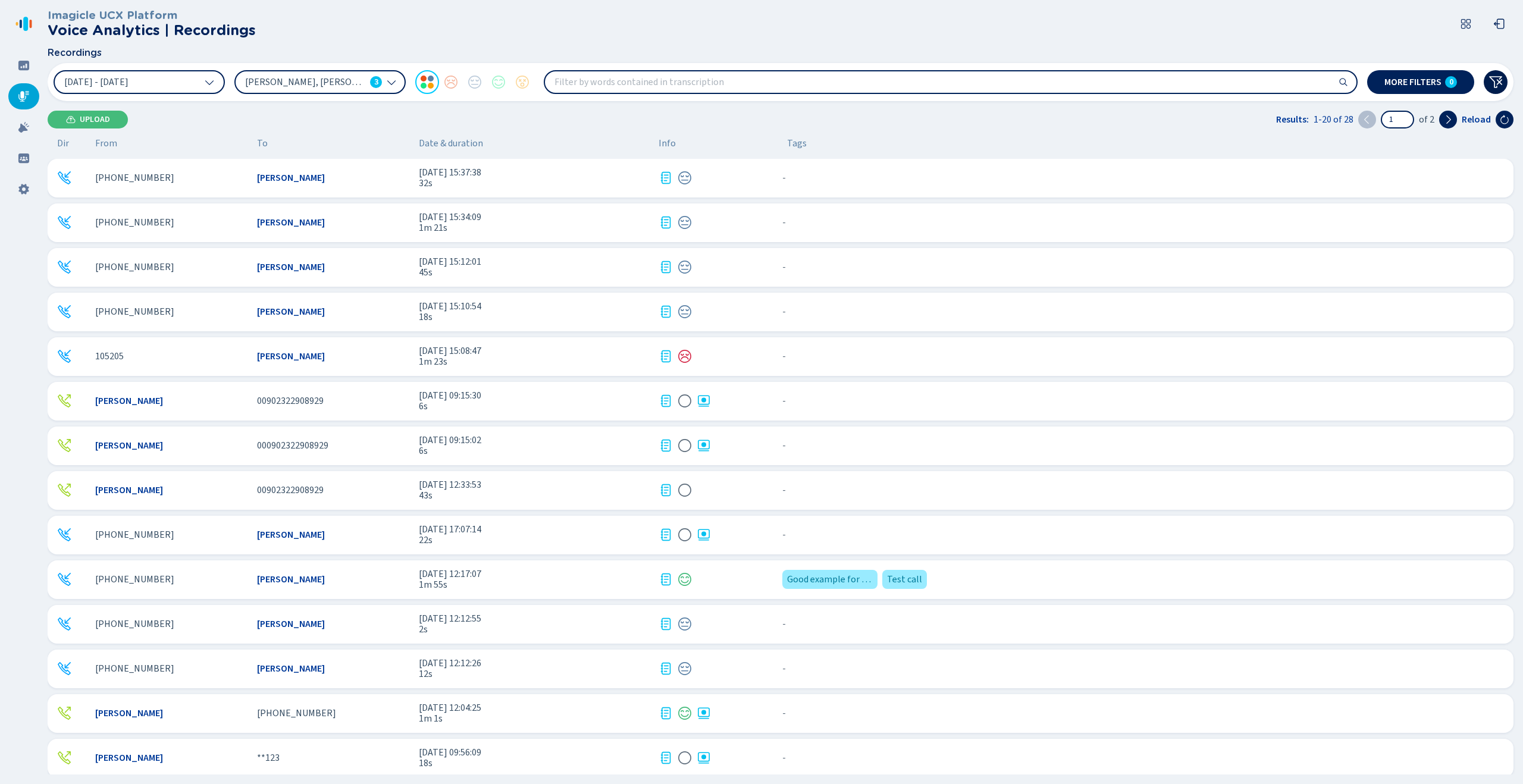
click at [1500, 75] on icon at bounding box center [1496, 82] width 15 height 15
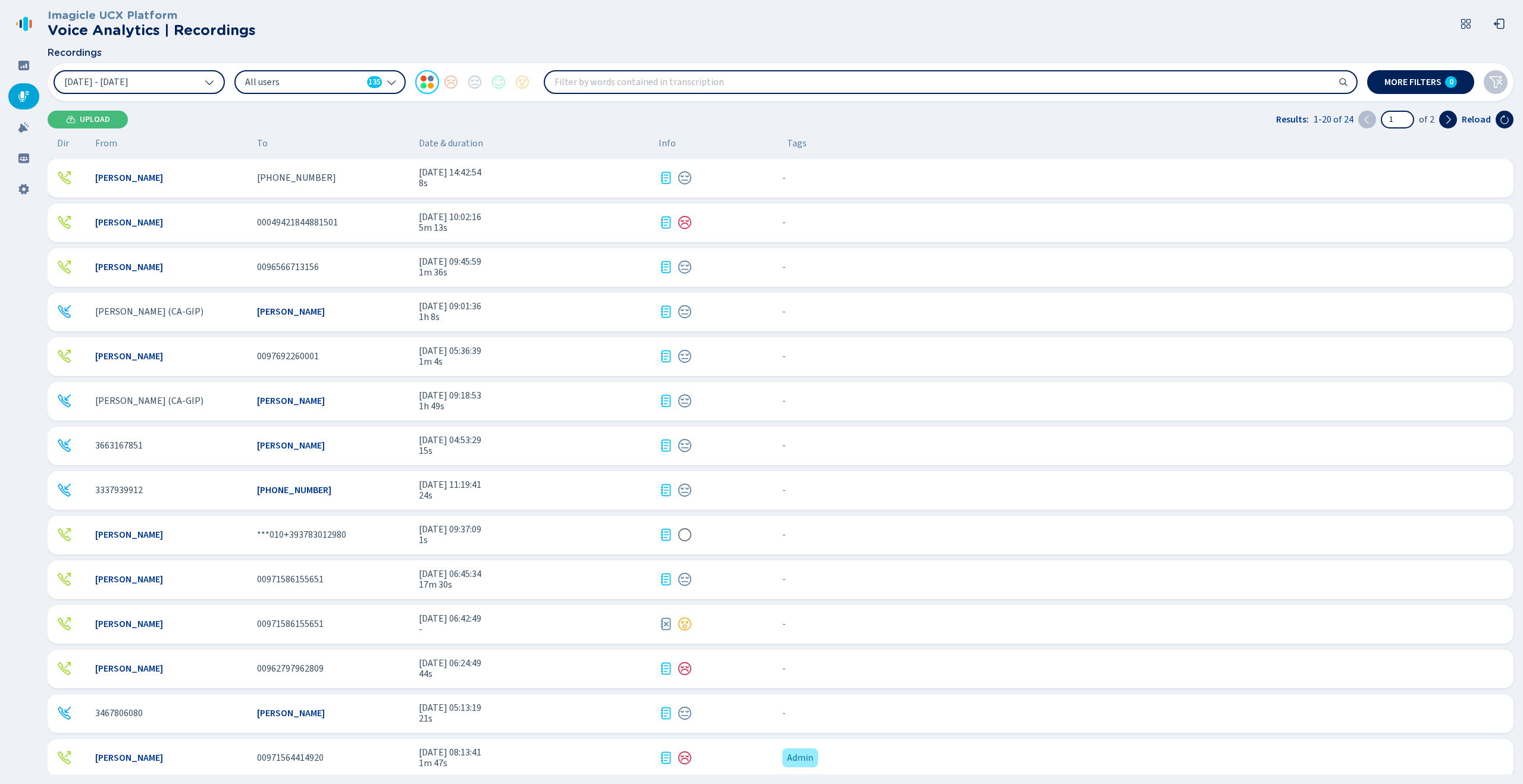
click at [1497, 83] on icon at bounding box center [1496, 82] width 15 height 15
click at [1443, 81] on button "More filters 0" at bounding box center [1420, 82] width 107 height 24
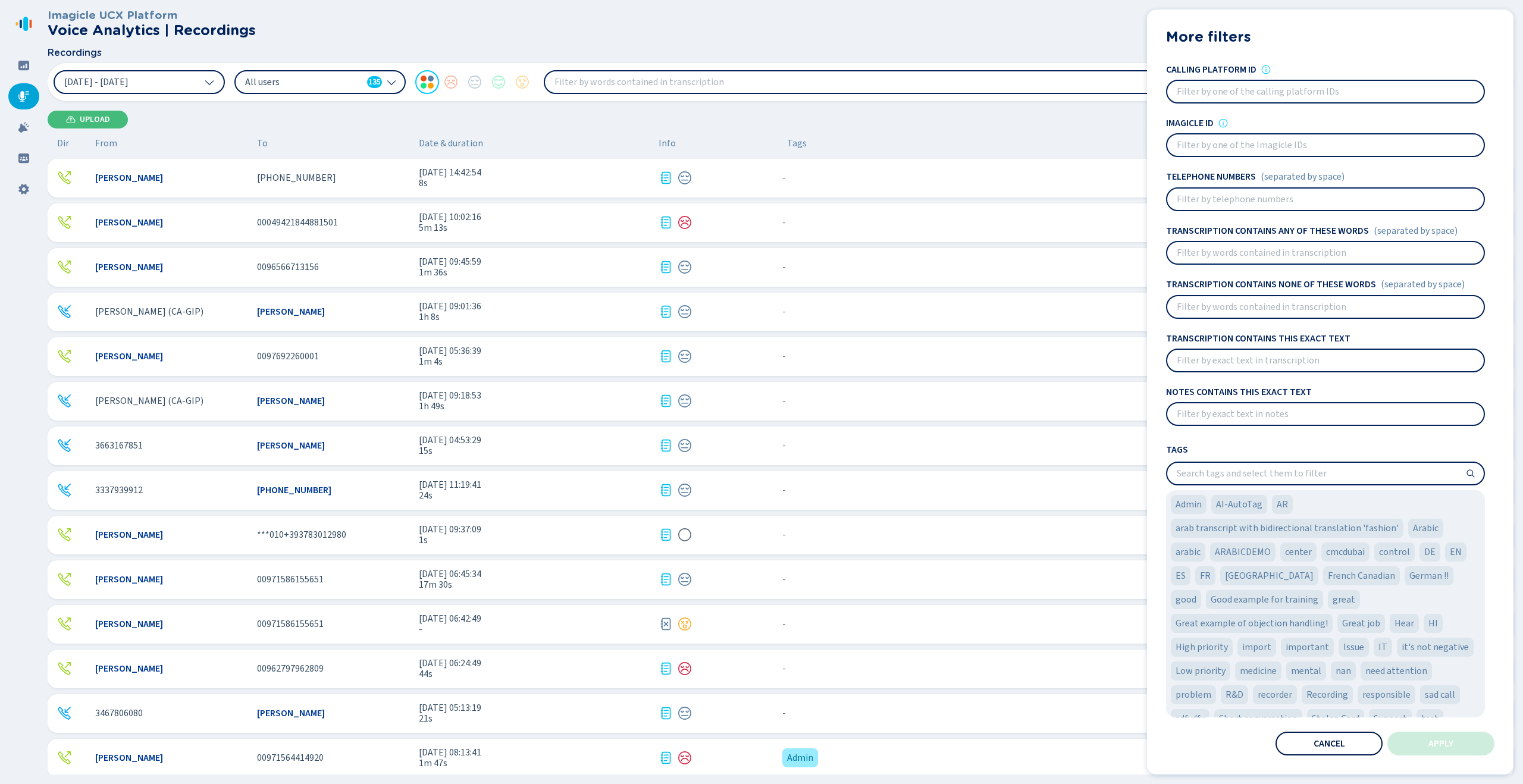
click at [1354, 738] on button "Cancel" at bounding box center [1329, 743] width 107 height 24
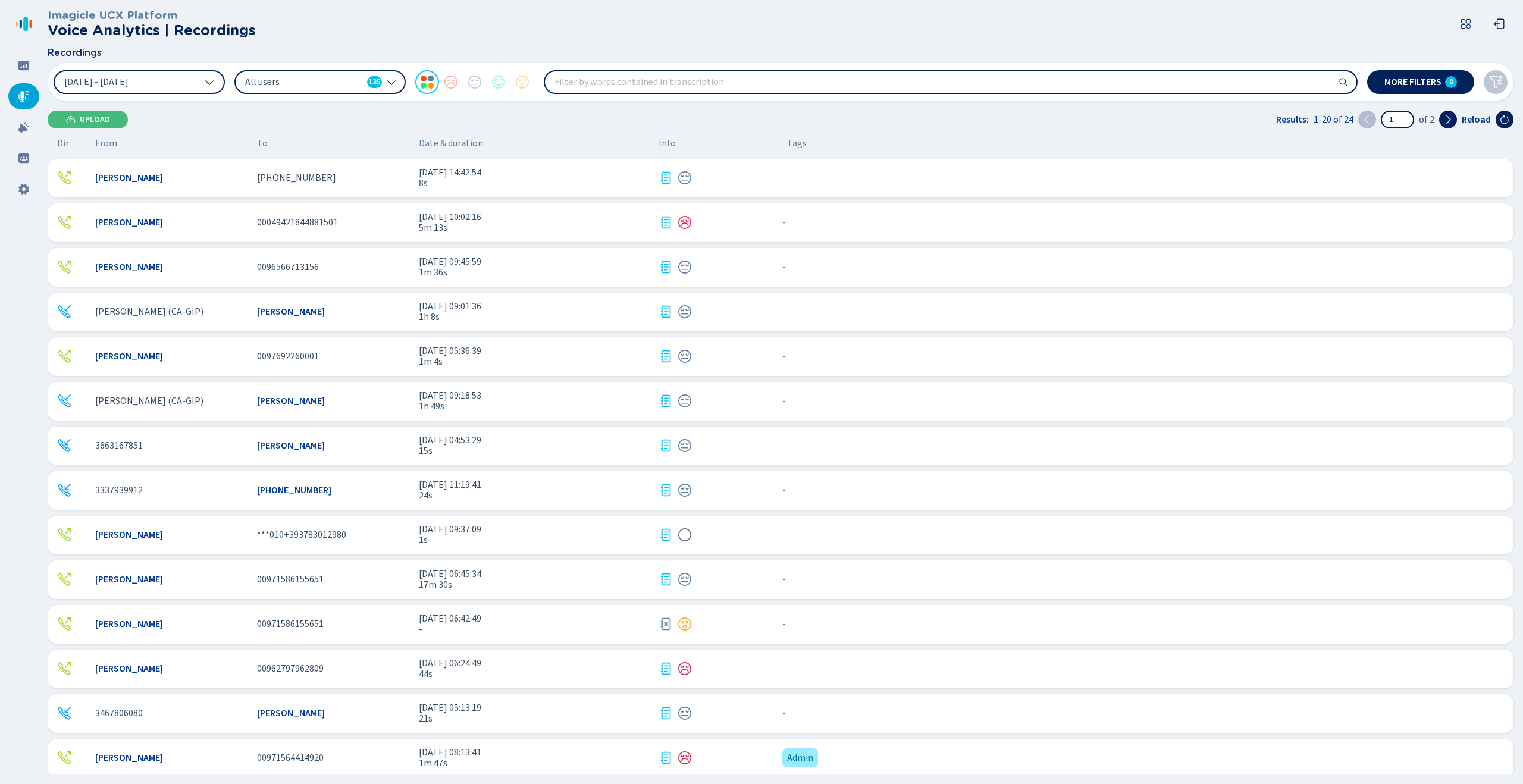
click at [723, 145] on div "Info" at bounding box center [713, 143] width 109 height 11
click at [342, 86] on span "All users" at bounding box center [303, 82] width 117 height 13
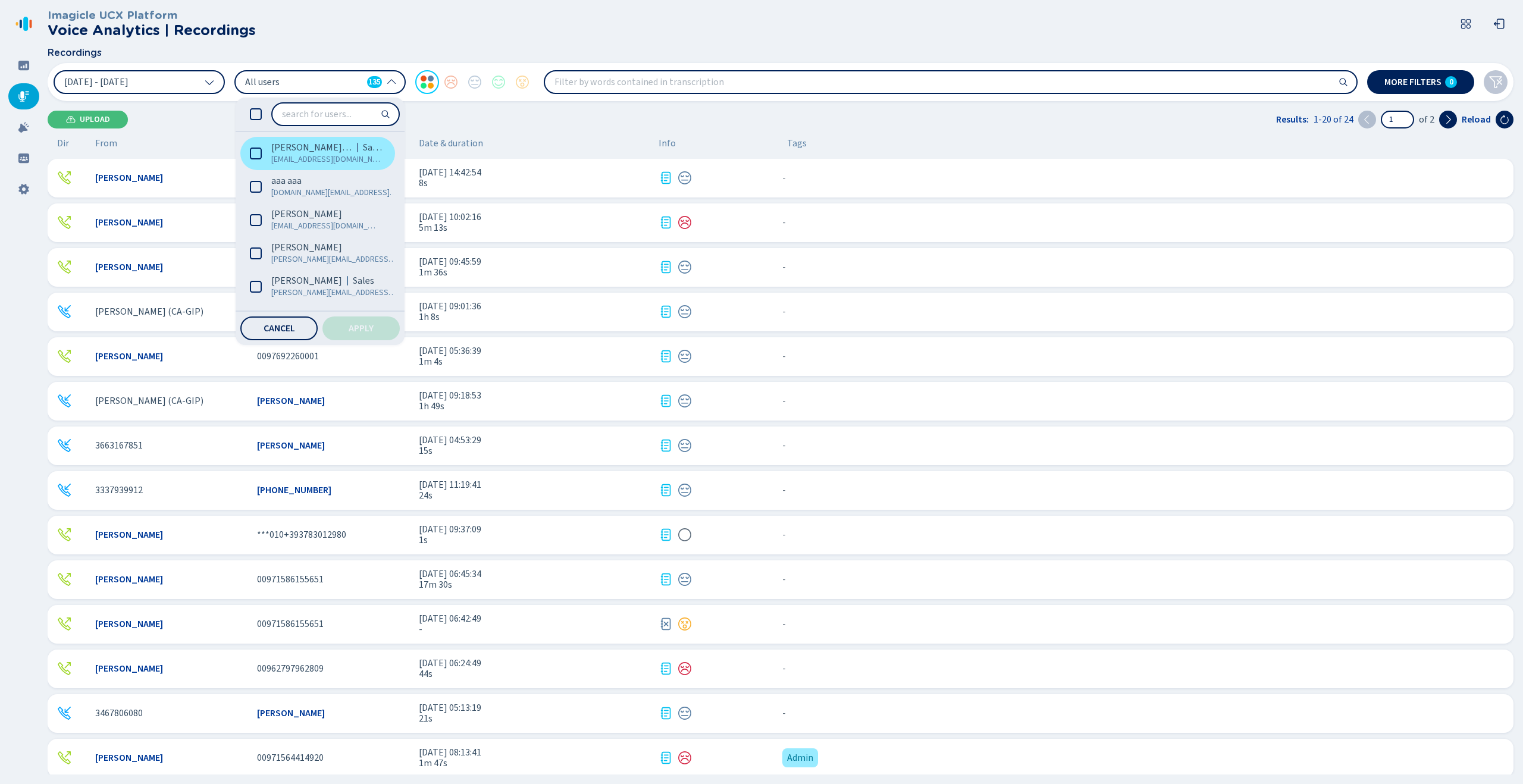
click at [337, 155] on span "[EMAIL_ADDRESS][DOMAIN_NAME]" at bounding box center [327, 160] width 111 height 12
click at [366, 322] on button "Apply" at bounding box center [361, 328] width 77 height 24
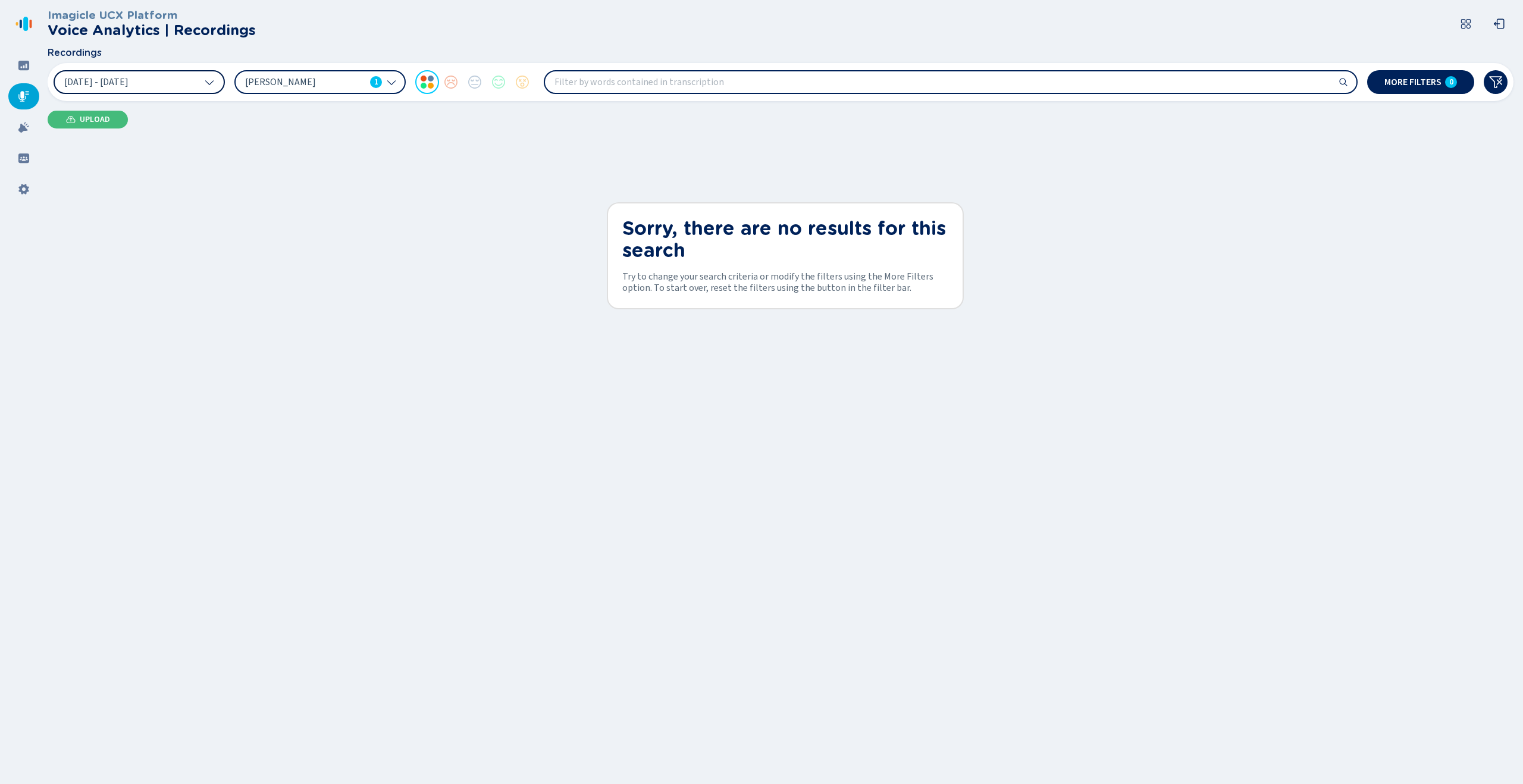
click at [129, 85] on span "[DATE] - [DATE]" at bounding box center [97, 82] width 64 height 10
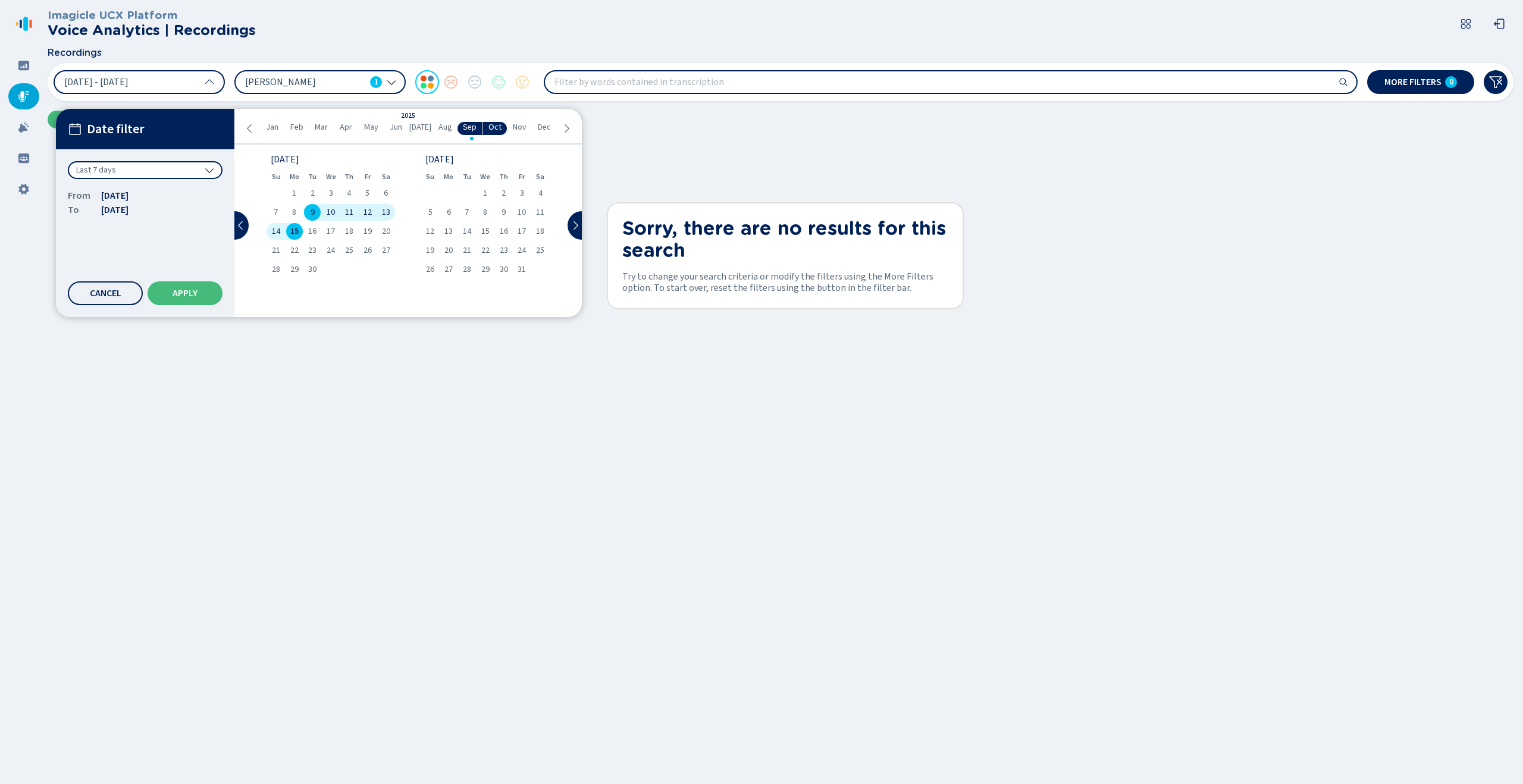
click at [149, 167] on div "Last 7 days" at bounding box center [145, 169] width 155 height 18
click at [148, 191] on div "All time" at bounding box center [145, 195] width 143 height 16
click at [190, 285] on button "Apply" at bounding box center [185, 293] width 75 height 24
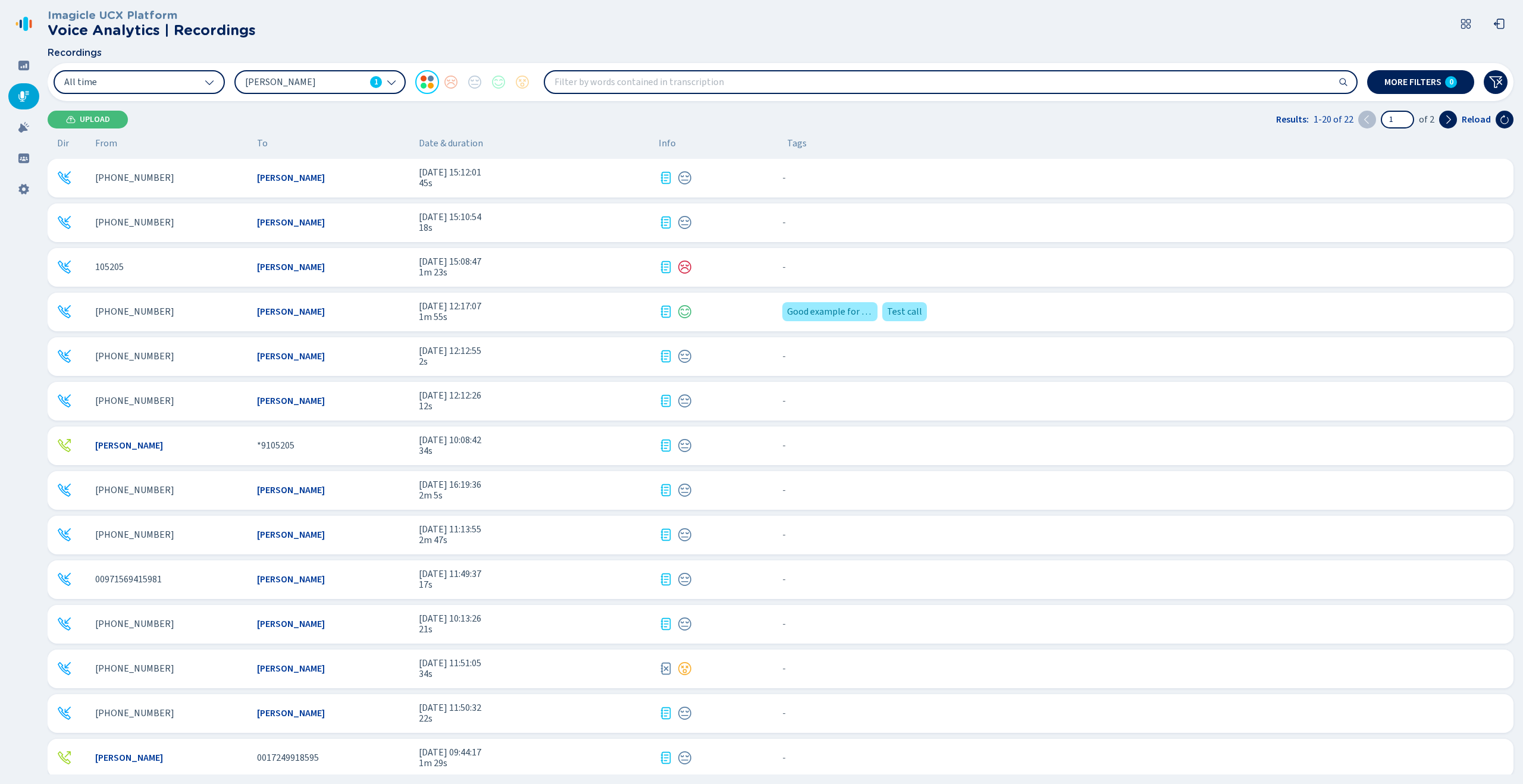
click at [623, 322] on span "1m 55s" at bounding box center [533, 317] width 230 height 11
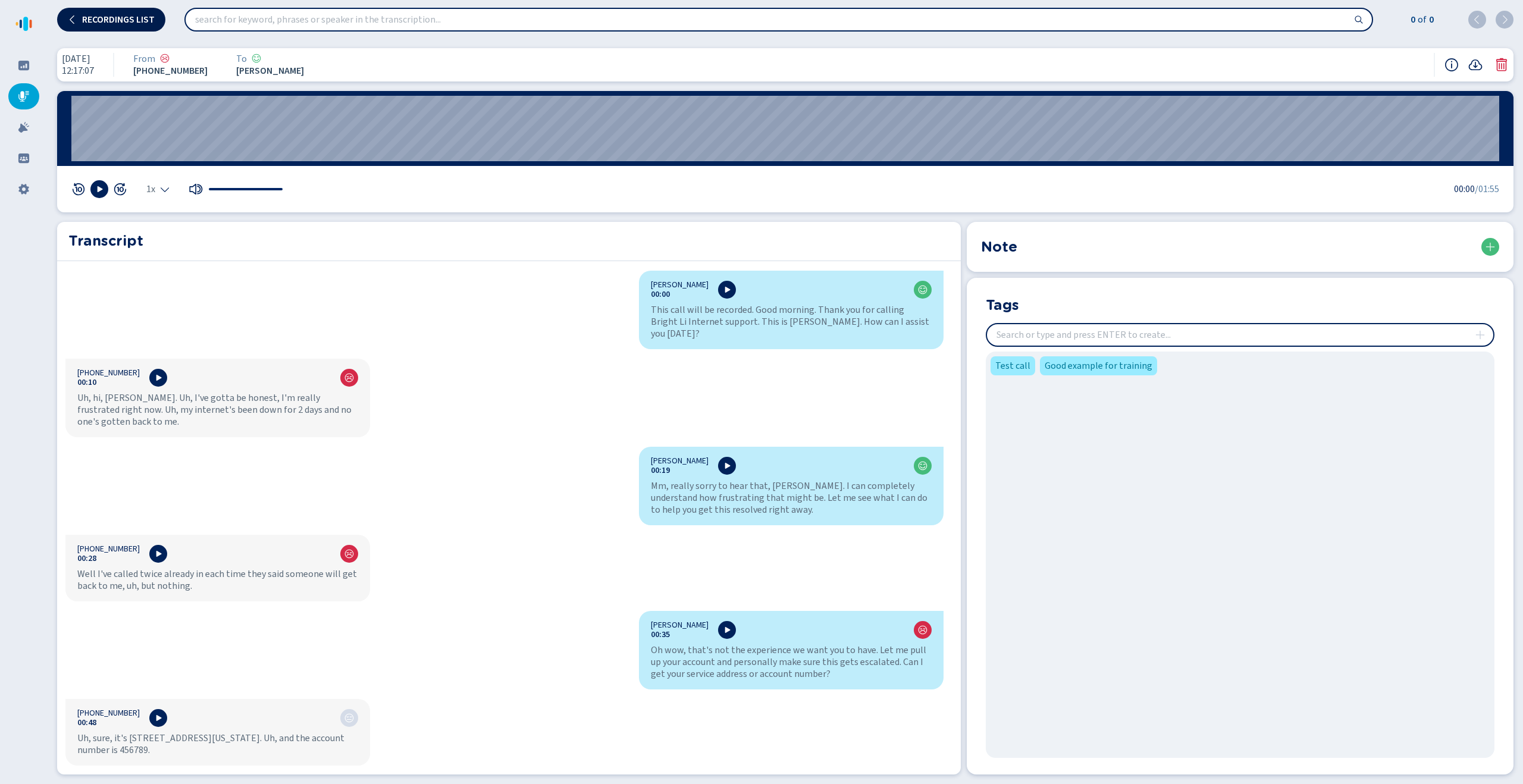
click at [69, 22] on icon at bounding box center [73, 19] width 10 height 10
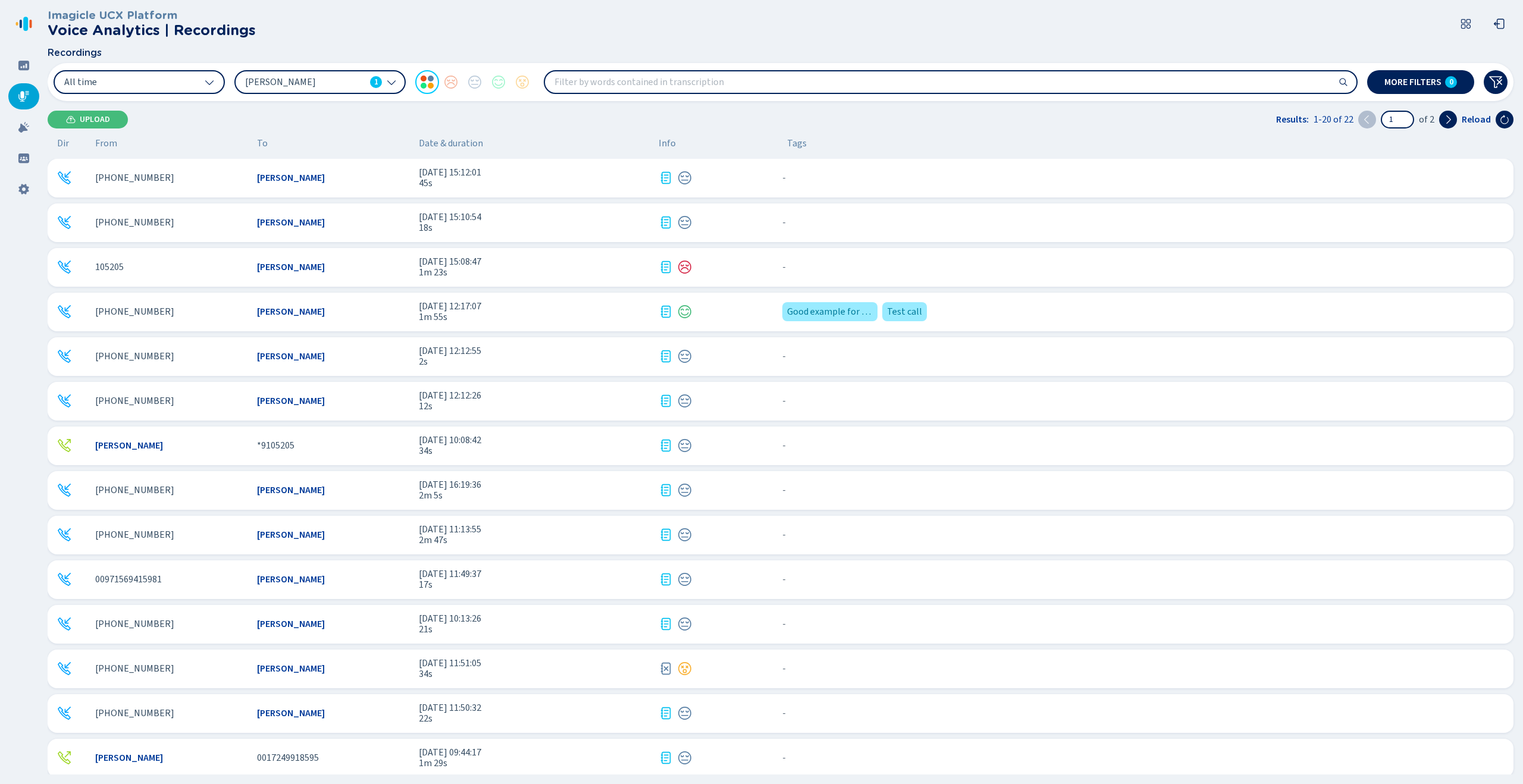
click at [462, 196] on div "[PHONE_NUMBER] [PERSON_NAME] [DATE] 15:12:01 45s - {{hiddenTagsCount}} more" at bounding box center [780, 178] width 1466 height 39
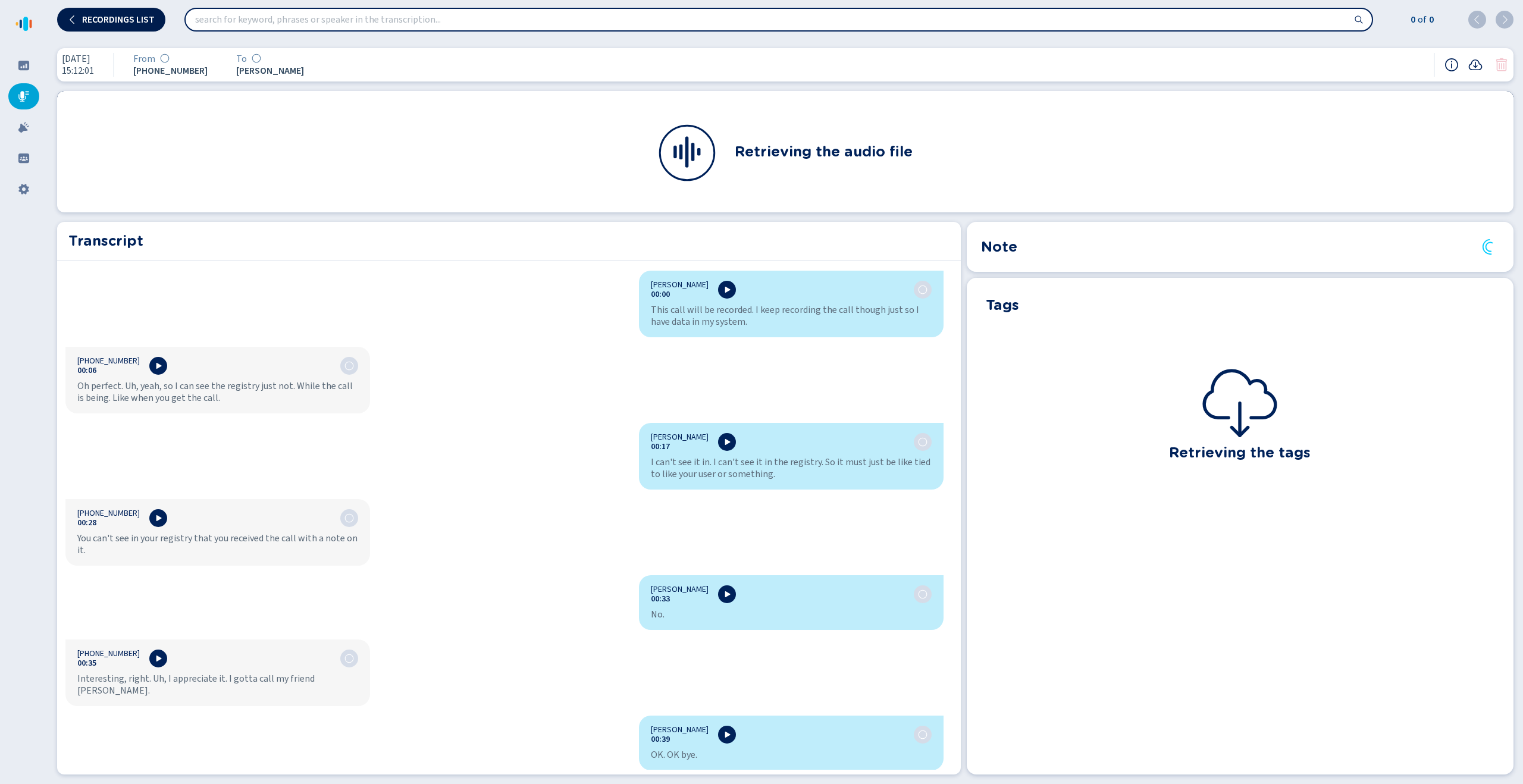
click at [140, 27] on button "Recordings list" at bounding box center [111, 19] width 108 height 24
